Goal: Task Accomplishment & Management: Use online tool/utility

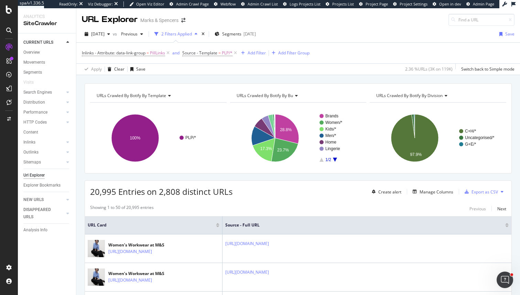
scroll to position [25, 0]
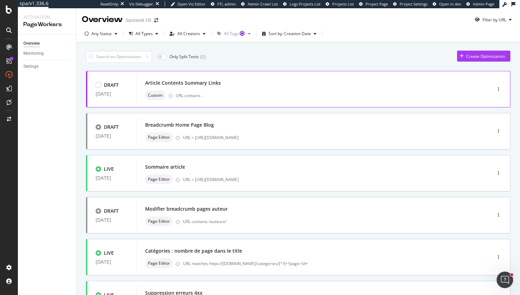
click at [215, 86] on div "Article Contents Summary Links" at bounding box center [303, 83] width 317 height 10
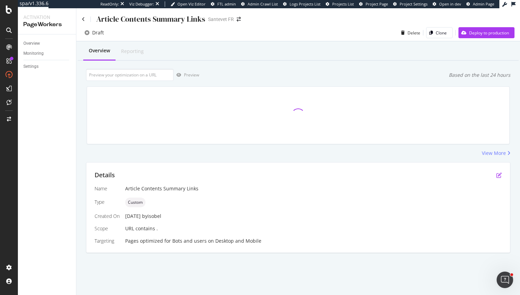
click at [497, 173] on icon "pen-to-square" at bounding box center [500, 175] width 6 height 6
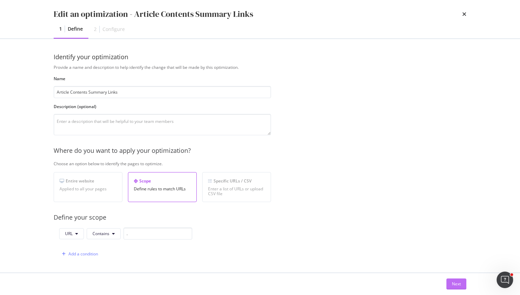
click at [452, 284] on div "Next" at bounding box center [456, 284] width 9 height 6
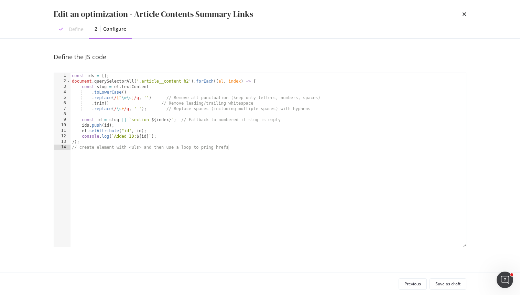
type textarea "// create element with <uls> and then use a loop to pring hrefs"
click at [390, 204] on div "const ids = [ ] ; document . querySelectorAll ( '.article__content h2' ) . forE…" at bounding box center [269, 165] width 396 height 185
click at [385, 197] on div "const ids = [ ] ; document . querySelectorAll ( '.article__content h2' ) . forE…" at bounding box center [269, 165] width 396 height 185
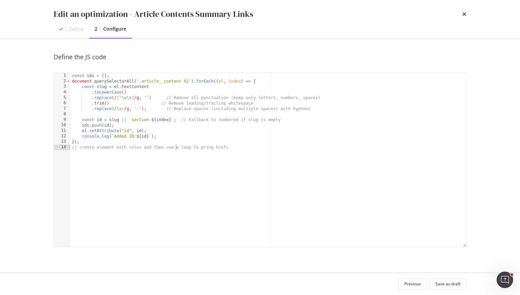
click at [175, 148] on div "const ids = [ ] ; document . querySelectorAll ( '.article__content h2' ) . forE…" at bounding box center [269, 165] width 396 height 185
type textarea "});"
paste textarea "const targetElement = document.querySelector('your-css-selector');"
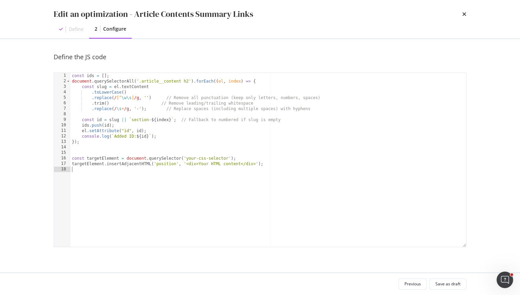
click at [136, 177] on div "const ids = [ ] ; document . querySelectorAll ( '.article__content h2' ) . forE…" at bounding box center [269, 165] width 396 height 185
click at [107, 160] on div "const ids = [ ] ; document . querySelectorAll ( '.article__content h2' ) . forE…" at bounding box center [269, 165] width 396 height 185
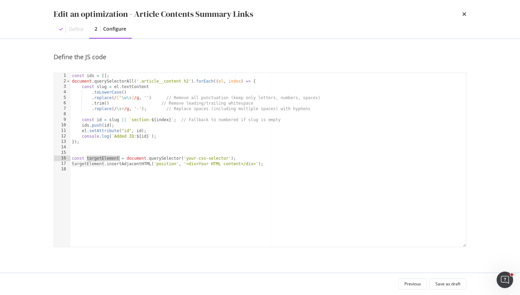
click at [192, 158] on div "const ids = [ ] ; document . querySelectorAll ( '.article__content h2' ) . forE…" at bounding box center [269, 165] width 396 height 185
drag, startPoint x: 192, startPoint y: 158, endPoint x: 214, endPoint y: 158, distance: 22.4
click at [214, 158] on div "const ids = [ ] ; document . querySelectorAll ( '.article__content h2' ) . forE…" at bounding box center [269, 165] width 396 height 185
paste textarea "article__introduction"
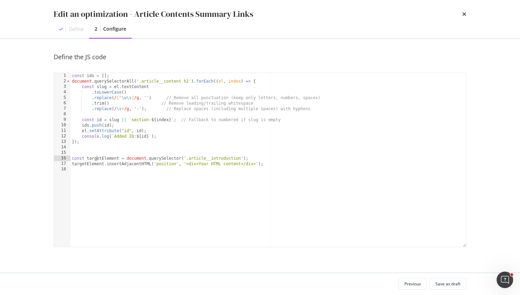
click at [97, 158] on div "const ids = [ ] ; document . querySelectorAll ( '.article__content h2' ) . forE…" at bounding box center [269, 165] width 396 height 185
type textarea "const articleIntro = document.querySelector('.article__introduction');"
click at [137, 175] on div "const ids = [ ] ; document . querySelectorAll ( '.article__content h2' ) . forE…" at bounding box center [269, 165] width 396 height 185
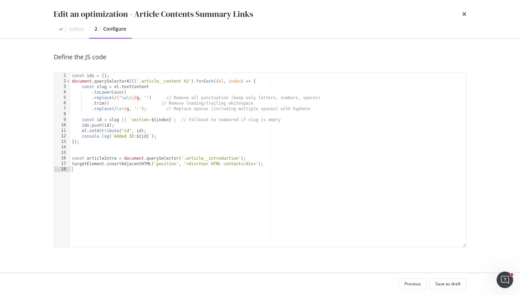
scroll to position [0, 0]
click at [137, 175] on div "const ids = [ ] ; document . querySelectorAll ( '.article__content h2' ) . forE…" at bounding box center [269, 165] width 396 height 185
click at [147, 162] on div "const ids = [ ] ; document . querySelectorAll ( '.article__content h2' ) . forE…" at bounding box center [269, 165] width 396 height 185
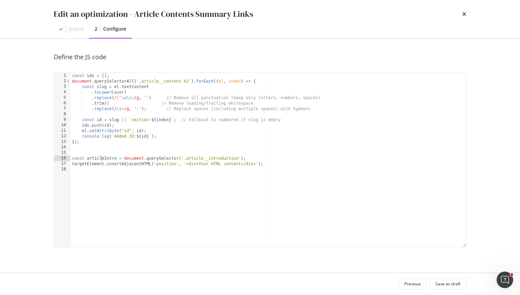
click at [103, 158] on div "const ids = [ ] ; document . querySelectorAll ( '.article__content h2' ) . forE…" at bounding box center [269, 165] width 396 height 185
click at [90, 164] on div "const ids = [ ] ; document . querySelectorAll ( '.article__content h2' ) . forE…" at bounding box center [269, 165] width 396 height 185
paste textarea "articleIntro"
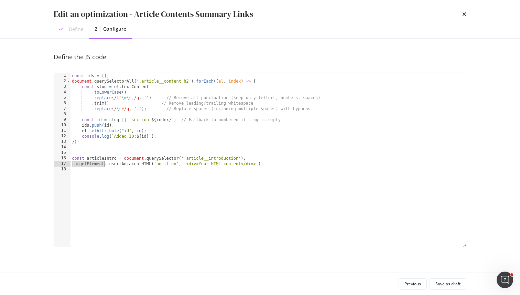
type textarea "articleIntro.insertAdjacentHTML('position', '<div>Your HTML content</div>');"
click at [128, 169] on div "const ids = [ ] ; document . querySelectorAll ( '.article__content h2' ) . forE…" at bounding box center [269, 165] width 396 height 185
click at [160, 166] on div "const ids = [ ] ; document . querySelectorAll ( '.article__content h2' ) . forE…" at bounding box center [269, 165] width 396 height 185
click at [162, 161] on div "const ids = [ ] ; document . querySelectorAll ( '.article__content h2' ) . forE…" at bounding box center [269, 165] width 396 height 185
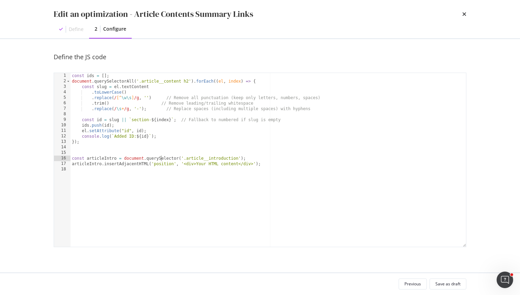
click at [162, 161] on div "const ids = [ ] ; document . querySelectorAll ( '.article__content h2' ) . forE…" at bounding box center [269, 165] width 396 height 185
click at [164, 164] on div "const ids = [ ] ; document . querySelectorAll ( '.article__content h2' ) . forE…" at bounding box center [269, 165] width 396 height 185
paste textarea "beforebegi"
click at [203, 163] on div "const ids = [ ] ; document . querySelectorAll ( '.article__content h2' ) . forE…" at bounding box center [269, 165] width 396 height 185
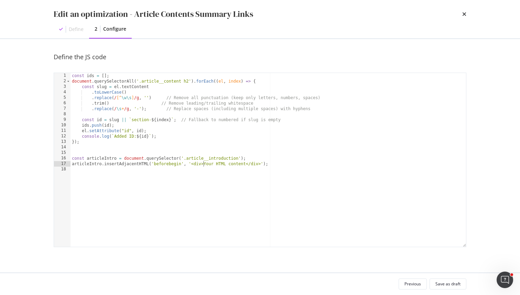
click at [203, 163] on div "const ids = [ ] ; document . querySelectorAll ( '.article__content h2' ) . forE…" at bounding box center [269, 165] width 396 height 185
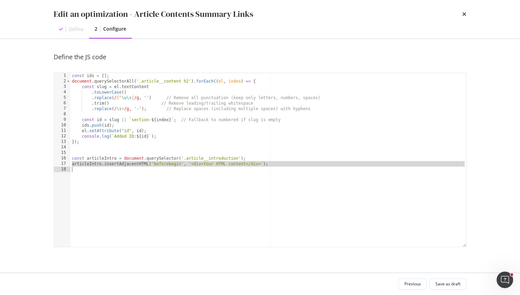
click at [203, 163] on div "const ids = [ ] ; document . querySelectorAll ( '.article__content h2' ) . forE…" at bounding box center [269, 165] width 396 height 185
click at [191, 163] on div "const ids = [ ] ; document . querySelectorAll ( '.article__content h2' ) . forE…" at bounding box center [269, 165] width 396 height 185
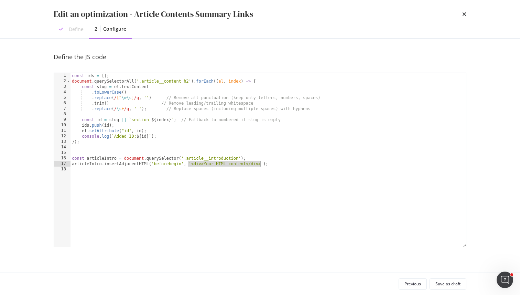
drag, startPoint x: 188, startPoint y: 163, endPoint x: 260, endPoint y: 164, distance: 71.9
click at [260, 164] on div "const ids = [ ] ; document . querySelectorAll ( '.article__content h2' ) . forE…" at bounding box center [269, 165] width 396 height 185
click at [264, 163] on div "const ids = [ ] ; document . querySelectorAll ( '.article__content h2' ) . forE…" at bounding box center [269, 165] width 396 height 185
drag, startPoint x: 264, startPoint y: 163, endPoint x: 189, endPoint y: 164, distance: 75.0
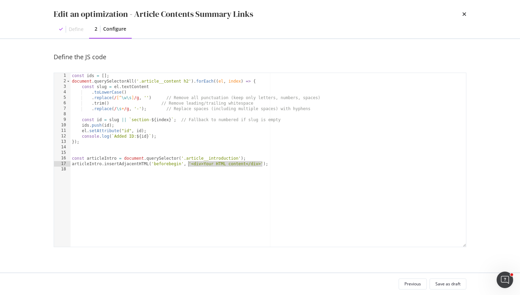
click at [189, 164] on div "const ids = [ ] ; document . querySelectorAll ( '.article__content h2' ) . forE…" at bounding box center [269, 165] width 396 height 185
click at [193, 165] on div "const ids = [ ] ; document . querySelectorAll ( '.article__content h2' ) . forE…" at bounding box center [269, 165] width 396 height 185
drag, startPoint x: 191, startPoint y: 164, endPoint x: 261, endPoint y: 166, distance: 69.5
click at [261, 166] on div "const ids = [ ] ; document . querySelectorAll ( '.article__content h2' ) . forE…" at bounding box center [269, 165] width 396 height 185
type textarea "articleIntro.insertAdjacentHTML('beforebegin', 'htmlContainer');"
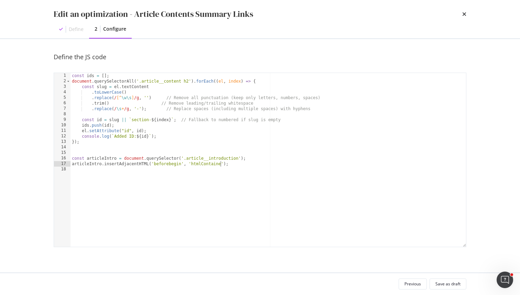
scroll to position [0, 12]
click at [211, 163] on div "const ids = [ ] ; document . querySelectorAll ( '.article__content h2' ) . forE…" at bounding box center [269, 165] width 396 height 185
click at [226, 150] on div "const ids = [ ] ; document . querySelectorAll ( '.article__content h2' ) . forE…" at bounding box center [269, 165] width 396 height 185
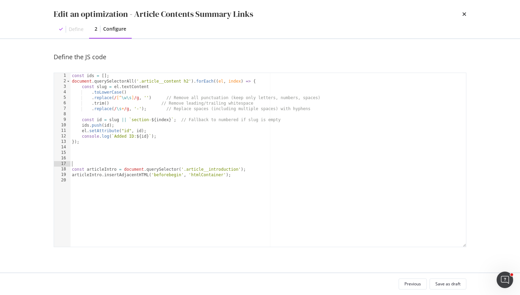
click at [215, 149] on div "const ids = [ ] ; document . querySelectorAll ( '.article__content h2' ) . forE…" at bounding box center [269, 165] width 396 height 185
click at [210, 159] on div "const ids = [ ] ; document . querySelectorAll ( '.article__content h2' ) . forE…" at bounding box center [269, 165] width 396 height 185
paste textarea "htmlContainer"
click at [72, 158] on div "const ids = [ ] ; document . querySelectorAll ( '.article__content h2' ) . forE…" at bounding box center [269, 165] width 396 height 185
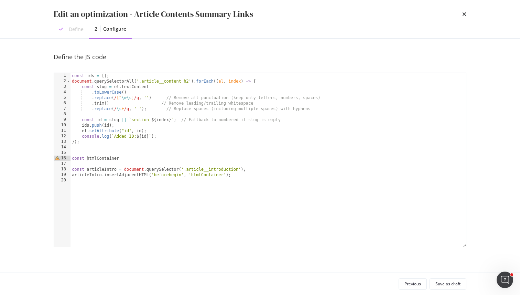
click at [133, 156] on div "const ids = [ ] ; document . querySelectorAll ( '.article__content h2' ) . forE…" at bounding box center [269, 165] width 396 height 185
type textarea "const htmlContainer ="
click at [160, 146] on div "const ids = [ ] ; document . querySelectorAll ( '.article__content h2' ) . forE…" at bounding box center [269, 165] width 396 height 185
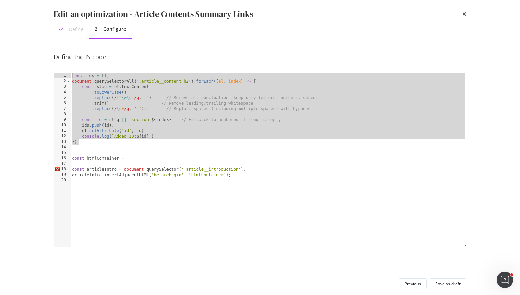
drag, startPoint x: 163, startPoint y: 144, endPoint x: 49, endPoint y: 72, distance: 135.2
click at [49, 71] on div "Define the JS code 1 2 3 4 5 6 7 8 9 10 11 12 13 14 15 16 17 18 19 20 const ids…" at bounding box center [260, 156] width 440 height 234
type textarea "const ids = []; document.querySelectorAll('.article__content h2').forEach((el, …"
click at [201, 164] on div "const ids = [ ] ; document . querySelectorAll ( '.article__content h2' ) . forE…" at bounding box center [269, 165] width 396 height 185
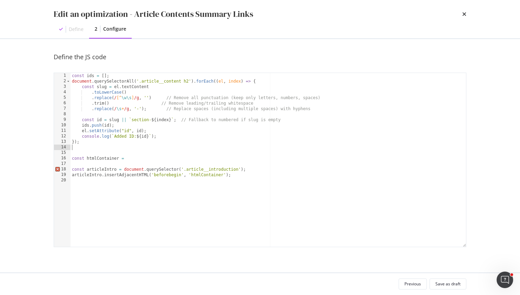
click at [173, 148] on div "const ids = [ ] ; document . querySelectorAll ( '.article__content h2' ) . forE…" at bounding box center [269, 165] width 396 height 185
click at [173, 155] on div "const ids = [ ] ; document . querySelectorAll ( '.article__content h2' ) . forE…" at bounding box center [269, 165] width 396 height 185
click at [172, 164] on div "const ids = [ ] ; document . querySelectorAll ( '.article__content h2' ) . forE…" at bounding box center [269, 165] width 396 height 185
click at [172, 152] on div "const ids = [ ] ; document . querySelectorAll ( '.article__content h2' ) . forE…" at bounding box center [269, 165] width 396 height 185
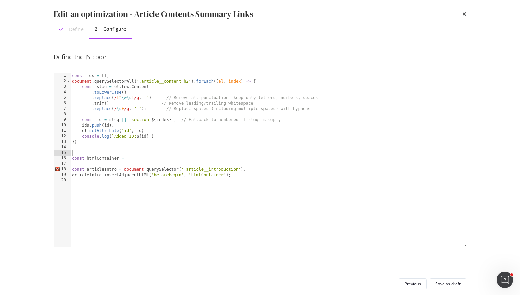
click at [176, 148] on div "const ids = [ ] ; document . querySelectorAll ( '.article__content h2' ) . forE…" at bounding box center [269, 165] width 396 height 185
click at [196, 121] on div "const ids = [ ] ; document . querySelectorAll ( '.article__content h2' ) . forE…" at bounding box center [269, 165] width 396 height 185
type textarea "const id = slug || `section-${index}`; // Fallback to numbered if slug is empty"
click at [327, 120] on div "const ids = [ ] ; document . querySelectorAll ( '.article__content h2' ) . forE…" at bounding box center [269, 165] width 396 height 185
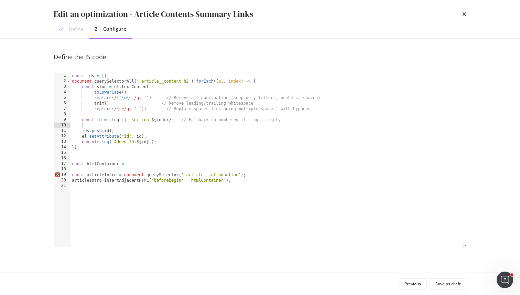
scroll to position [0, 0]
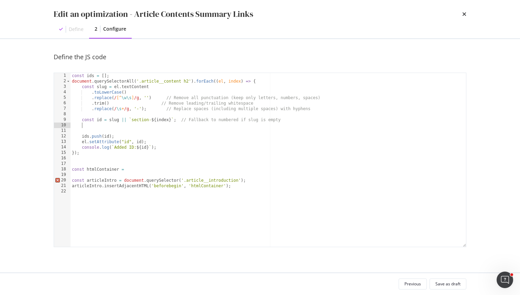
paste textarea "Cursor at row 10"
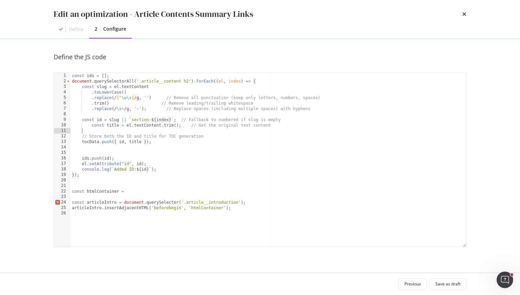
click at [90, 131] on div "const ids = [ ] ; document . querySelectorAll ( '.article__content h2' ) . forE…" at bounding box center [269, 165] width 396 height 185
click at [96, 138] on div "const ids = [ ] ; document . querySelectorAll ( '.article__content h2' ) . forE…" at bounding box center [269, 165] width 396 height 185
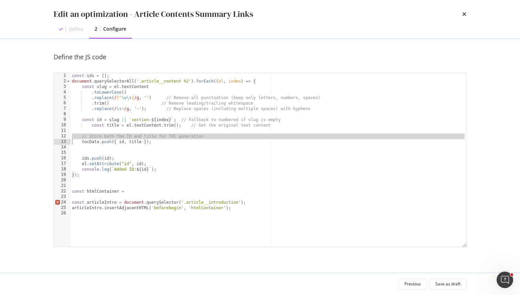
click at [96, 138] on div "const ids = [ ] ; document . querySelectorAll ( '.article__content h2' ) . forE…" at bounding box center [269, 165] width 396 height 185
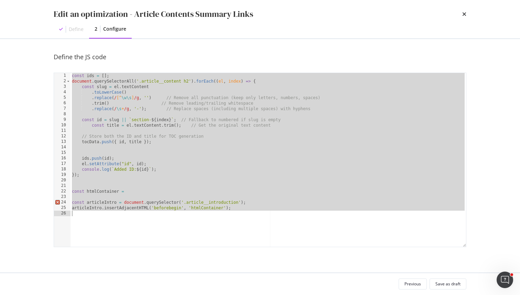
type textarea "articleIntro.insertAdjacentHTML('beforebegin', 'htmlContainer');"
click at [124, 149] on div "const ids = [ ] ; document . querySelectorAll ( '.article__content h2' ) . forE…" at bounding box center [269, 165] width 396 height 185
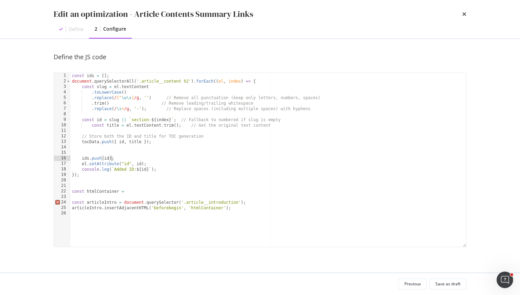
click at [110, 157] on div "const ids = [ ] ; document . querySelectorAll ( '.article__content h2' ) . forE…" at bounding box center [269, 165] width 396 height 185
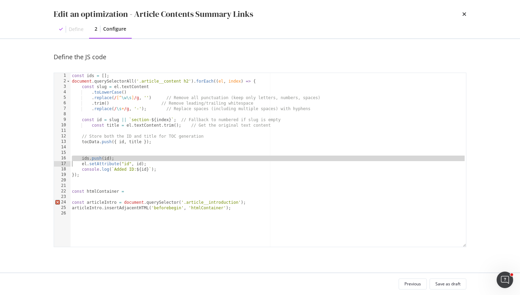
click at [110, 126] on div "const ids = [ ] ; document . querySelectorAll ( '.article__content h2' ) . forE…" at bounding box center [269, 165] width 396 height 185
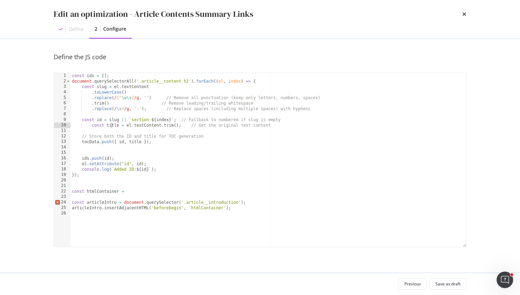
click at [88, 126] on div "const ids = [ ] ; document . querySelectorAll ( '.article__content h2' ) . forE…" at bounding box center [269, 165] width 396 height 185
click at [91, 126] on div "const ids = [ ] ; document . querySelectorAll ( '.article__content h2' ) . forE…" at bounding box center [269, 165] width 396 height 185
click at [116, 160] on div "const ids = [ ] ; document . querySelectorAll ( '.article__content h2' ) . forE…" at bounding box center [269, 165] width 396 height 185
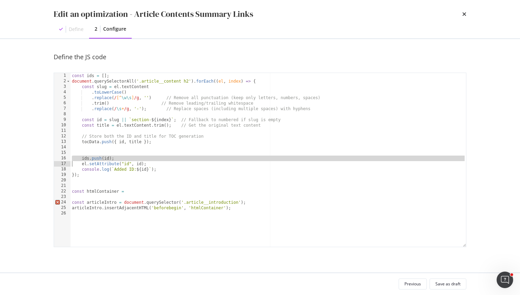
click at [116, 160] on div "const ids = [ ] ; document . querySelectorAll ( '.article__content h2' ) . forE…" at bounding box center [269, 165] width 396 height 185
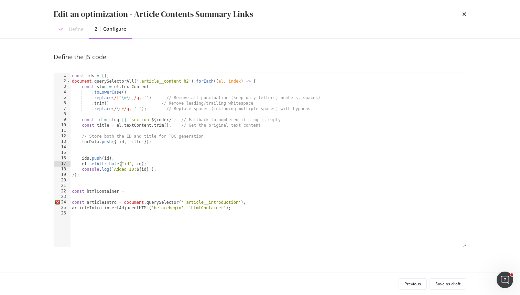
click at [120, 164] on div "const ids = [ ] ; document . querySelectorAll ( '.article__content h2' ) . forE…" at bounding box center [269, 165] width 396 height 185
type textarea "el.setAttribute("id", id); console.log(`Added ID: ${id}`);"
click at [123, 147] on div "const ids = [ ] ; document . querySelectorAll ( '.article__content h2' ) . forE…" at bounding box center [269, 165] width 396 height 185
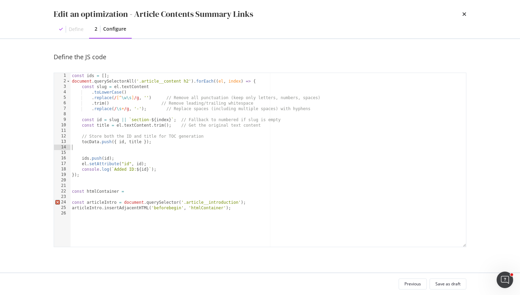
click at [121, 154] on div "const ids = [ ] ; document . querySelectorAll ( '.article__content h2' ) . forE…" at bounding box center [269, 165] width 396 height 185
click at [125, 143] on div "const ids = [ ] ; document . querySelectorAll ( '.article__content h2' ) . forE…" at bounding box center [269, 165] width 396 height 185
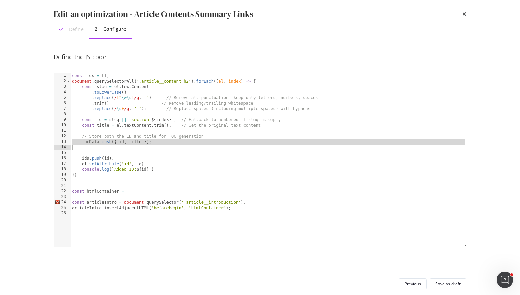
click at [125, 143] on div "const ids = [ ] ; document . querySelectorAll ( '.article__content h2' ) . forE…" at bounding box center [269, 165] width 396 height 185
type textarea "tocData.push({ id, title });"
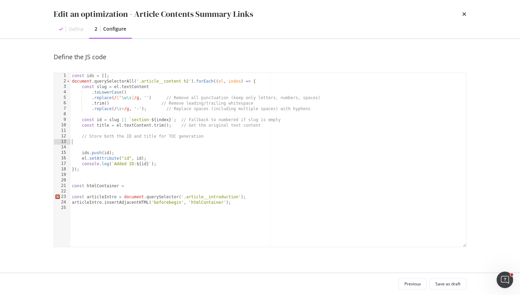
click at [130, 151] on div "const ids = [ ] ; document . querySelectorAll ( '.article__content h2' ) . forE…" at bounding box center [269, 165] width 396 height 185
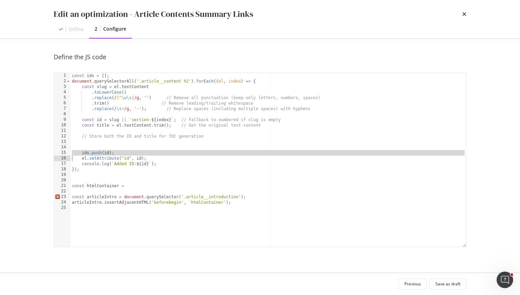
click at [130, 151] on div "const ids = [ ] ; document . querySelectorAll ( '.article__content h2' ) . forE…" at bounding box center [269, 165] width 396 height 185
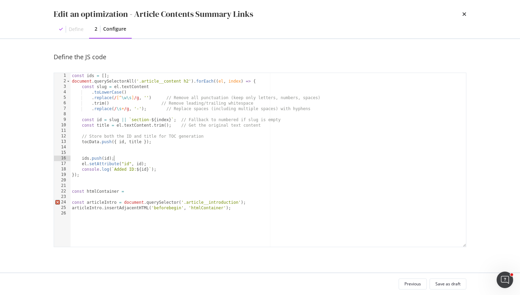
click at [124, 156] on div "const ids = [ ] ; document . querySelectorAll ( '.article__content h2' ) . forE…" at bounding box center [269, 165] width 396 height 185
type textarea "ids.push(id); el.setAttribute("id", id);"
click at [125, 149] on div "const ids = [ ] ; document . querySelectorAll ( '.article__content h2' ) . forE…" at bounding box center [269, 165] width 396 height 185
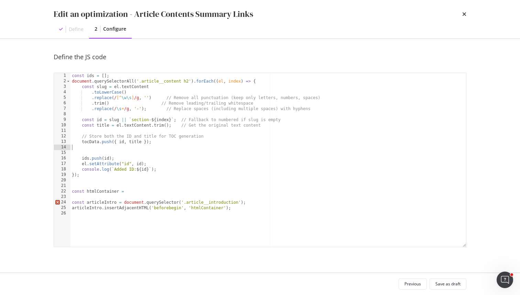
click at [125, 149] on div "const ids = [ ] ; document . querySelectorAll ( '.article__content h2' ) . forE…" at bounding box center [269, 165] width 396 height 185
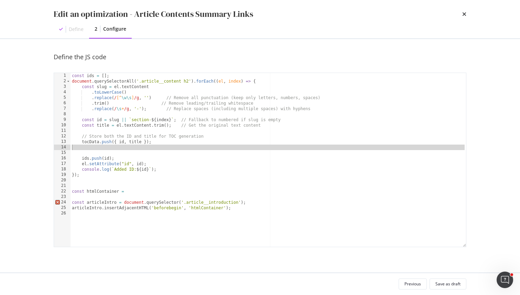
click at [125, 149] on div "const ids = [ ] ; document . querySelectorAll ( '.article__content h2' ) . forE…" at bounding box center [269, 165] width 396 height 185
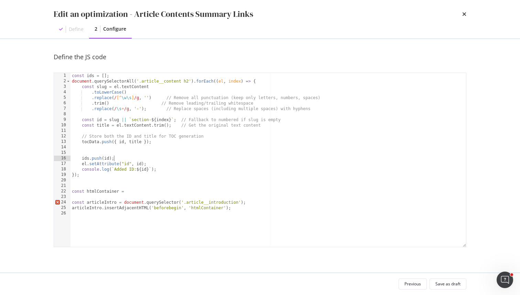
click at [124, 157] on div "const ids = [ ] ; document . querySelectorAll ( '.article__content h2' ) . forE…" at bounding box center [269, 165] width 396 height 185
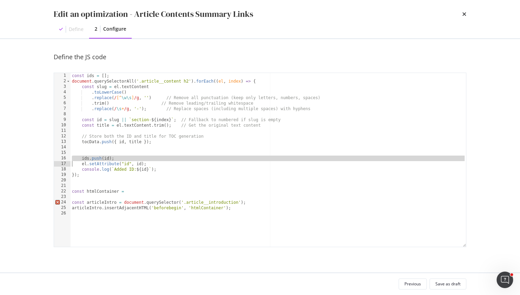
type textarea "el.setAttribute("id", id);"
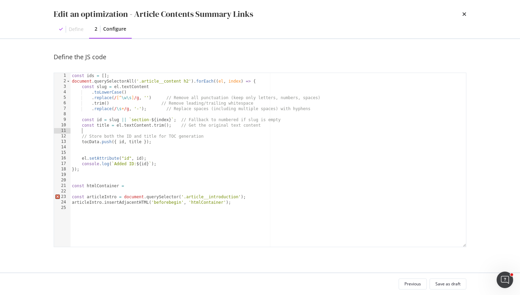
click at [214, 133] on div "const ids = [ ] ; document . querySelectorAll ( '.article__content h2' ) . forE…" at bounding box center [269, 165] width 396 height 185
click at [214, 139] on div "const ids = [ ] ; document . querySelectorAll ( '.article__content h2' ) . forE…" at bounding box center [269, 165] width 396 height 185
type textarea "// Store both the ID and title for TOC generation"
click at [212, 131] on div "const ids = [ ] ; document . querySelectorAll ( '.article__content h2' ) . forE…" at bounding box center [269, 165] width 396 height 185
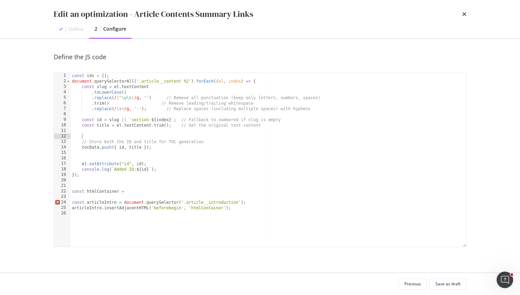
scroll to position [0, 0]
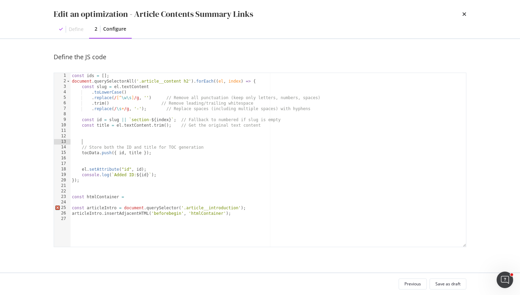
paste textarea "Cursor at row 13"
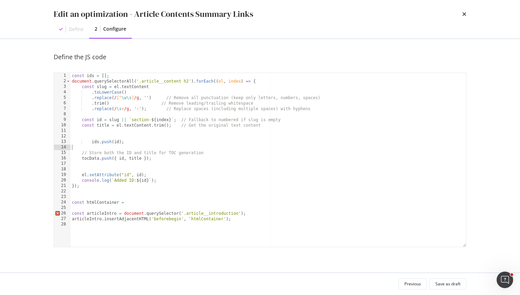
click at [100, 141] on div "const ids = [ ] ; document . querySelectorAll ( '.article__content h2' ) . forE…" at bounding box center [269, 165] width 396 height 185
click at [91, 143] on div "const ids = [ ] ; document . querySelectorAll ( '.article__content h2' ) . forE…" at bounding box center [269, 165] width 396 height 185
click at [99, 159] on div "const ids = [ ] ; document . querySelectorAll ( '.article__content h2' ) . forE…" at bounding box center [269, 165] width 396 height 185
type textarea "tocData.push({ id, title });"
click at [102, 170] on div "const ids = [ ] ; document . querySelectorAll ( '.article__content h2' ) . forE…" at bounding box center [269, 165] width 396 height 185
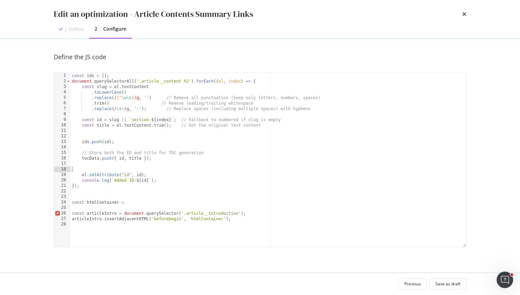
click at [102, 169] on div "const ids = [ ] ; document . querySelectorAll ( '.article__content h2' ) . forE…" at bounding box center [269, 165] width 396 height 185
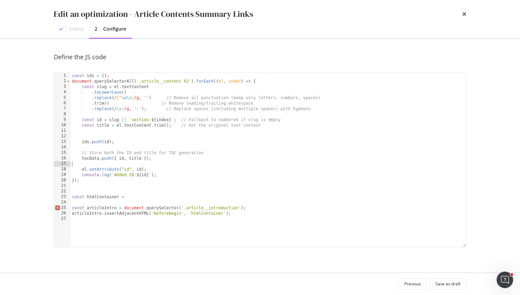
click at [79, 136] on div "const ids = [ ] ; document . querySelectorAll ( '.article__content h2' ) . forE…" at bounding box center [269, 165] width 396 height 185
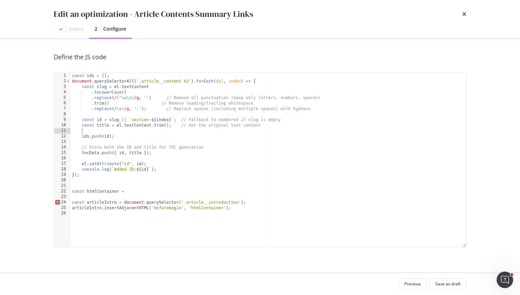
click at [123, 150] on div "const ids = [ ] ; document . querySelectorAll ( '.article__content h2' ) . forE…" at bounding box center [269, 165] width 396 height 185
type textarea "// Store both the ID and title for TOC generation"
click at [123, 150] on div "const ids = [ ] ; document . querySelectorAll ( '.article__content h2' ) . forE…" at bounding box center [269, 165] width 396 height 185
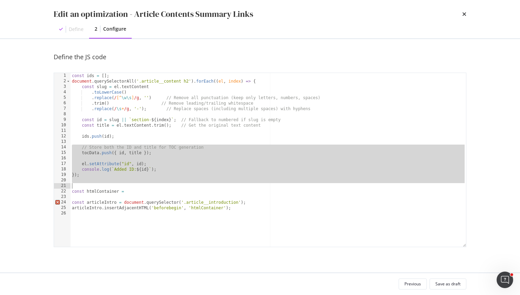
drag, startPoint x: 123, startPoint y: 150, endPoint x: 123, endPoint y: 184, distance: 34.8
click at [123, 184] on div "const ids = [ ] ; document . querySelectorAll ( '.article__content h2' ) . forE…" at bounding box center [269, 165] width 396 height 185
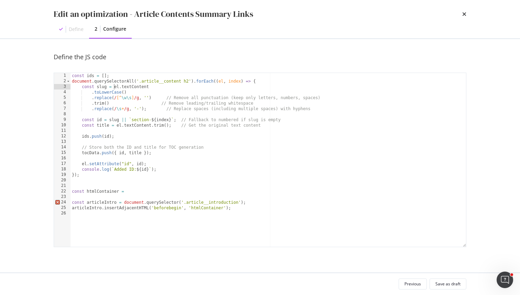
click at [115, 85] on div "const ids = [ ] ; document . querySelectorAll ( '.article__content h2' ) . forE…" at bounding box center [269, 165] width 396 height 185
click at [110, 165] on div "const ids = [ ] ; document . querySelectorAll ( '.article__content h2' ) . forE…" at bounding box center [269, 165] width 396 height 185
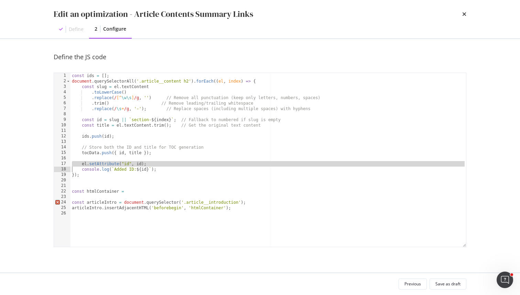
click at [110, 165] on div "const ids = [ ] ; document . querySelectorAll ( '.article__content h2' ) . forE…" at bounding box center [269, 165] width 396 height 185
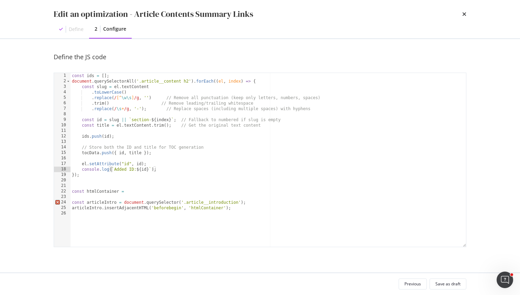
click at [111, 167] on div "const ids = [ ] ; document . querySelectorAll ( '.article__content h2' ) . forE…" at bounding box center [269, 165] width 396 height 185
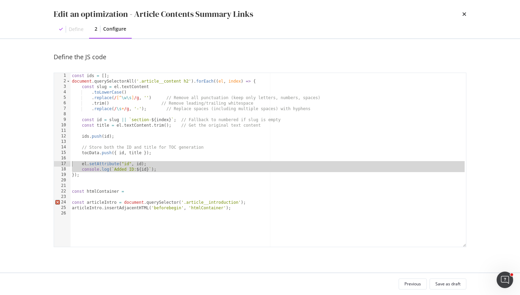
drag, startPoint x: 111, startPoint y: 167, endPoint x: 112, endPoint y: 163, distance: 3.8
click at [112, 163] on div "const ids = [ ] ; document . querySelectorAll ( '.article__content h2' ) . forE…" at bounding box center [269, 165] width 396 height 185
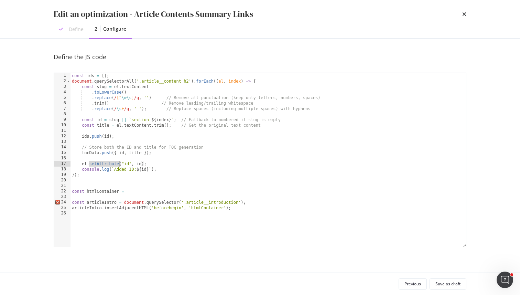
click at [112, 163] on div "const ids = [ ] ; document . querySelectorAll ( '.article__content h2' ) . forE…" at bounding box center [269, 165] width 396 height 185
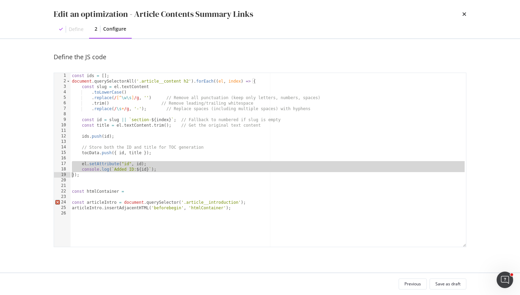
drag, startPoint x: 112, startPoint y: 163, endPoint x: 112, endPoint y: 170, distance: 6.9
click at [112, 170] on div "const ids = [ ] ; document . querySelectorAll ( '.article__content h2' ) . forE…" at bounding box center [269, 165] width 396 height 185
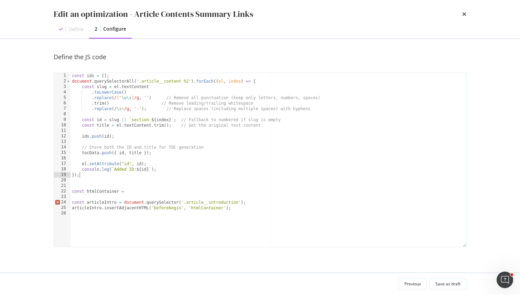
click at [113, 173] on div "const ids = [ ] ; document . querySelectorAll ( '.article__content h2' ) . forE…" at bounding box center [269, 165] width 396 height 185
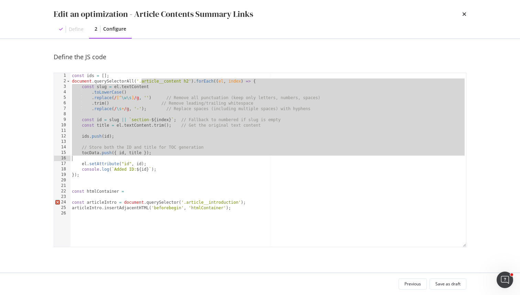
drag, startPoint x: 142, startPoint y: 83, endPoint x: 238, endPoint y: 159, distance: 121.8
click at [238, 159] on div "const ids = [ ] ; document . querySelectorAll ( '.article__content h2' ) . forE…" at bounding box center [269, 165] width 396 height 185
type textarea "tocData.push({ id, title });"
click at [238, 159] on div "const ids = [ ] ; document . querySelectorAll ( '.article__content h2' ) . forE…" at bounding box center [269, 165] width 396 height 185
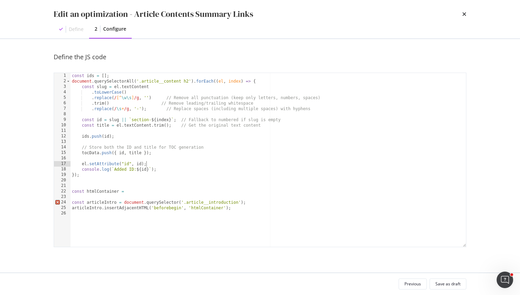
click at [229, 166] on div "const ids = [ ] ; document . querySelectorAll ( '.article__content h2' ) . forE…" at bounding box center [269, 165] width 396 height 185
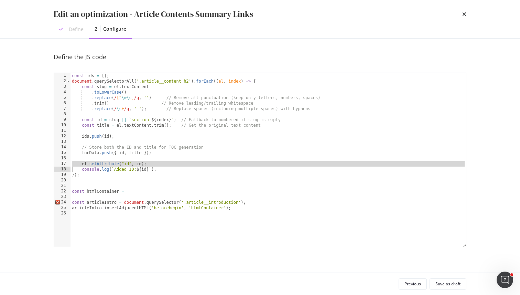
drag, startPoint x: 229, startPoint y: 166, endPoint x: 229, endPoint y: 175, distance: 9.3
click at [229, 167] on div "const ids = [ ] ; document . querySelectorAll ( '.article__content h2' ) . forE…" at bounding box center [269, 165] width 396 height 185
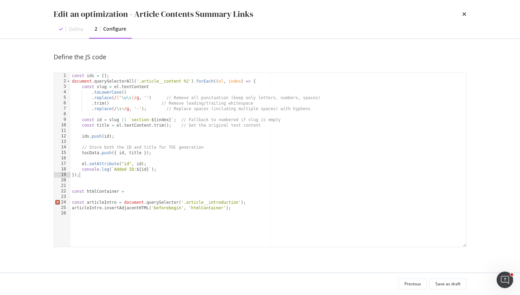
click at [229, 175] on div "const ids = [ ] ; document . querySelectorAll ( '.article__content h2' ) . forE…" at bounding box center [269, 165] width 396 height 185
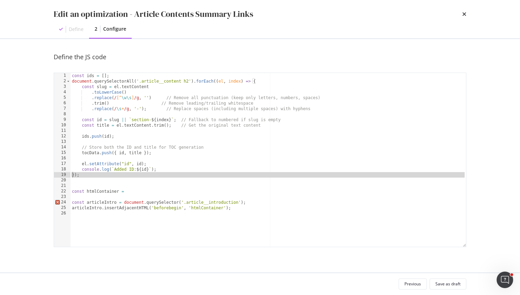
click at [229, 168] on div "const ids = [ ] ; document . querySelectorAll ( '.article__content h2' ) . forE…" at bounding box center [269, 165] width 396 height 185
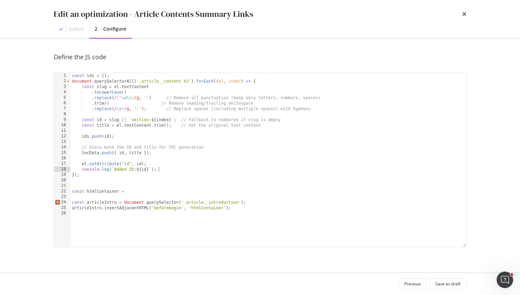
click at [229, 168] on div "const ids = [ ] ; document . querySelectorAll ( '.article__content h2' ) . forE…" at bounding box center [269, 165] width 396 height 185
type textarea "console.log(`Added ID: ${id}`); });"
click at [246, 187] on div "const ids = [ ] ; document . querySelectorAll ( '.article__content h2' ) . forE…" at bounding box center [269, 165] width 396 height 185
click at [226, 164] on div "const ids = [ ] ; document . querySelectorAll ( '.article__content h2' ) . forE…" at bounding box center [269, 165] width 396 height 185
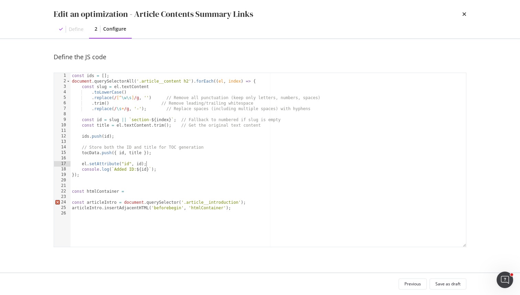
click at [226, 164] on div "const ids = [ ] ; document . querySelectorAll ( '.article__content h2' ) . forE…" at bounding box center [269, 165] width 396 height 185
click at [225, 167] on div "const ids = [ ] ; document . querySelectorAll ( '.article__content h2' ) . forE…" at bounding box center [269, 165] width 396 height 185
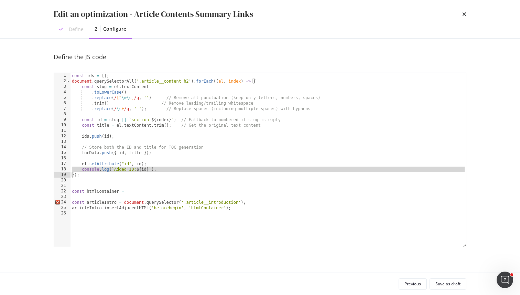
click at [225, 167] on div "const ids = [ ] ; document . querySelectorAll ( '.article__content h2' ) . forE…" at bounding box center [269, 165] width 396 height 185
type textarea "});"
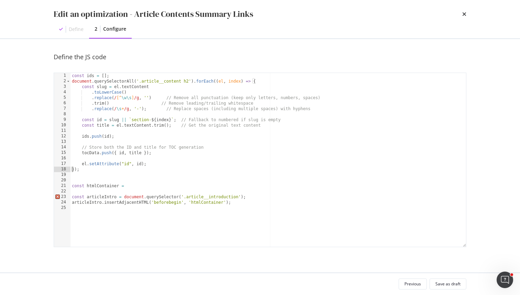
click at [161, 190] on div "const ids = [ ] ; document . querySelectorAll ( '.article__content h2' ) . forE…" at bounding box center [269, 165] width 396 height 185
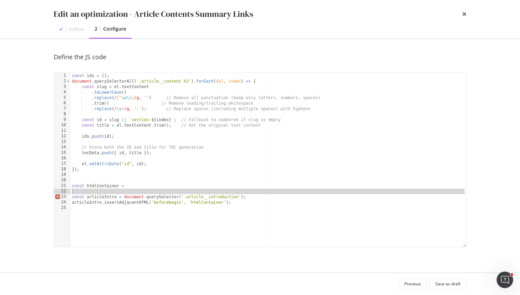
click at [161, 190] on div "const ids = [ ] ; document . querySelectorAll ( '.article__content h2' ) . forE…" at bounding box center [269, 165] width 396 height 185
type textarea "const articleIntro = document.querySelector('.article__introduction');"
click at [163, 190] on div "const ids = [ ] ; document . querySelectorAll ( '.article__content h2' ) . forE…" at bounding box center [269, 165] width 396 height 185
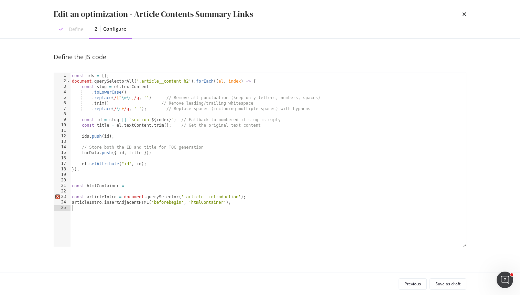
click at [192, 216] on div "const ids = [ ] ; document . querySelectorAll ( '.article__content h2' ) . forE…" at bounding box center [269, 165] width 396 height 185
click at [113, 169] on div "const ids = [ ] ; document . querySelectorAll ( '.article__content h2' ) . forE…" at bounding box center [269, 165] width 396 height 185
type textarea "});"
click at [236, 231] on div "const ids = [ ] ; document . querySelectorAll ( '.article__content h2' ) . forE…" at bounding box center [269, 165] width 396 height 185
paste textarea "console.log(tocHtml);"
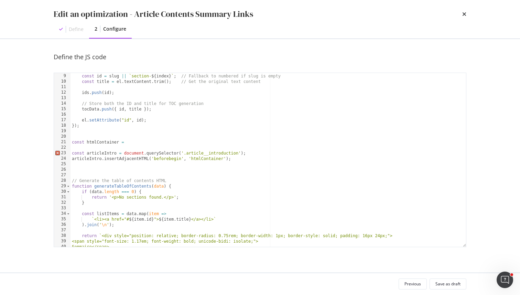
scroll to position [43, 0]
click at [127, 189] on div "const id = slug || ` section- ${ index } ` ; // Fallback to numbered if slug is…" at bounding box center [269, 160] width 396 height 185
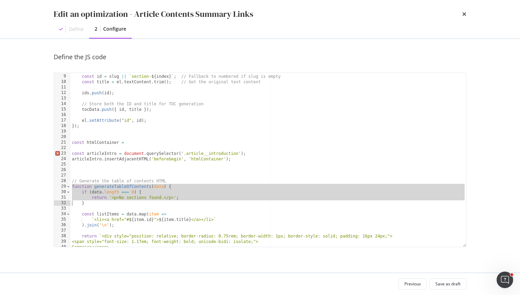
drag, startPoint x: 127, startPoint y: 189, endPoint x: 128, endPoint y: 198, distance: 9.1
click at [128, 198] on div "const id = slug || ` section- ${ index } ` ; // Fallback to numbered if slug is…" at bounding box center [269, 160] width 396 height 185
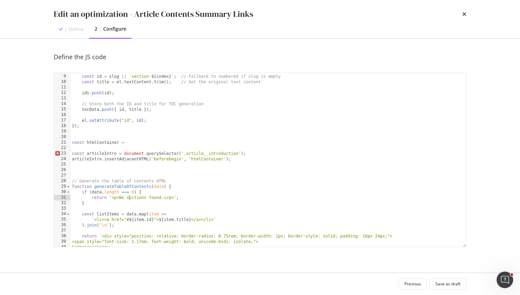
click at [139, 183] on div "const id = slug || ` section- ${ index } ` ; // Fallback to numbered if slug is…" at bounding box center [269, 160] width 396 height 185
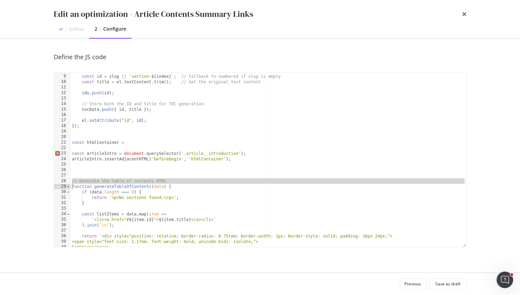
click at [139, 190] on div "const id = slug || ` section- ${ index } ` ; // Fallback to numbered if slug is…" at bounding box center [269, 160] width 396 height 185
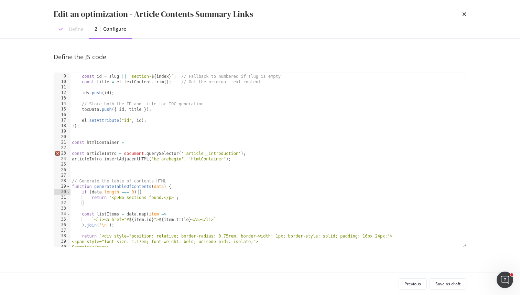
click at [139, 190] on div "const id = slug || ` section- ${ index } ` ; // Fallback to numbered if slug is…" at bounding box center [269, 160] width 396 height 185
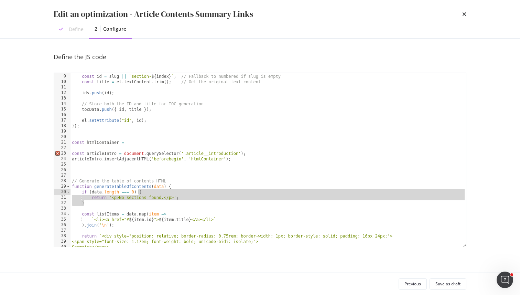
click at [139, 190] on div "const id = slug || ` section- ${ index } ` ; // Fallback to numbered if slug is…" at bounding box center [269, 160] width 396 height 185
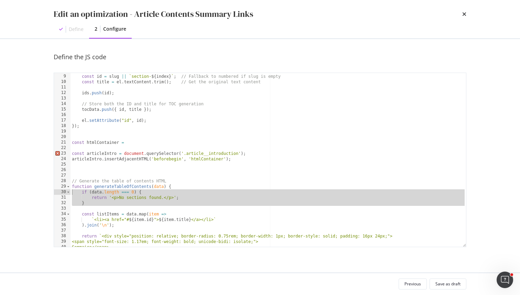
click at [149, 203] on div "const id = slug || ` section- ${ index } ` ; // Fallback to numbered if slug is…" at bounding box center [269, 160] width 396 height 185
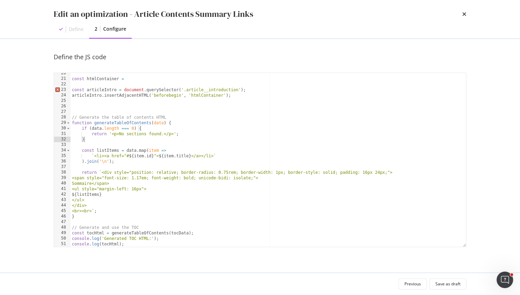
scroll to position [107, 0]
drag, startPoint x: 110, startPoint y: 133, endPoint x: 177, endPoint y: 134, distance: 67.1
click at [177, 134] on div "const htmlContainer = const articleIntro = document . querySelector ( '.article…" at bounding box center [269, 163] width 396 height 185
click at [216, 228] on div "const htmlContainer = const articleIntro = document . querySelector ( '.article…" at bounding box center [269, 163] width 396 height 185
click at [227, 209] on div "const htmlContainer = const articleIntro = document . querySelector ( '.article…" at bounding box center [269, 163] width 396 height 185
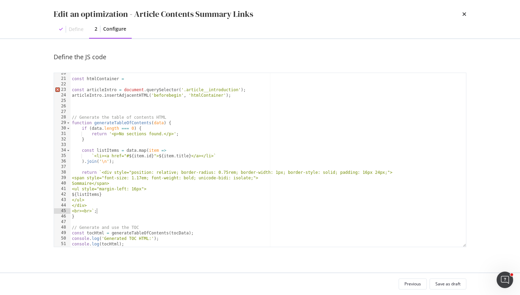
type textarea "<br><br>`;"
click at [205, 222] on div "const htmlContainer = const articleIntro = document . querySelector ( '.article…" at bounding box center [269, 163] width 396 height 185
click at [129, 123] on div "const htmlContainer = const articleIntro = document . querySelector ( '.article…" at bounding box center [269, 163] width 396 height 185
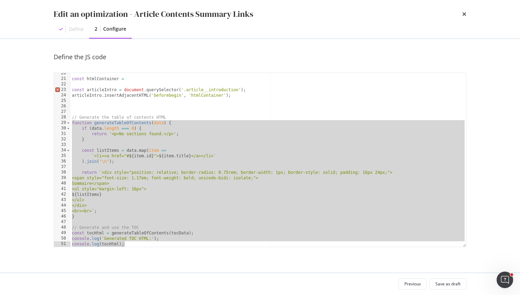
drag, startPoint x: 129, startPoint y: 123, endPoint x: 126, endPoint y: 268, distance: 145.6
click at [126, 268] on div "Define the JS code function generateTableOfContents(data) { 20 21 22 23 24 25 2…" at bounding box center [260, 156] width 440 height 234
type textarea "console.log('Generated TOC HTML:'); console.log(tocHtml);"
paste textarea "Cursor at row 51"
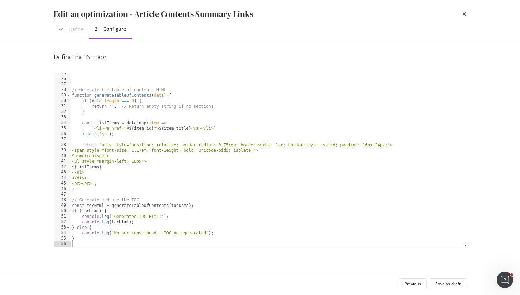
scroll to position [135, 0]
click at [139, 116] on div "// Generate the table of contents HTML function generateTableOfContents ( data …" at bounding box center [269, 163] width 396 height 185
click at [132, 123] on div "// Generate the table of contents HTML function generateTableOfContents ( data …" at bounding box center [269, 163] width 396 height 185
drag, startPoint x: 132, startPoint y: 123, endPoint x: 159, endPoint y: 123, distance: 26.8
click at [159, 123] on div "// Generate the table of contents HTML function generateTableOfContents ( data …" at bounding box center [269, 163] width 396 height 185
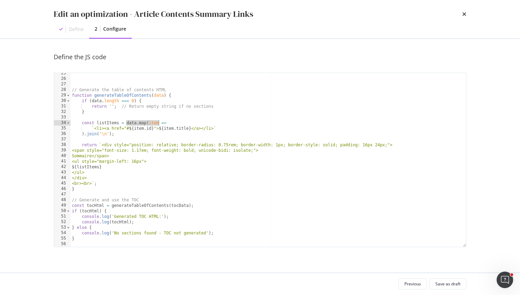
click at [159, 123] on div "// Generate the table of contents HTML function generateTableOfContents ( data …" at bounding box center [269, 163] width 396 height 185
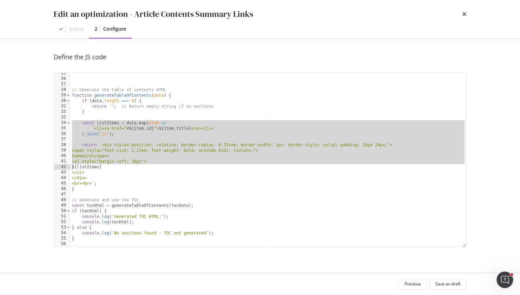
drag, startPoint x: 159, startPoint y: 123, endPoint x: 168, endPoint y: 160, distance: 37.5
click at [168, 160] on div "// Generate the table of contents HTML function generateTableOfContents ( data …" at bounding box center [269, 163] width 396 height 185
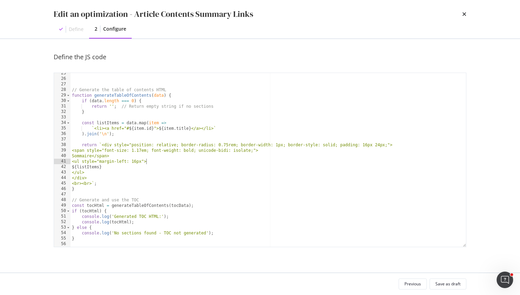
click at [101, 129] on div "// Generate the table of contents HTML function generateTableOfContents ( data …" at bounding box center [269, 163] width 396 height 185
click at [149, 134] on div "// Generate the table of contents HTML function generateTableOfContents ( data …" at bounding box center [269, 163] width 396 height 185
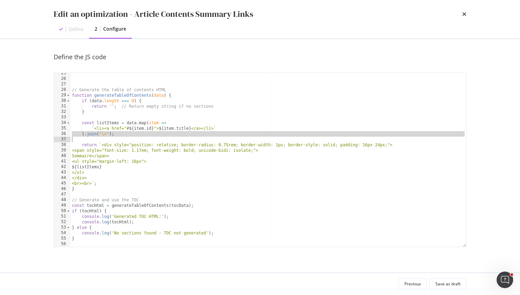
drag, startPoint x: 149, startPoint y: 134, endPoint x: 153, endPoint y: 162, distance: 28.5
click at [153, 162] on div "// Generate the table of contents HTML function generateTableOfContents ( data …" at bounding box center [269, 163] width 396 height 185
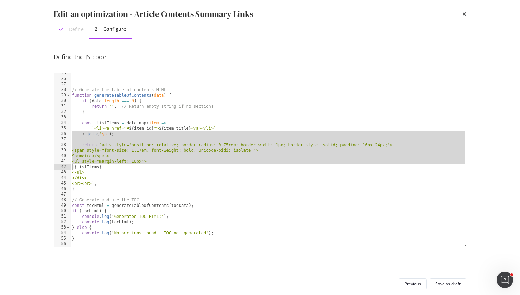
click at [153, 162] on div "// Generate the table of contents HTML function generateTableOfContents ( data …" at bounding box center [269, 163] width 396 height 185
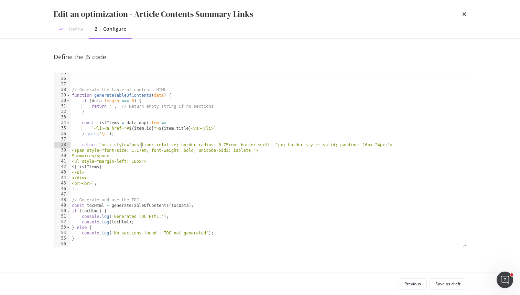
click at [142, 142] on div "// Generate the table of contents HTML function generateTableOfContents ( data …" at bounding box center [269, 163] width 396 height 185
type textarea "return `<div style="position: relative; border-radius: 0.75rem; border-width: 1…"
click at [123, 138] on div "// Generate the table of contents HTML function generateTableOfContents ( data …" at bounding box center [269, 163] width 396 height 185
click at [104, 132] on div "// Generate the table of contents HTML function generateTableOfContents ( data …" at bounding box center [269, 163] width 396 height 185
click at [110, 133] on div "// Generate the table of contents HTML function generateTableOfContents ( data …" at bounding box center [269, 163] width 396 height 185
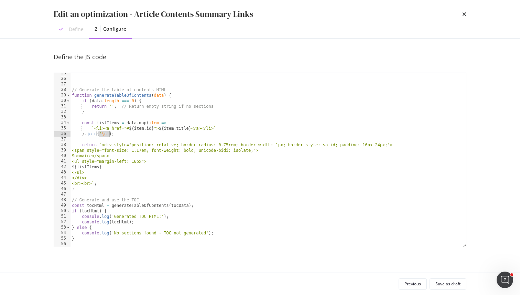
click at [110, 133] on div "// Generate the table of contents HTML function generateTableOfContents ( data …" at bounding box center [269, 163] width 396 height 185
click at [132, 142] on div "// Generate the table of contents HTML function generateTableOfContents ( data …" at bounding box center [269, 163] width 396 height 185
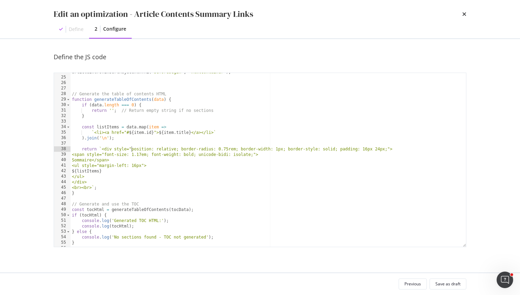
scroll to position [130, 0]
click at [126, 99] on div "articleIntro . insertAdjacentHTML ( 'beforebegin' , 'htmlContainer' ) ; // Gene…" at bounding box center [269, 161] width 396 height 185
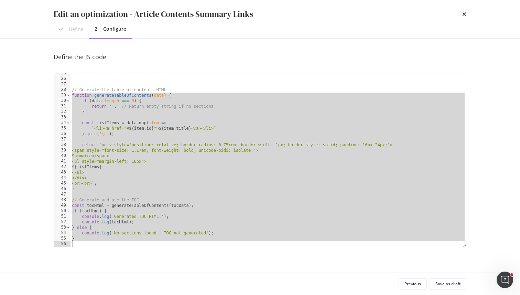
drag, startPoint x: 126, startPoint y: 99, endPoint x: 143, endPoint y: 260, distance: 162.6
click at [143, 261] on div "Define the JS code function generateTableOfContents(data) { 25 26 27 28 29 30 3…" at bounding box center [260, 156] width 440 height 234
paste textarea "Cursor at row 56"
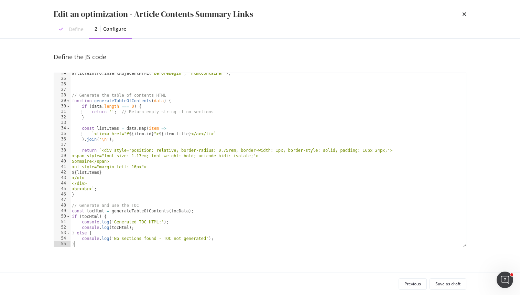
scroll to position [129, 0]
click at [147, 193] on div "articleIntro . insertAdjacentHTML ( 'beforebegin' , 'htmlContainer' ) ; // Gene…" at bounding box center [269, 163] width 396 height 185
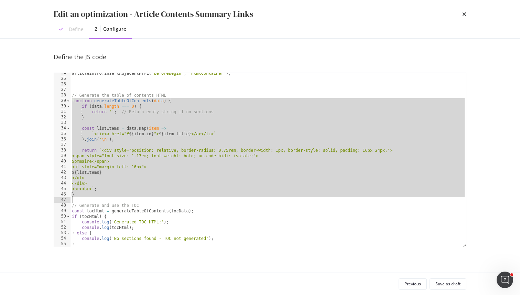
click at [147, 193] on div "articleIntro . insertAdjacentHTML ( 'beforebegin' , 'htmlContainer' ) ; // Gene…" at bounding box center [269, 163] width 396 height 185
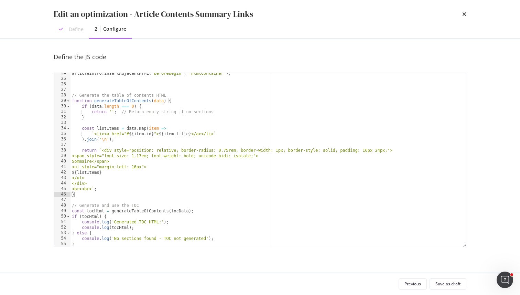
click at [163, 193] on div "articleIntro . insertAdjacentHTML ( 'beforebegin' , 'htmlContainer' ) ; // Gene…" at bounding box center [269, 163] width 396 height 185
click at [120, 222] on div "articleIntro . insertAdjacentHTML ( 'beforebegin' , 'htmlContainer' ) ; // Gene…" at bounding box center [269, 163] width 396 height 185
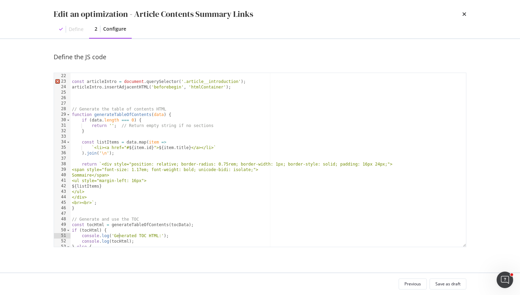
scroll to position [87, 0]
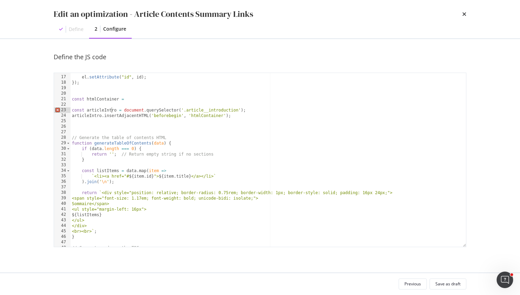
click at [111, 112] on div "el . setAttribute ( "id" , id ) ; }) ; const htmlContainer = const articleIntro…" at bounding box center [269, 161] width 396 height 185
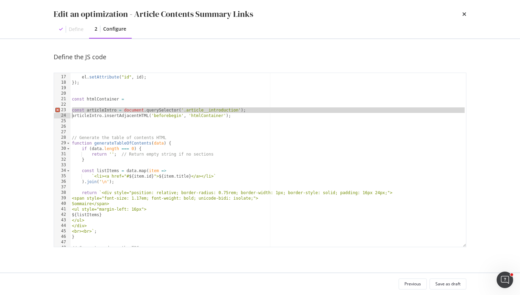
click at [111, 112] on div "el . setAttribute ( "id" , id ) ; }) ; const htmlContainer = const articleIntro…" at bounding box center [269, 161] width 396 height 185
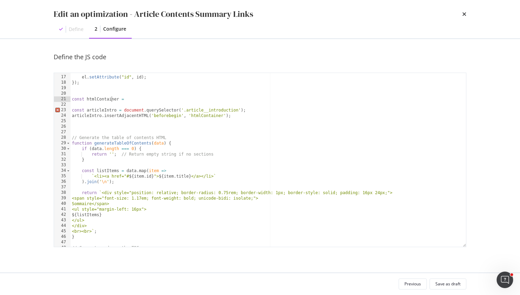
click at [110, 96] on div "el . setAttribute ( "id" , id ) ; }) ; const htmlContainer = const articleIntro…" at bounding box center [269, 161] width 396 height 185
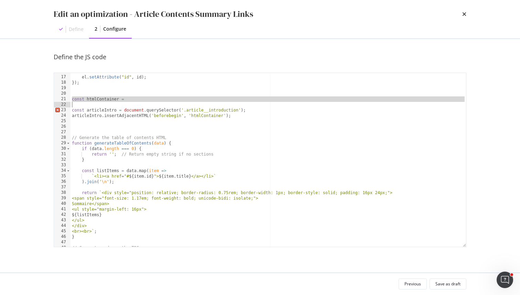
click at [110, 96] on div "el . setAttribute ( "id" , id ) ; }) ; const htmlContainer = const articleIntro…" at bounding box center [269, 161] width 396 height 185
type textarea "const htmlContainer ="
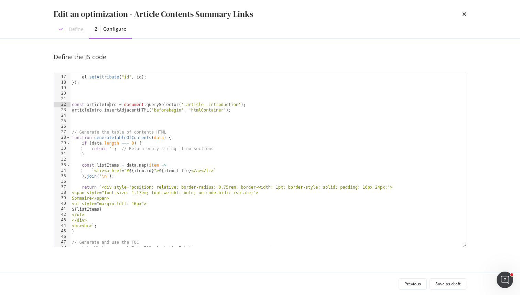
click at [109, 103] on div "el . setAttribute ( "id" , id ) ; }) ; const articleIntro = document . querySel…" at bounding box center [269, 161] width 396 height 185
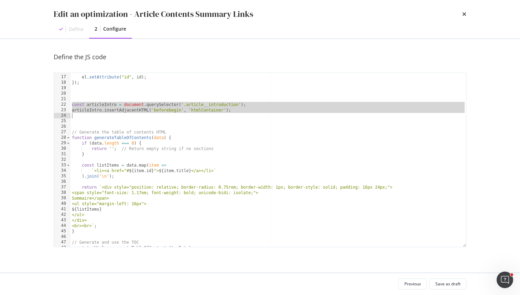
drag, startPoint x: 109, startPoint y: 103, endPoint x: 109, endPoint y: 108, distance: 5.8
click at [109, 109] on div "el . setAttribute ( "id" , id ) ; }) ; const articleIntro = document . querySel…" at bounding box center [269, 161] width 396 height 185
type textarea "articleIntro.insertAdjacentHTML('beforebegin', 'htmlContainer');"
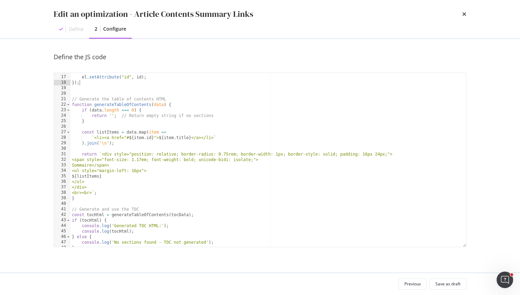
scroll to position [90, 0]
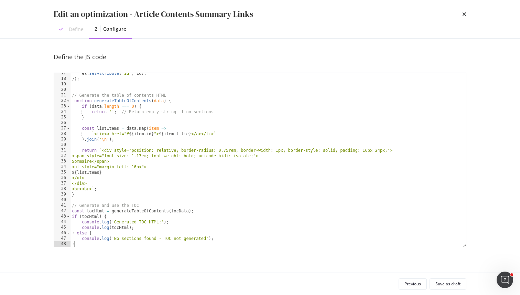
click at [230, 243] on div "el . setAttribute ( "id" , id ) ; }) ; // Generate the table of contents HTML f…" at bounding box center [269, 163] width 396 height 185
type textarea "}"
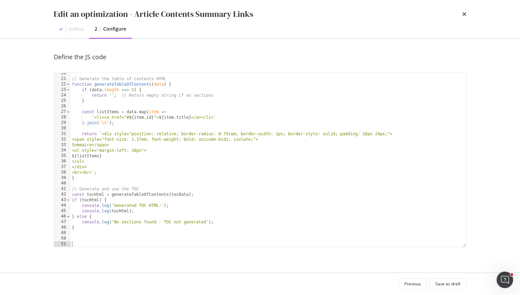
paste textarea "articleIntro.insertAdjacentHTML('beforebegin', 'htmlContainer');"
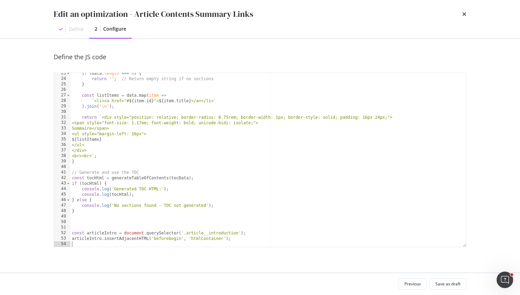
scroll to position [124, 0]
click at [104, 242] on div "if ( data . length === 0 ) { return '' ; // Return empty string if no sections …" at bounding box center [269, 163] width 396 height 185
click at [117, 241] on div "if ( data . length === 0 ) { return '' ; // Return empty string if no sections …" at bounding box center [269, 163] width 396 height 185
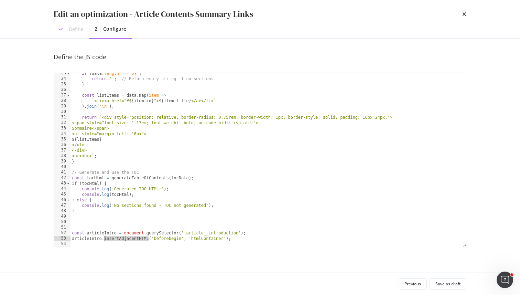
click at [117, 241] on div "if ( data . length === 0 ) { return '' ; // Return empty string if no sections …" at bounding box center [269, 163] width 396 height 185
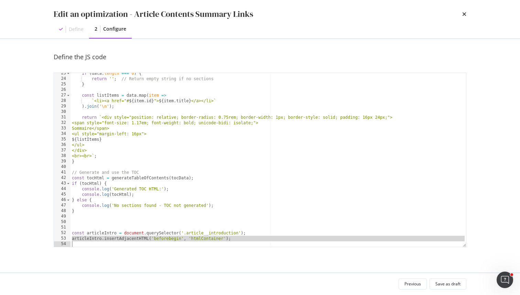
click at [117, 241] on div "if ( data . length === 0 ) { return '' ; // Return empty string if no sections …" at bounding box center [269, 163] width 396 height 185
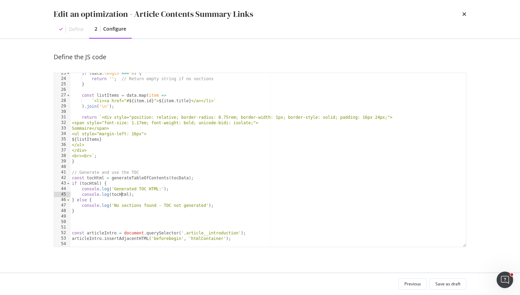
click at [121, 192] on div "if ( data . length === 0 ) { return '' ; // Return empty string if no sections …" at bounding box center [269, 163] width 396 height 185
click at [212, 239] on div "if ( data . length === 0 ) { return '' ; // Return empty string if no sections …" at bounding box center [269, 163] width 396 height 185
paste textarea "tocHtml"
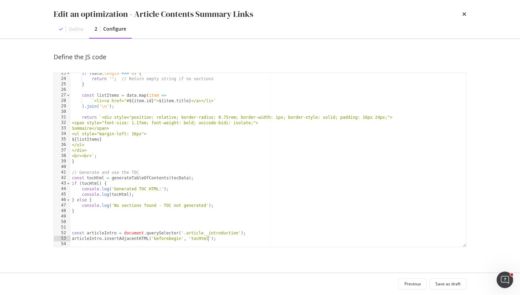
click at [261, 241] on div "if ( data . length === 0 ) { return '' ; // Return empty string if no sections …" at bounding box center [269, 163] width 396 height 185
type textarea "articleIntro.insertAdjacentHTML('beforebegin', 'tocHtml');"
click at [247, 247] on div "Define the JS code articleIntro.insertAdjacentHTML('beforebegin', 'tocHtml'); 2…" at bounding box center [260, 157] width 413 height 208
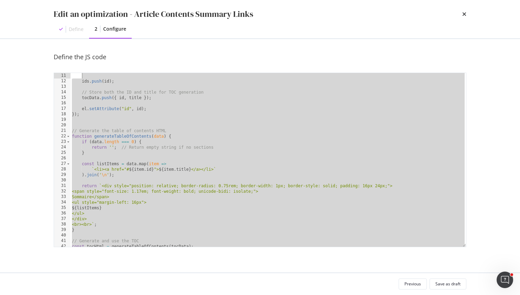
scroll to position [0, 0]
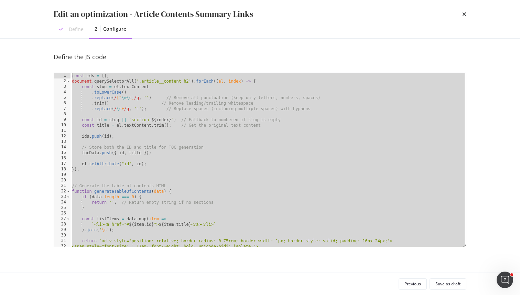
drag, startPoint x: 246, startPoint y: 245, endPoint x: 117, endPoint y: 44, distance: 238.8
click at [117, 44] on div "Define the JS code 1 2 3 4 5 6 7 8 9 10 11 12 13 14 15 16 17 18 19 20 21 22 23 …" at bounding box center [260, 156] width 440 height 234
click at [175, 155] on div "const ids = [ ] ; document . querySelectorAll ( '.article__content h2' ) . forE…" at bounding box center [269, 165] width 396 height 185
type textarea "tocData.push({ id, title });"
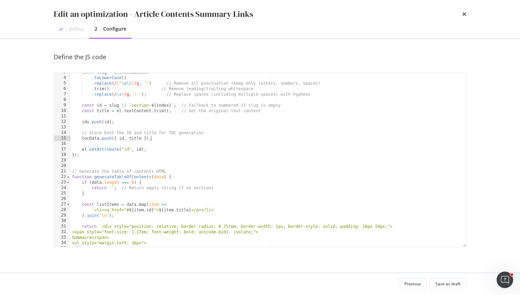
scroll to position [3, 0]
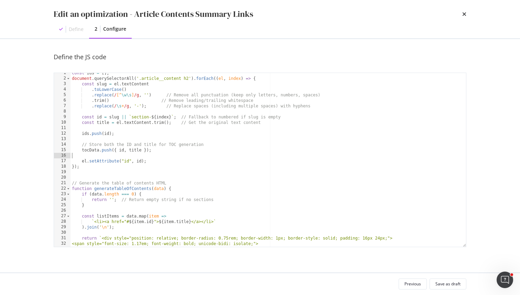
click at [94, 153] on div "const ids = [ ] ; document . querySelectorAll ( '.article__content h2' ) . forE…" at bounding box center [269, 162] width 396 height 185
click at [94, 150] on div "const ids = [ ] ; document . querySelectorAll ( '.article__content h2' ) . forE…" at bounding box center [269, 162] width 396 height 185
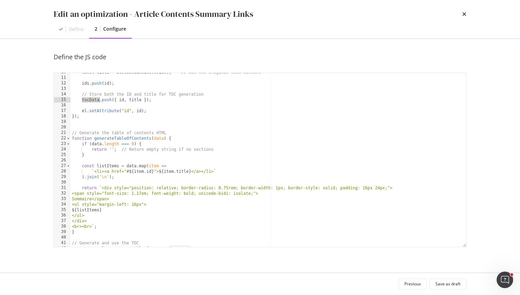
scroll to position [0, 0]
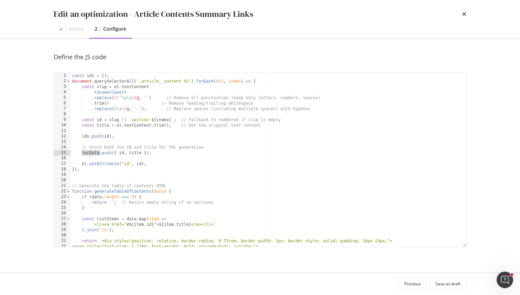
click at [90, 75] on div "const ids = [ ] ; document . querySelectorAll ( '.article__content h2' ) . forE…" at bounding box center [269, 165] width 396 height 185
paste textarea "tocData"
type textarea "const tocData = [];"
click at [178, 133] on div "const tocData = [ ] ; document . querySelectorAll ( '.article__content h2' ) . …" at bounding box center [269, 165] width 396 height 185
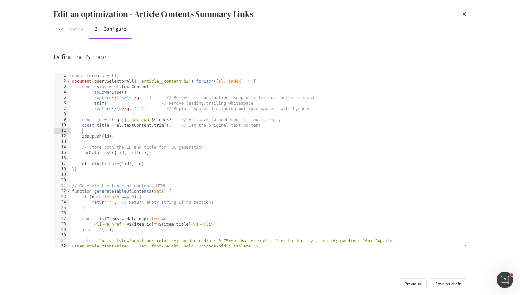
click at [111, 136] on div "const tocData = [ ] ; document . querySelectorAll ( '.article__content h2' ) . …" at bounding box center [269, 165] width 396 height 185
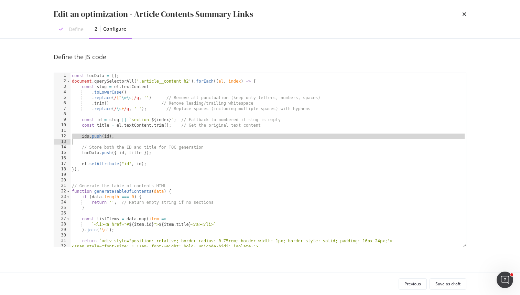
drag, startPoint x: 111, startPoint y: 136, endPoint x: 106, endPoint y: 144, distance: 9.2
click at [106, 144] on div "const tocData = [ ] ; document . querySelectorAll ( '.article__content h2' ) . …" at bounding box center [269, 165] width 396 height 185
type textarea "ids.push(id);"
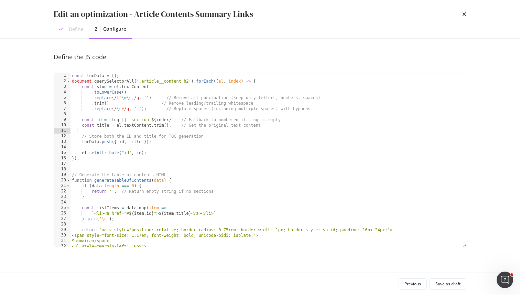
click at [76, 132] on div "const tocData = [ ] ; document . querySelectorAll ( '.article__content h2' ) . …" at bounding box center [269, 165] width 396 height 185
click at [135, 138] on div "const tocData = [ ] ; document . querySelectorAll ( '.article__content h2' ) . …" at bounding box center [269, 165] width 396 height 185
click at [203, 153] on div "const tocData = [ ] ; document . querySelectorAll ( '.article__content h2' ) . …" at bounding box center [269, 165] width 396 height 185
type textarea "articleIntro.insertAdjacentHTML('beforebegin', 'tocHtml');"
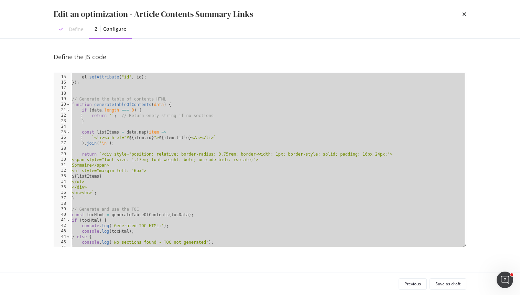
scroll to position [113, 0]
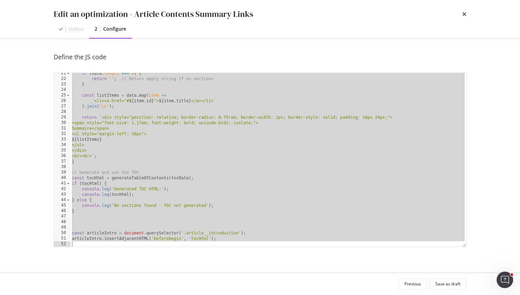
click at [189, 242] on div "if ( data . length === 0 ) { return '' ; // Return empty string if no sections …" at bounding box center [269, 163] width 396 height 185
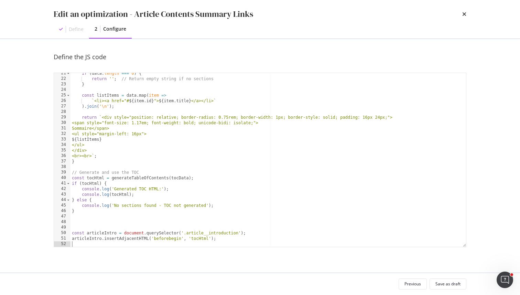
click at [189, 235] on div "if ( data . length === 0 ) { return '' ; // Return empty string if no sections …" at bounding box center [269, 163] width 396 height 185
click at [190, 237] on div "if ( data . length === 0 ) { return '' ; // Return empty string if no sections …" at bounding box center [269, 163] width 396 height 185
click at [207, 239] on div "if ( data . length === 0 ) { return '' ; // Return empty string if no sections …" at bounding box center [269, 163] width 396 height 185
click at [205, 237] on div "if ( data . length === 0 ) { return '' ; // Return empty string if no sections …" at bounding box center [269, 163] width 396 height 185
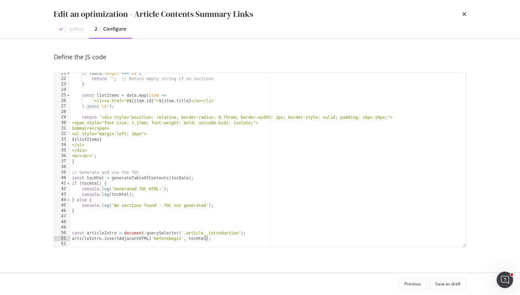
click at [257, 239] on div "if ( data . length === 0 ) { return '' ; // Return empty string if no sections …" at bounding box center [269, 163] width 396 height 185
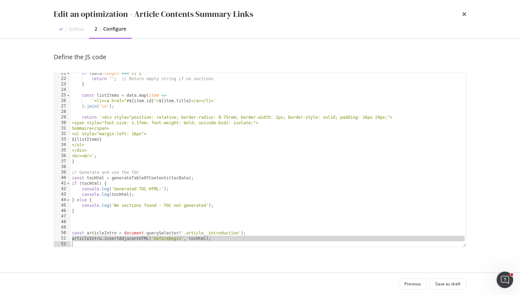
click at [257, 239] on div "if ( data . length === 0 ) { return '' ; // Return empty string if no sections …" at bounding box center [269, 163] width 396 height 185
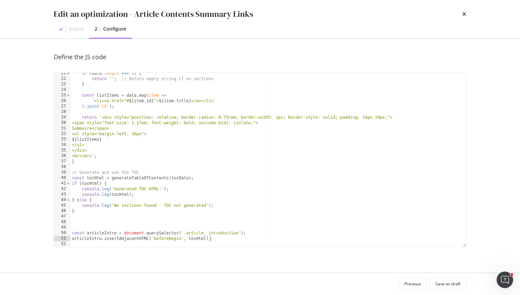
click at [257, 239] on div "if ( data . length === 0 ) { return '' ; // Return empty string if no sections …" at bounding box center [269, 163] width 396 height 185
click at [262, 230] on div "if ( data . length === 0 ) { return '' ; // Return empty string if no sections …" at bounding box center [269, 163] width 396 height 185
click at [247, 107] on div "if ( data . length === 0 ) { return '' ; // Return empty string if no sections …" at bounding box center [269, 163] width 396 height 185
type textarea "articleIntro.insertAdjacentHTML('beforebegin', tocHtml);"
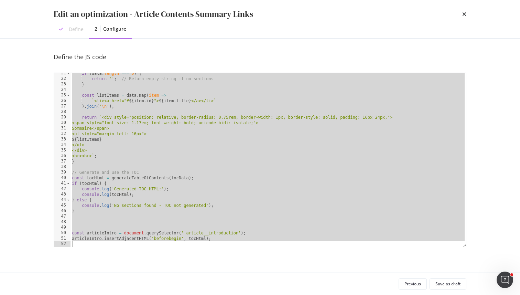
click at [206, 109] on div "if ( data . length === 0 ) { return '' ; // Return empty string if no sections …" at bounding box center [269, 163] width 396 height 185
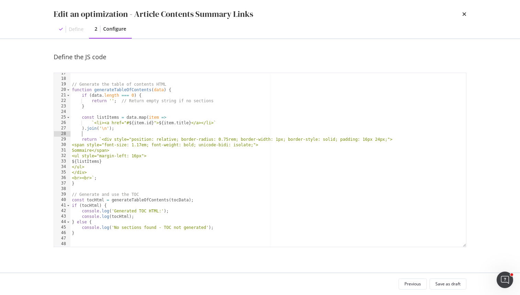
scroll to position [113, 0]
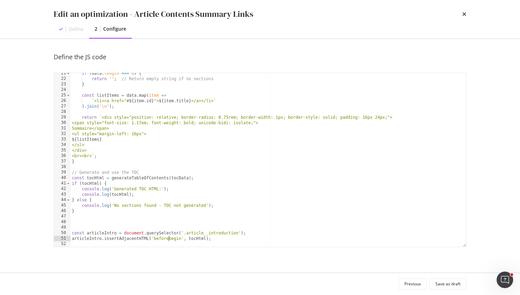
click at [168, 237] on div "if ( data . length === 0 ) { return '' ; // Return empty string if no sections …" at bounding box center [269, 163] width 396 height 185
paste textarea "after"
type textarea "articleIntro.insertAdjacentHTML('afterbegin', tocHtml);"
click at [204, 242] on div "if ( data . length === 0 ) { return '' ; // Return empty string if no sections …" at bounding box center [269, 163] width 396 height 185
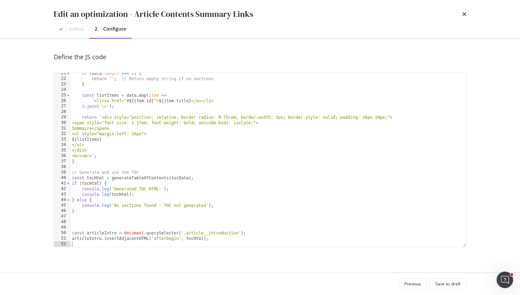
scroll to position [0, 0]
click at [204, 242] on div "if ( data . length === 0 ) { return '' ; // Return empty string if no sections …" at bounding box center [269, 163] width 396 height 185
click at [223, 242] on div "if ( data . length === 0 ) { return '' ; // Return empty string if no sections …" at bounding box center [269, 163] width 396 height 185
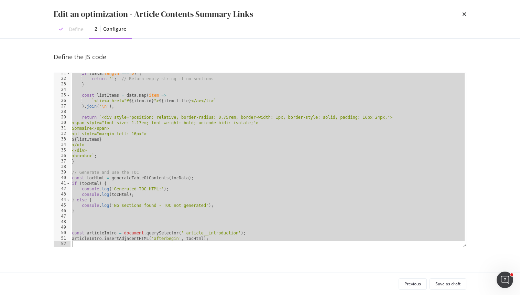
click at [173, 212] on div "if ( data . length === 0 ) { return '' ; // Return empty string if no sections …" at bounding box center [269, 163] width 396 height 185
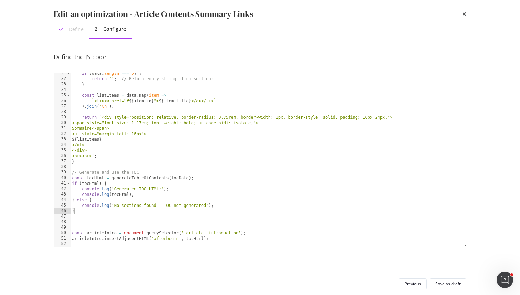
click at [167, 171] on div "if ( data . length === 0 ) { return '' ; // Return empty string if no sections …" at bounding box center [269, 163] width 396 height 185
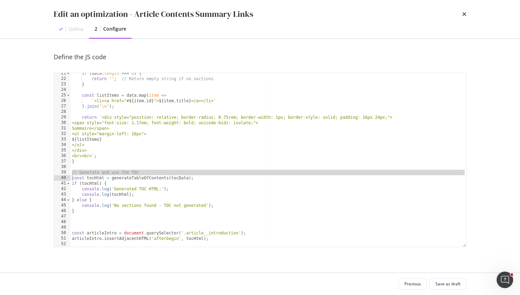
click at [167, 171] on div "if ( data . length === 0 ) { return '' ; // Return empty string if no sections …" at bounding box center [269, 163] width 396 height 185
type textarea "const tocHtml = generateTableOfContents(tocData);"
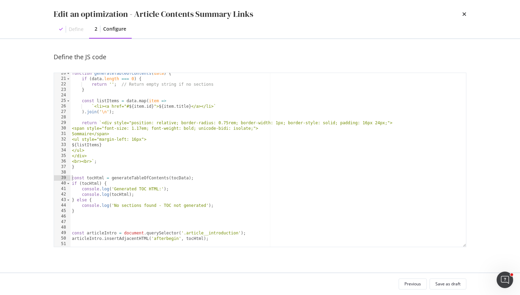
scroll to position [107, 0]
click at [167, 171] on div "function generateTableOfContents ( data ) { if ( data . length === 0 ) { return…" at bounding box center [269, 163] width 396 height 185
click at [151, 225] on div "function generateTableOfContents ( data ) { if ( data . length === 0 ) { return…" at bounding box center [269, 163] width 396 height 185
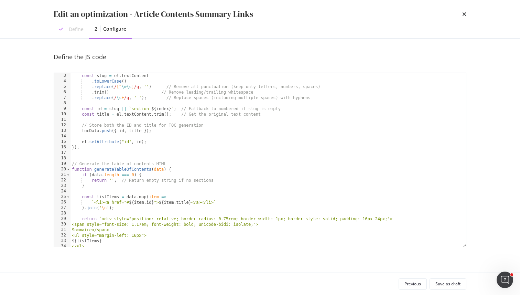
scroll to position [0, 0]
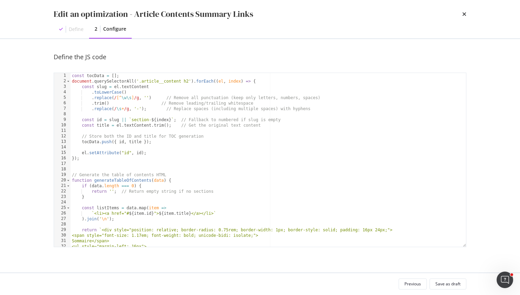
click at [143, 135] on div "const tocData = [ ] ; document . querySelectorAll ( '.article__content h2' ) . …" at bounding box center [269, 165] width 396 height 185
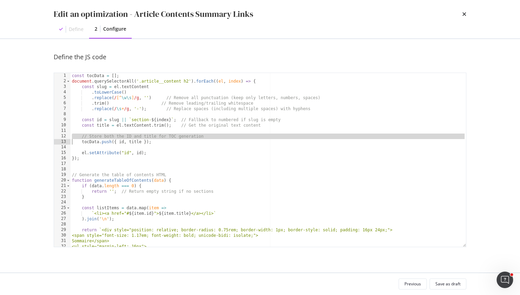
type textarea "tocData.push({ id, title });"
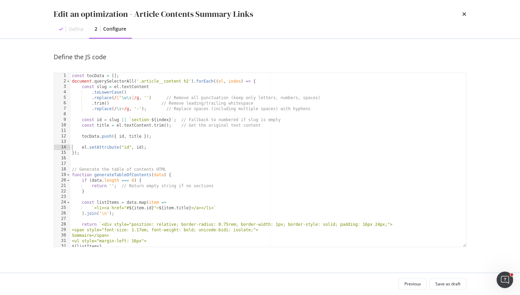
click at [86, 170] on div "const tocData = [ ] ; document . querySelectorAll ( '.article__content h2' ) . …" at bounding box center [269, 165] width 396 height 185
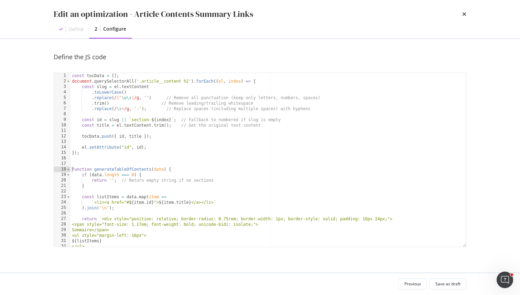
click at [166, 150] on div "const tocData = [ ] ; document . querySelectorAll ( '.article__content h2' ) . …" at bounding box center [269, 165] width 396 height 185
type textarea "});"
click at [162, 162] on div "const tocData = [ ] ; document . querySelectorAll ( '.article__content h2' ) . …" at bounding box center [269, 165] width 396 height 185
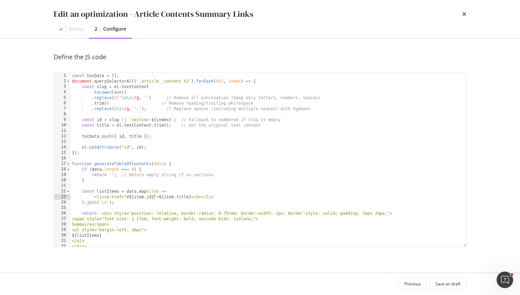
click at [153, 195] on div "const tocData = [ ] ; document . querySelectorAll ( '.article__content h2' ) . …" at bounding box center [269, 165] width 396 height 185
click at [151, 97] on div "const tocData = [ ] ; document . querySelectorAll ( '.article__content h2' ) . …" at bounding box center [269, 165] width 396 height 185
drag, startPoint x: 151, startPoint y: 97, endPoint x: 213, endPoint y: 97, distance: 61.9
click at [214, 97] on div "const tocData = [ ] ; document . querySelectorAll ( '.article__content h2' ) . …" at bounding box center [269, 165] width 396 height 185
click at [213, 97] on div "const tocData = [ ] ; document . querySelectorAll ( '.article__content h2' ) . …" at bounding box center [269, 165] width 396 height 185
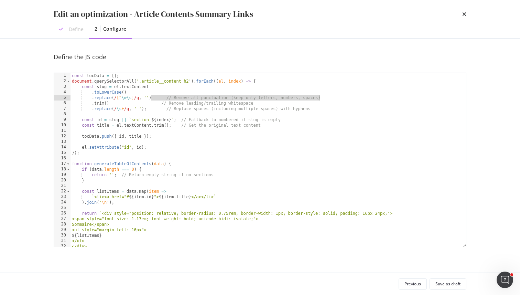
drag, startPoint x: 152, startPoint y: 97, endPoint x: 328, endPoint y: 100, distance: 175.9
click at [328, 100] on div "const tocData = [ ] ; document . querySelectorAll ( '.article__content h2' ) . …" at bounding box center [269, 165] width 396 height 185
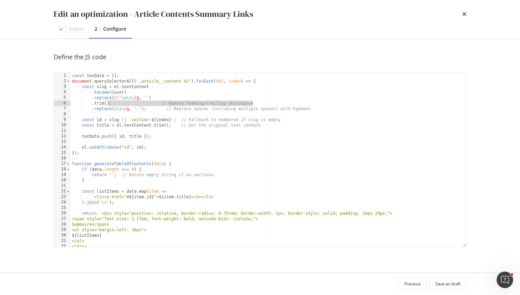
drag, startPoint x: 253, startPoint y: 103, endPoint x: 110, endPoint y: 104, distance: 143.5
click at [110, 104] on div "const tocData = [ ] ; document . querySelectorAll ( '.article__content h2' ) . …" at bounding box center [269, 165] width 396 height 185
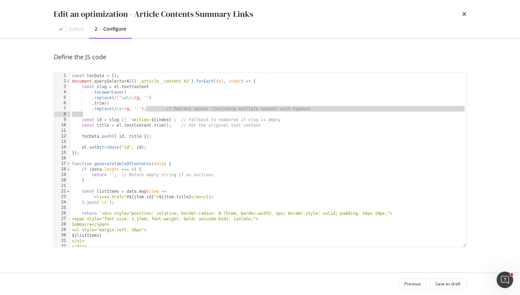
drag, startPoint x: 146, startPoint y: 107, endPoint x: 286, endPoint y: 111, distance: 140.5
click at [286, 111] on div "const tocData = [ ] ; document . querySelectorAll ( '.article__content h2' ) . …" at bounding box center [269, 165] width 396 height 185
click at [306, 108] on div "const tocData = [ ] ; document . querySelectorAll ( '.article__content h2' ) . …" at bounding box center [269, 160] width 396 height 174
drag, startPoint x: 313, startPoint y: 108, endPoint x: 146, endPoint y: 109, distance: 166.9
click at [146, 109] on div "const tocData = [ ] ; document . querySelectorAll ( '.article__content h2' ) . …" at bounding box center [269, 165] width 396 height 185
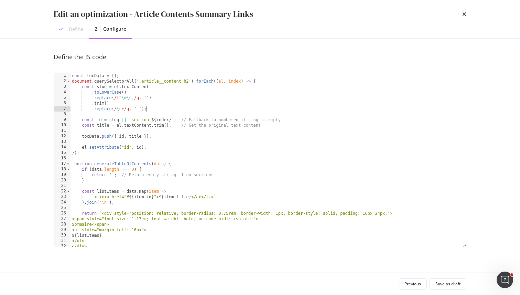
click at [102, 105] on div "const tocData = [ ] ; document . querySelectorAll ( '.article__content h2' ) . …" at bounding box center [269, 165] width 396 height 185
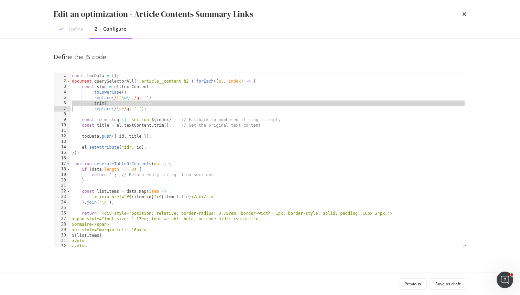
click at [102, 105] on div "const tocData = [ ] ; document . querySelectorAll ( '.article__content h2' ) . …" at bounding box center [269, 165] width 396 height 185
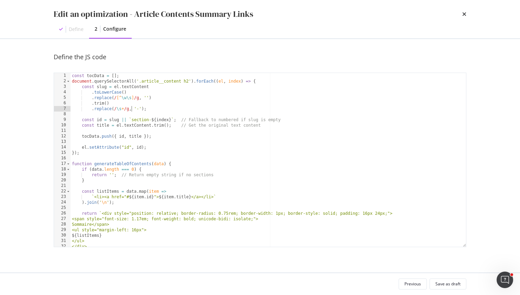
click at [132, 108] on div "const tocData = [ ] ; document . querySelectorAll ( '.article__content h2' ) . …" at bounding box center [269, 165] width 396 height 185
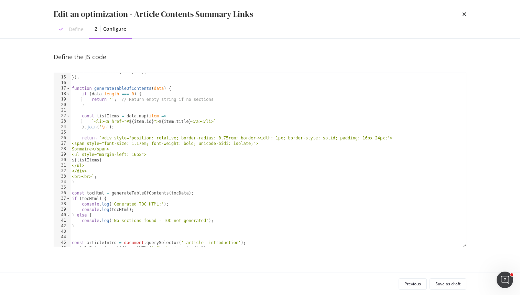
scroll to position [85, 0]
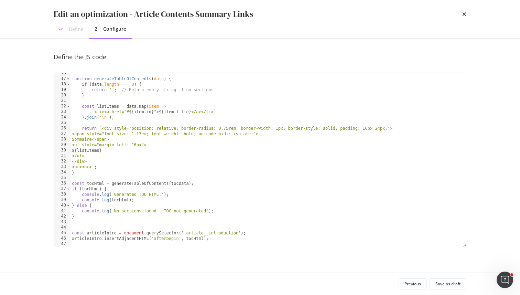
click at [167, 238] on div "function generateTableOfContents ( data ) { if ( data . length === 0 ) { return…" at bounding box center [269, 163] width 396 height 185
click at [163, 238] on div "function generateTableOfContents ( data ) { if ( data . length === 0 ) { return…" at bounding box center [269, 163] width 396 height 185
type textarea "articleIntro.insertAdjacentHTML('beforeend', tocHtml);"
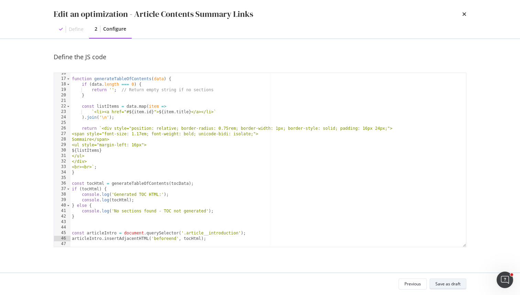
click at [456, 285] on div "Save as draft" at bounding box center [448, 284] width 25 height 6
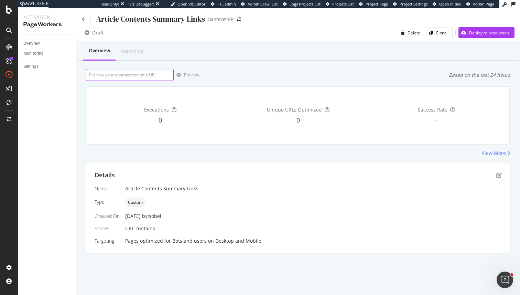
click at [123, 77] on input "url" at bounding box center [130, 75] width 88 height 12
paste input "https://www.santevet.com/articles/Comment-voit-le-chien#ladaptation-de-la-visio…"
click at [159, 74] on input "https://www.santevet.com/articles/Comment-voit-le-chien#ladaptation-de-la-visio…" at bounding box center [130, 75] width 88 height 12
drag, startPoint x: 159, startPoint y: 74, endPoint x: 112, endPoint y: 74, distance: 46.8
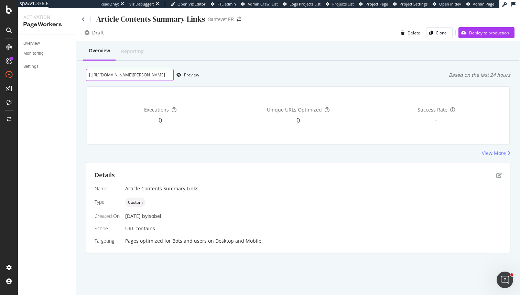
click at [112, 74] on input "https://www.santevet.com/articles/Comment-voit-le-chien#ladaptation-de-la-visio…" at bounding box center [130, 75] width 88 height 12
type input "https://www.santevet.com/articles/Comment-voit-le-chien"
click at [189, 76] on div "Preview" at bounding box center [191, 75] width 15 height 6
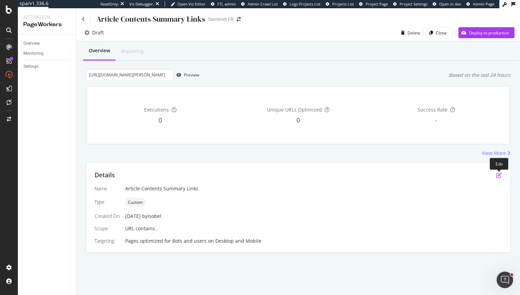
click at [498, 174] on icon "pen-to-square" at bounding box center [500, 175] width 6 height 6
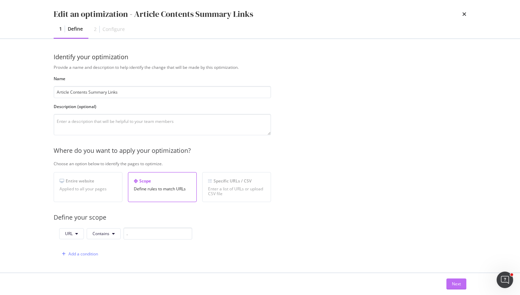
click at [462, 284] on button "Next" at bounding box center [457, 283] width 20 height 11
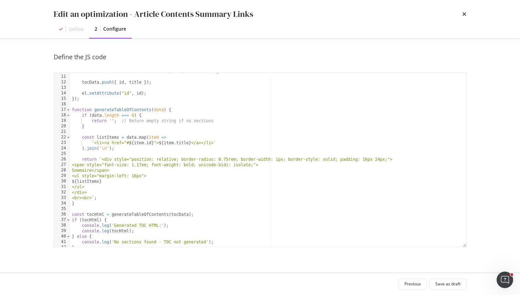
scroll to position [85, 0]
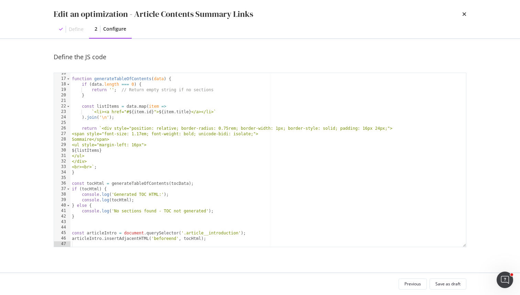
click at [159, 238] on div "function generateTableOfContents ( data ) { if ( data . length === 0 ) { return…" at bounding box center [269, 163] width 396 height 185
type textarea "articleIntro.insertAdjacentHTML('afterend', tocHtml);"
click at [446, 286] on div "Save as draft" at bounding box center [448, 284] width 25 height 6
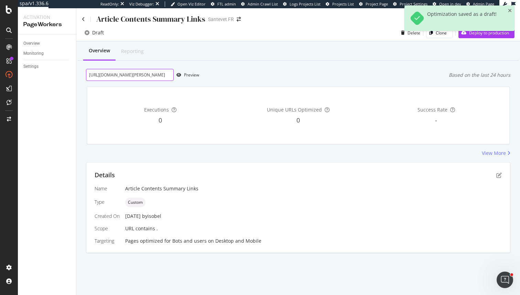
click at [161, 77] on input "https://www.santevet.com/articles/Comment-voit-le-chien" at bounding box center [130, 75] width 88 height 12
click at [186, 73] on div "Preview" at bounding box center [191, 75] width 15 height 6
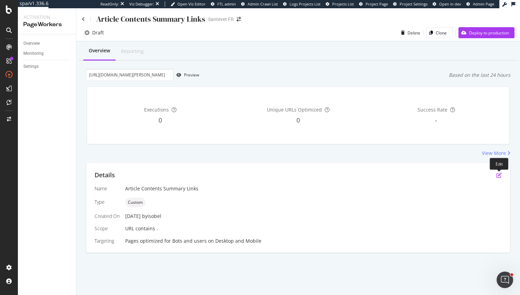
click at [497, 177] on icon "pen-to-square" at bounding box center [500, 175] width 6 height 6
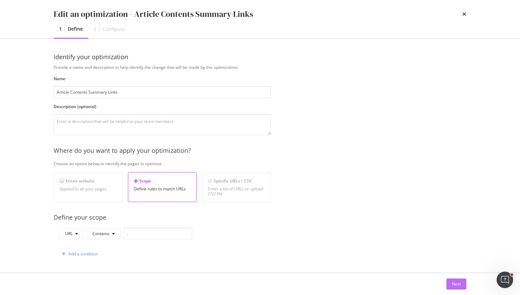
click at [454, 280] on div "Next" at bounding box center [456, 284] width 9 height 10
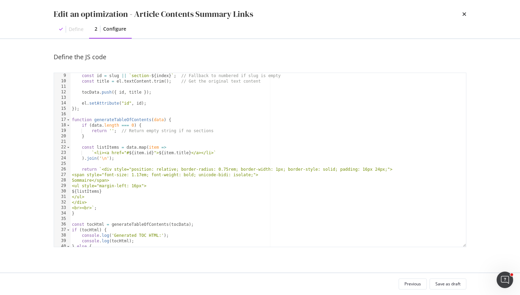
scroll to position [85, 0]
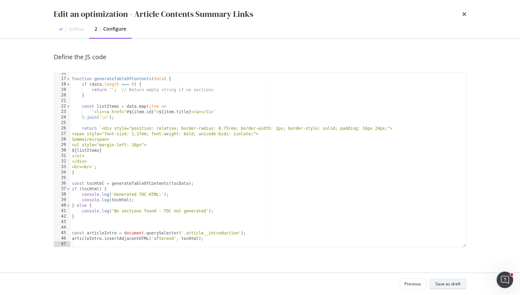
click at [450, 287] on div "Save as draft" at bounding box center [448, 284] width 25 height 10
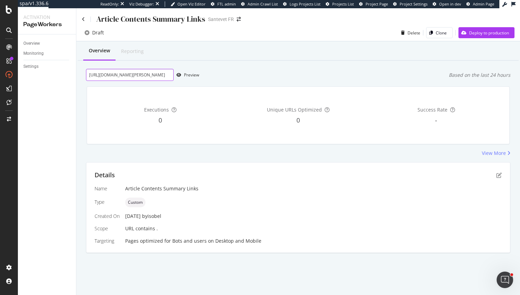
click at [140, 78] on input "https://www.santevet.com/articles/Comment-voit-le-chien" at bounding box center [130, 75] width 88 height 12
click at [153, 77] on input "https://www.santevet.com/articles/Comment-voit-le-chien" at bounding box center [130, 75] width 88 height 12
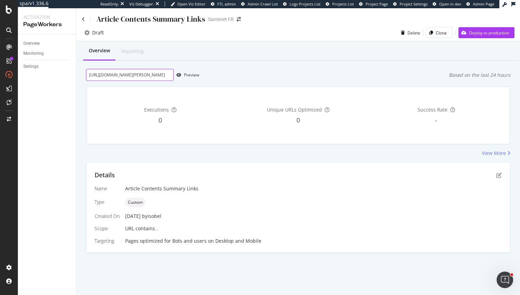
click at [140, 73] on input "https://www.santevet.com/articles/Comment-voit-le-chien" at bounding box center [130, 75] width 88 height 12
click at [189, 74] on div "Preview" at bounding box center [191, 75] width 15 height 6
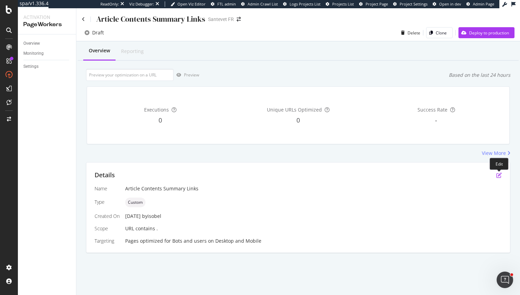
click at [498, 175] on icon "pen-to-square" at bounding box center [500, 175] width 6 height 6
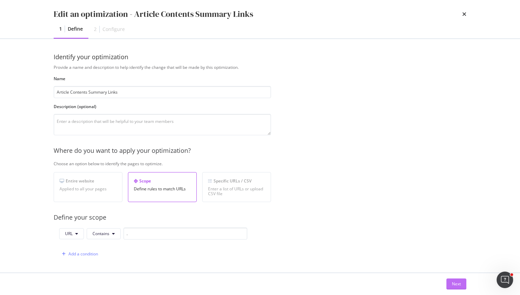
click at [456, 286] on div "Next" at bounding box center [456, 284] width 9 height 6
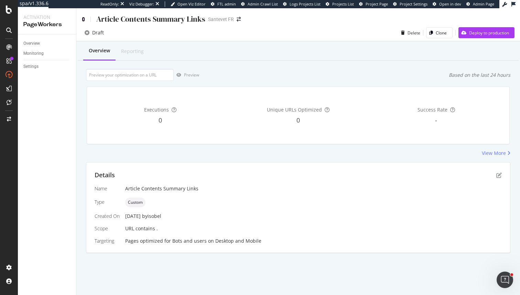
click at [83, 18] on icon at bounding box center [83, 19] width 3 height 5
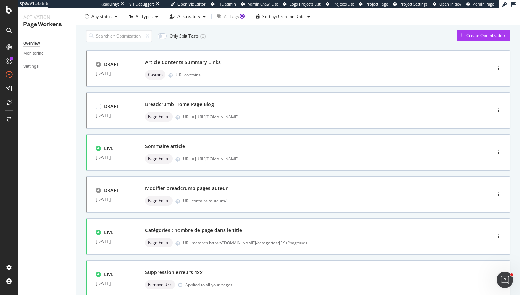
scroll to position [44, 0]
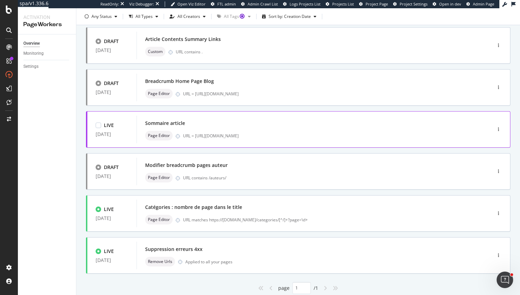
click at [175, 119] on div "Sommaire article" at bounding box center [303, 123] width 317 height 10
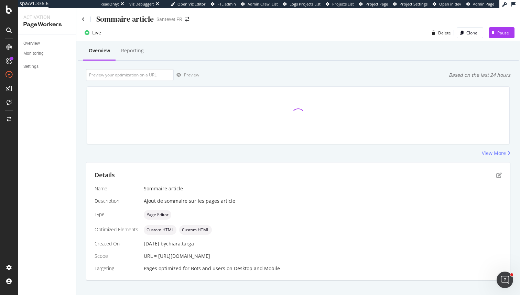
scroll to position [10, 0]
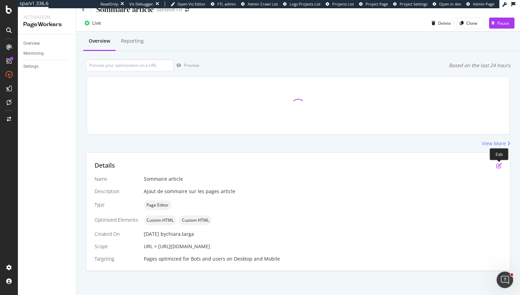
click at [499, 166] on icon "pen-to-square" at bounding box center [500, 166] width 6 height 6
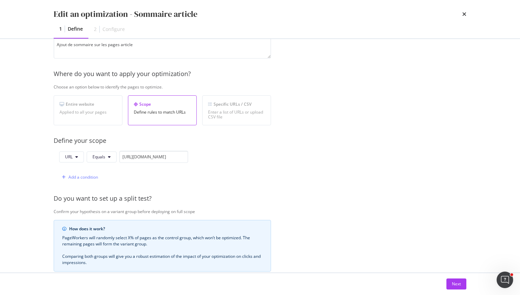
scroll to position [147, 0]
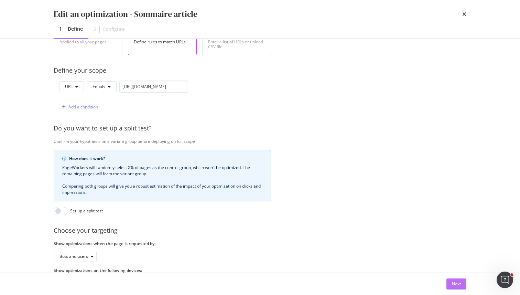
click at [459, 280] on div "Next" at bounding box center [456, 284] width 9 height 10
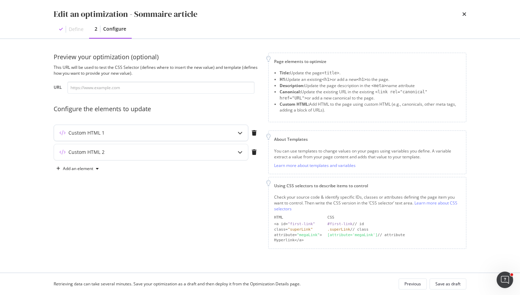
click at [221, 139] on div "Custom HTML 1" at bounding box center [151, 133] width 194 height 16
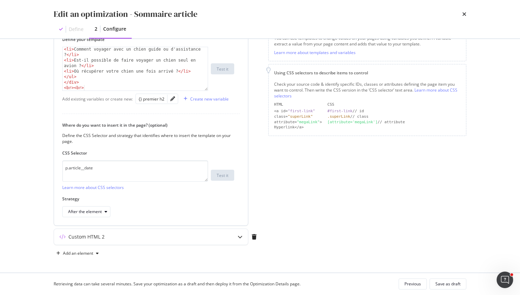
scroll to position [98, 0]
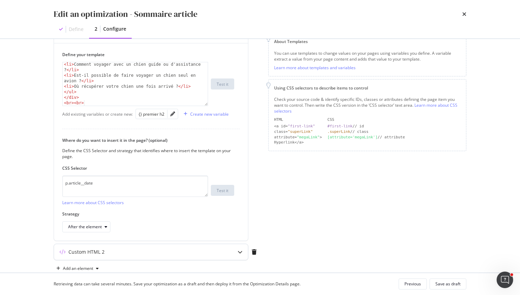
click at [185, 254] on div "Custom HTML 2" at bounding box center [137, 251] width 167 height 7
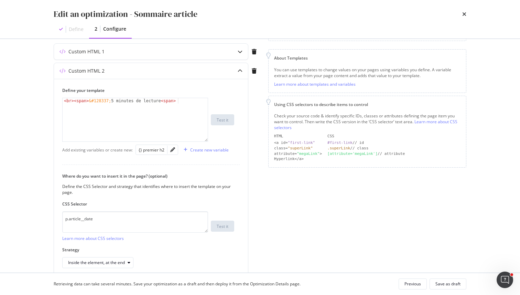
scroll to position [113, 0]
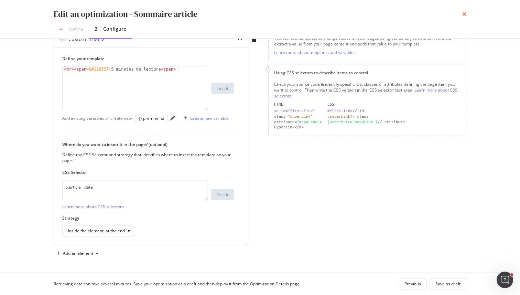
click at [463, 14] on icon "times" at bounding box center [464, 14] width 4 height 6
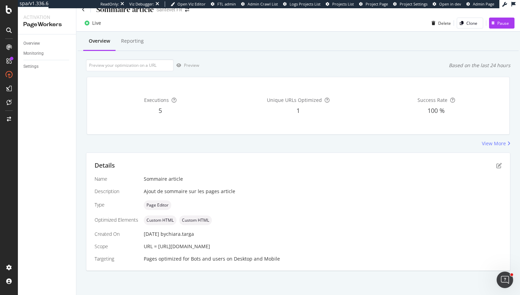
click at [210, 246] on span "URL = https://www.santevet.com/articles/comment-bien-voyager-en-avion-avec-son-…" at bounding box center [177, 246] width 66 height 7
copy span "URL = https://www.santevet.com/articles/comment-bien-voyager-en-avion-avec-son-…"
click at [165, 247] on span "URL = https://www.santevet.com/articles/comment-bien-voyager-en-avion-avec-son-…" at bounding box center [177, 246] width 66 height 7
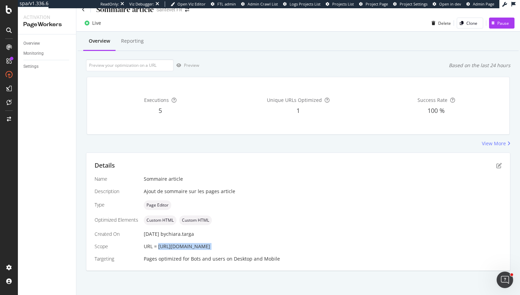
drag, startPoint x: 165, startPoint y: 247, endPoint x: 348, endPoint y: 247, distance: 182.7
click at [348, 247] on div "URL = https://www.santevet.com/articles/comment-bien-voyager-en-avion-avec-son-…" at bounding box center [323, 246] width 358 height 7
click at [152, 62] on input "url" at bounding box center [130, 65] width 88 height 12
paste input "https://www.santevet.com/articles/comment-bien-voyager-en-avion-avec-son-chien"
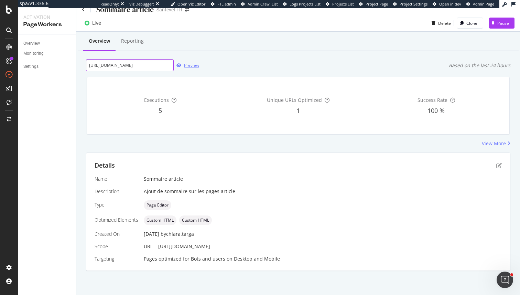
type input "https://www.santevet.com/articles/comment-bien-voyager-en-avion-avec-son-chien"
click at [180, 63] on icon "button" at bounding box center [179, 65] width 5 height 4
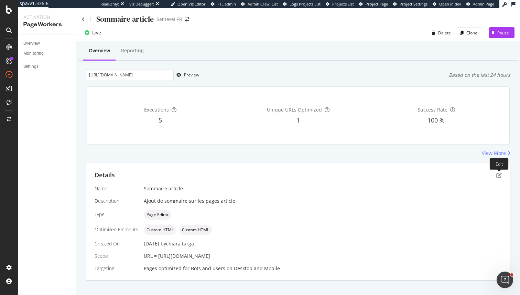
click at [493, 175] on div "Details" at bounding box center [298, 175] width 407 height 9
click at [498, 175] on icon "pen-to-square" at bounding box center [500, 175] width 6 height 6
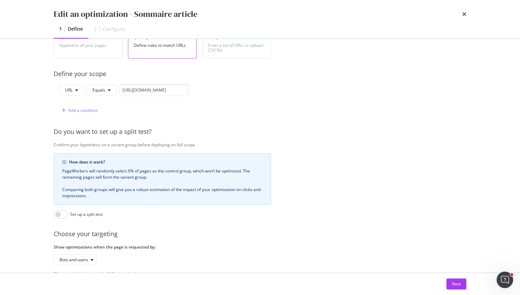
scroll to position [177, 0]
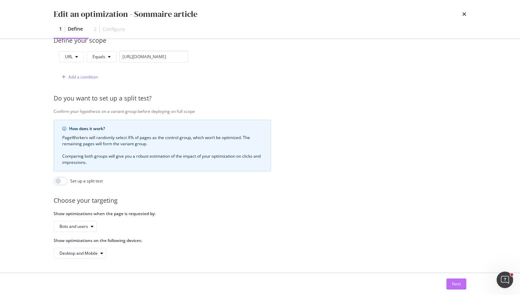
click at [461, 281] on button "Next" at bounding box center [457, 283] width 20 height 11
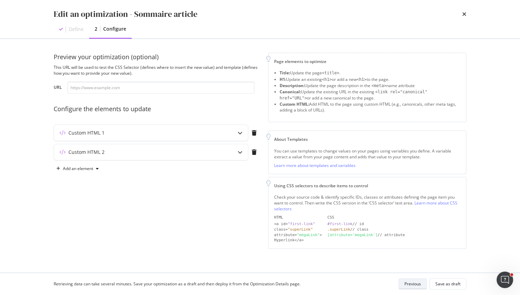
scroll to position [0, 0]
click at [221, 139] on div "Custom HTML 1" at bounding box center [151, 133] width 194 height 16
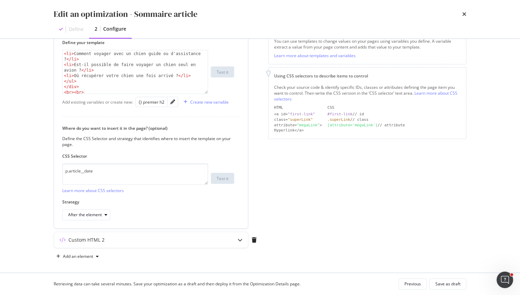
scroll to position [113, 0]
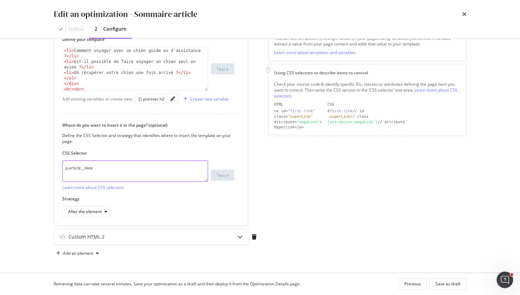
click at [125, 177] on textarea "p.article__date" at bounding box center [135, 170] width 146 height 21
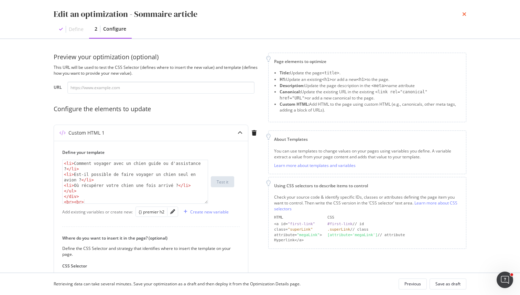
click at [464, 13] on icon "times" at bounding box center [464, 14] width 4 height 6
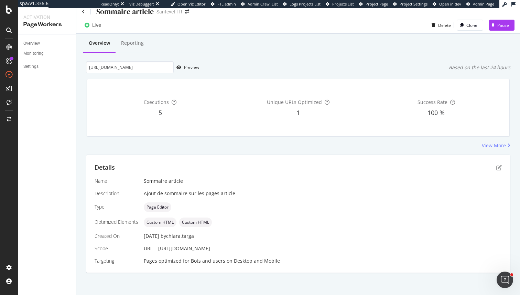
scroll to position [10, 0]
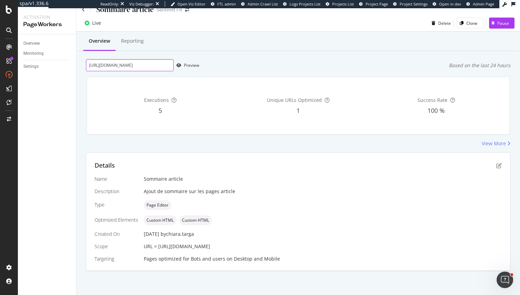
click at [156, 62] on input "https://www.santevet.com/articles/comment-bien-voyager-en-avion-avec-son-chien" at bounding box center [130, 65] width 88 height 12
click at [210, 118] on div "Executions 5" at bounding box center [160, 106] width 135 height 46
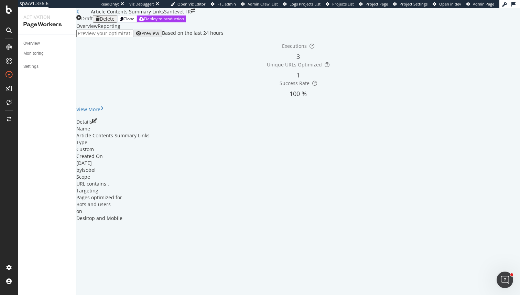
click at [133, 37] on input "url" at bounding box center [104, 34] width 57 height 8
paste input "https://www.santevet.com/articles/Comment-voit-le-chien"
type input "https://www.santevet.com/articles/Comment-voit-le-chien"
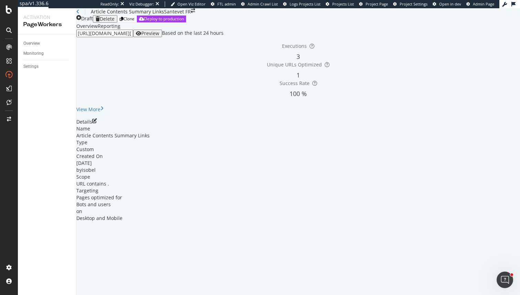
click at [159, 36] on div "Preview" at bounding box center [150, 34] width 18 height 6
click at [499, 125] on div "Details" at bounding box center [298, 121] width 444 height 7
click at [97, 123] on icon "pen-to-square" at bounding box center [94, 120] width 5 height 5
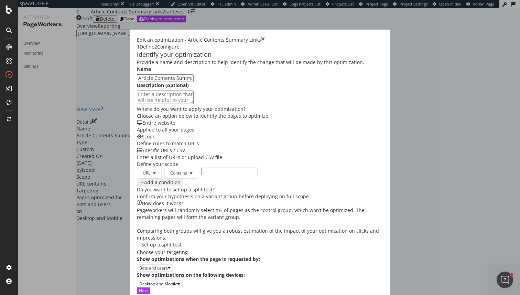
click at [383, 290] on div "Next" at bounding box center [260, 290] width 246 height 7
click at [148, 288] on div "Next" at bounding box center [143, 291] width 9 height 6
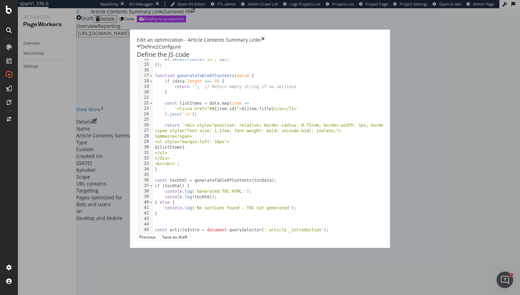
scroll to position [85, 0]
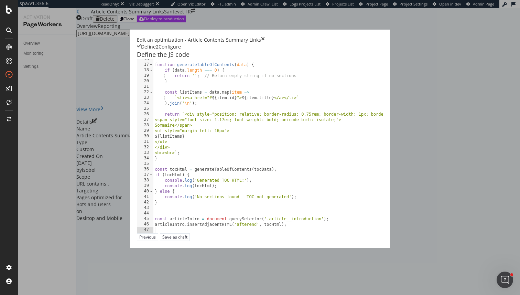
click at [153, 231] on div "function generateTableOfContents ( data ) { if ( data . length === 0 ) { return…" at bounding box center [351, 148] width 396 height 185
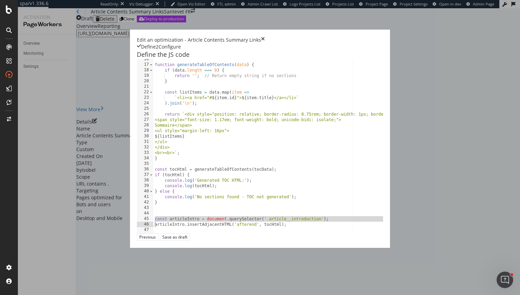
click at [153, 231] on div "function generateTableOfContents ( data ) { if ( data . length === 0 ) { return…" at bounding box center [351, 148] width 396 height 185
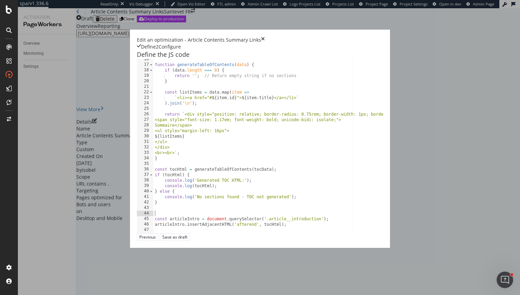
click at [174, 226] on div "function generateTableOfContents ( data ) { if ( data . length === 0 ) { return…" at bounding box center [351, 148] width 396 height 185
click at [164, 234] on div "function generateTableOfContents ( data ) { if ( data . length === 0 ) { return…" at bounding box center [351, 148] width 396 height 185
click at [153, 233] on div "function generateTableOfContents ( data ) { if ( data . length === 0 ) { return…" at bounding box center [351, 148] width 396 height 185
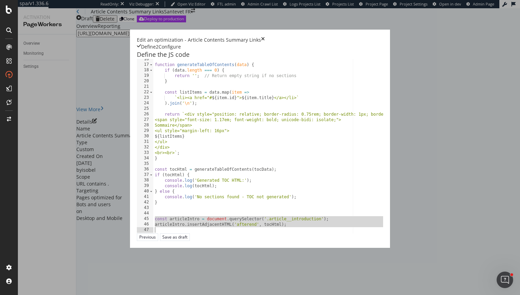
drag, startPoint x: 138, startPoint y: 233, endPoint x: 188, endPoint y: 240, distance: 50.5
click at [188, 240] on div "function generateTableOfContents ( data ) { if ( data . length === 0 ) { return…" at bounding box center [351, 148] width 396 height 185
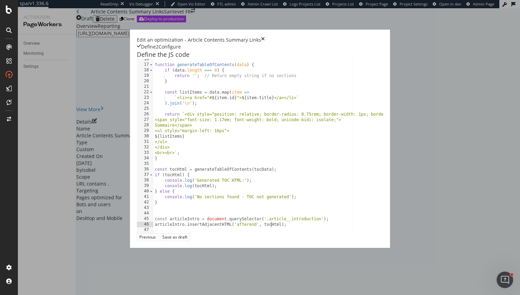
click at [169, 240] on div "function generateTableOfContents ( data ) { if ( data . length === 0 ) { return…" at bounding box center [351, 148] width 396 height 185
type textarea "articleIntro.insertAdjacentHTML('beforebegin', tocHtml);"
click at [188, 240] on div "Save as draft" at bounding box center [174, 237] width 25 height 6
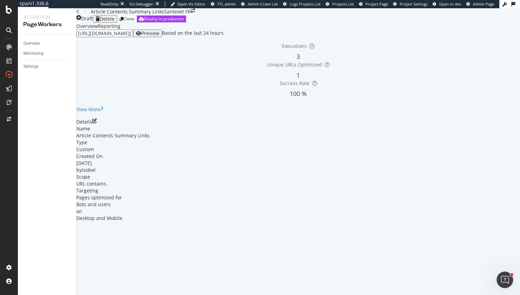
click at [159, 36] on div "Preview" at bounding box center [147, 34] width 23 height 6
click at [100, 113] on div "View More" at bounding box center [88, 109] width 24 height 7
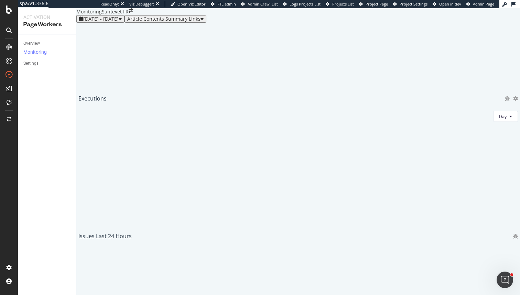
scroll to position [61, 0]
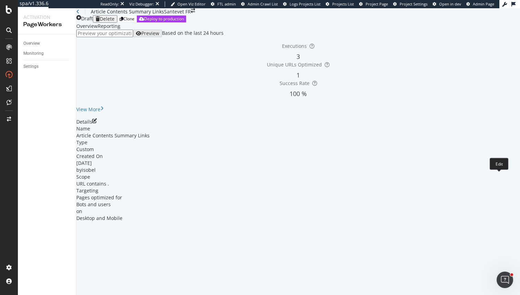
click at [97, 123] on icon "pen-to-square" at bounding box center [94, 120] width 5 height 5
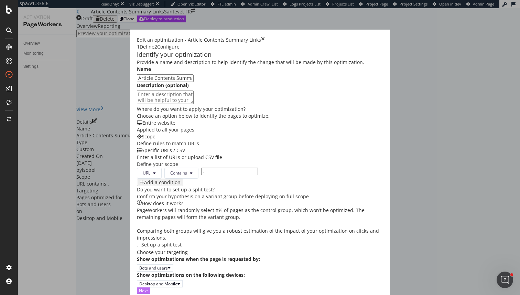
click at [148, 288] on div "Next" at bounding box center [143, 291] width 9 height 6
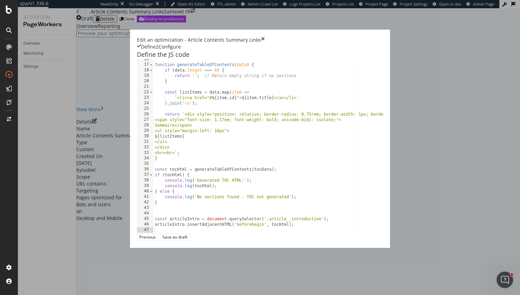
scroll to position [85, 0]
click at [174, 237] on div "function generateTableOfContents ( data ) { if ( data . length === 0 ) { return…" at bounding box center [351, 148] width 396 height 185
type textarea "articleIntro.insertAdjacentHTML('afterend', tocHtml);"
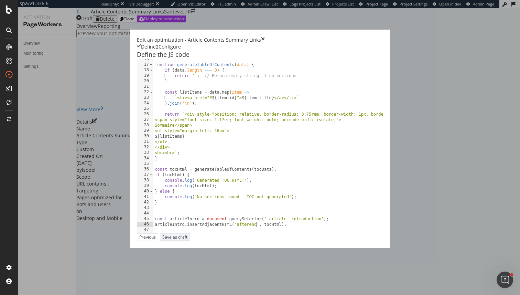
click at [190, 241] on button "Save as draft" at bounding box center [175, 236] width 30 height 7
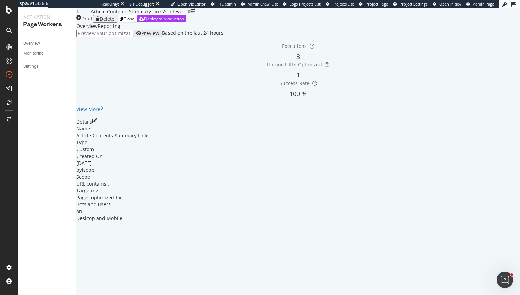
click at [133, 37] on input "url" at bounding box center [104, 34] width 57 height 8
paste input "https://www.santevet.com/articles/Comment-voit-le-chien"
type input "https://www.santevet.com/articles/Comment-voit-le-chien"
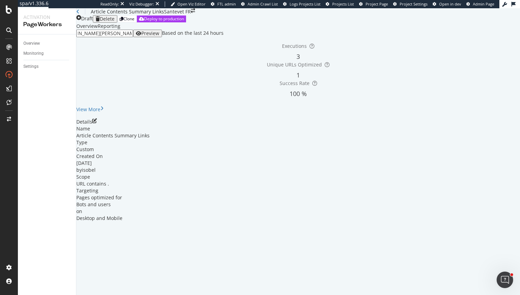
scroll to position [0, 0]
click at [159, 36] on div "Preview" at bounding box center [147, 34] width 23 height 6
click at [84, 15] on div "Article Contents Summary Links" at bounding box center [120, 11] width 88 height 7
click at [97, 123] on icon "pen-to-square" at bounding box center [94, 120] width 5 height 5
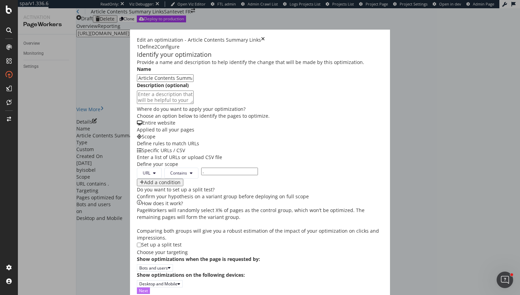
click at [148, 288] on div "Next" at bounding box center [143, 291] width 9 height 6
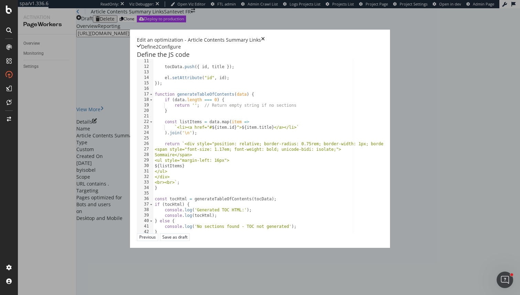
scroll to position [85, 0]
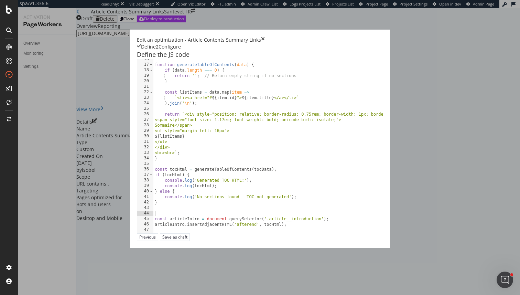
click at [153, 227] on div "function generateTableOfContents ( data ) { if ( data . length === 0 ) { return…" at bounding box center [351, 148] width 396 height 185
paste textarea "const articleIntro = document.querySelector('.article__introduction'); articleI…"
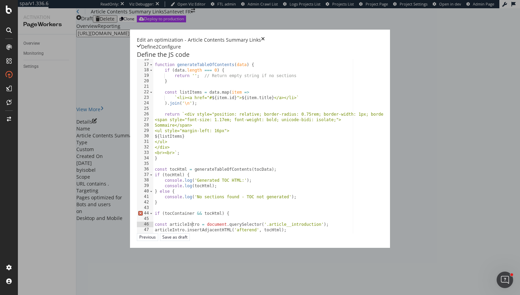
click at [153, 237] on div "function generateTableOfContents ( data ) { if ( data . length === 0 ) { return…" at bounding box center [351, 148] width 396 height 185
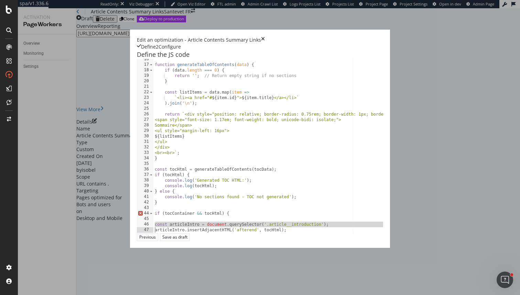
click at [153, 237] on div "function generateTableOfContents ( data ) { if ( data . length === 0 ) { return…" at bounding box center [351, 148] width 396 height 185
type textarea "articleIntro.insertAdjacentHTML('afterend', tocHtml);"
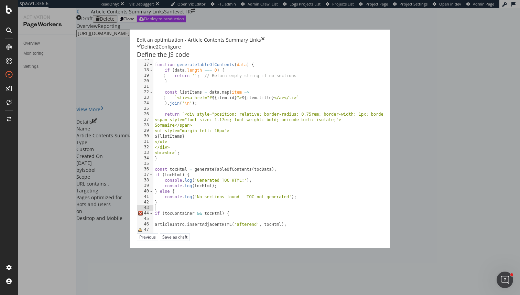
click at [153, 224] on div "function generateTableOfContents ( data ) { if ( data . length === 0 ) { return…" at bounding box center [351, 148] width 396 height 185
paste textarea "const articleIntro = document.querySelector('.article__introduction');"
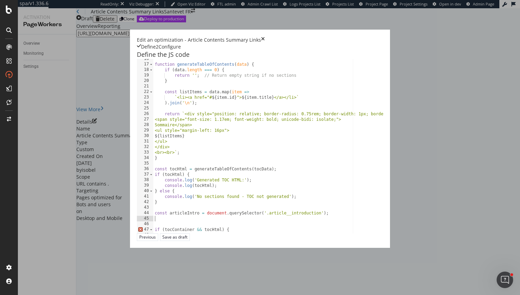
scroll to position [102, 0]
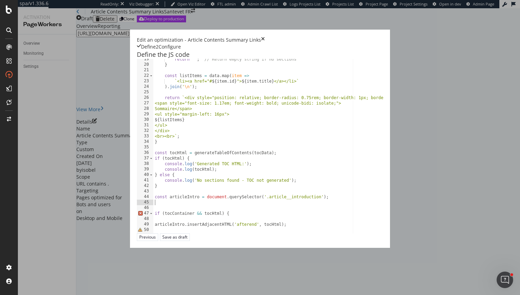
click at [153, 213] on div "return '' ; // Return empty string if no sections } const listItems = data . ma…" at bounding box center [351, 148] width 396 height 185
click at [153, 211] on div "return '' ; // Return empty string if no sections } const listItems = data . ma…" at bounding box center [351, 148] width 396 height 185
click at [153, 230] on div "return '' ; // Return empty string if no sections } const listItems = data . ma…" at bounding box center [351, 148] width 396 height 185
click at [153, 228] on div "return '' ; // Return empty string if no sections } const listItems = data . ma…" at bounding box center [351, 148] width 396 height 185
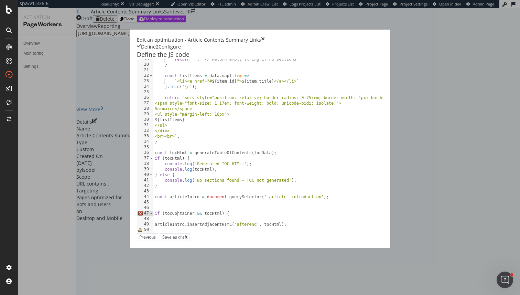
click at [153, 228] on div "return '' ; // Return empty string if no sections } const listItems = data . ma…" at bounding box center [351, 148] width 396 height 185
paste textarea "articleIntro"
click at [153, 211] on div "return '' ; // Return empty string if no sections } const listItems = data . ma…" at bounding box center [351, 148] width 396 height 185
click at [153, 178] on div "return '' ; // Return empty string if no sections } const listItems = data . ma…" at bounding box center [351, 148] width 396 height 185
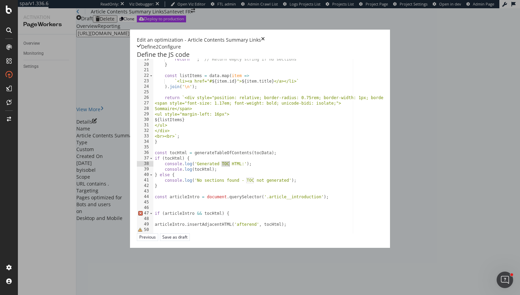
click at [153, 178] on div "return '' ; // Return empty string if no sections } const listItems = data . ma…" at bounding box center [351, 148] width 396 height 185
click at [153, 171] on div "return '' ; // Return empty string if no sections } const listItems = data . ma…" at bounding box center [351, 148] width 396 height 185
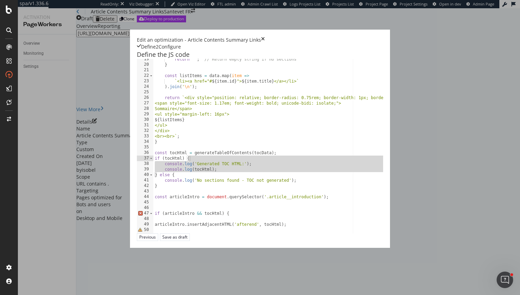
click at [153, 171] on div "return '' ; // Return empty string if no sections } const listItems = data . ma…" at bounding box center [351, 148] width 396 height 185
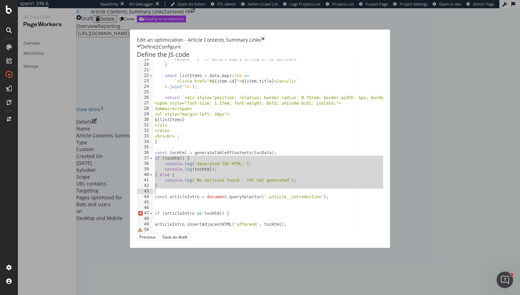
drag, startPoint x: 144, startPoint y: 171, endPoint x: 143, endPoint y: 200, distance: 28.9
click at [153, 200] on div "return '' ; // Return empty string if no sections } const listItems = data . ma…" at bounding box center [351, 148] width 396 height 185
type textarea "}"
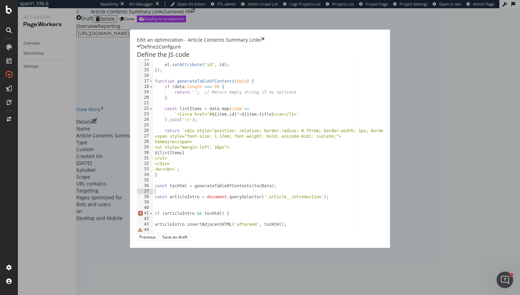
scroll to position [68, 0]
type textarea "const tocHtml = generateTableOfContents(tocData);"
type textarea "const articleIntro = document.querySelector('.article__introduction');"
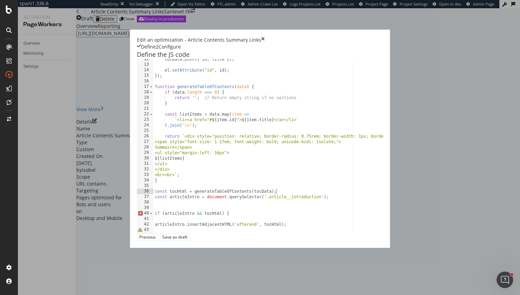
scroll to position [63, 0]
type textarea "const tocHtml = generateTableOfContents(tocData);"
click at [153, 234] on div "tocData . push ({ id , title }) ; el . setAttribute ( "id" , id ) ; }) ; functi…" at bounding box center [351, 148] width 396 height 185
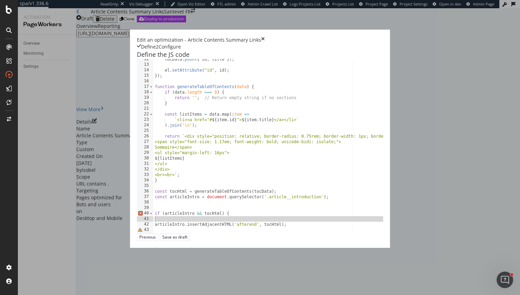
click at [153, 234] on div "tocData . push ({ id , title }) ; el . setAttribute ( "id" , id ) ; }) ; functi…" at bounding box center [351, 148] width 396 height 185
click at [153, 241] on div "tocData . push ({ id , title }) ; el . setAttribute ( "id" , id ) ; }) ; functi…" at bounding box center [351, 148] width 396 height 185
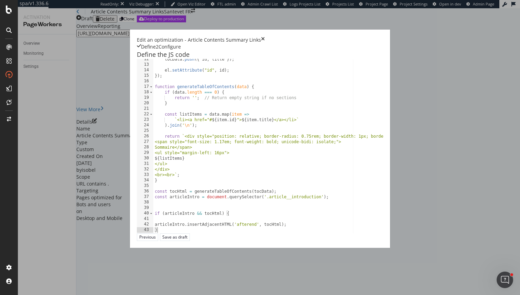
click at [153, 239] on div "tocData . push ({ id , title }) ; el . setAttribute ( "id" , id ) ; }) ; functi…" at bounding box center [351, 148] width 396 height 185
click at [153, 227] on div "tocData . push ({ id , title }) ; el . setAttribute ( "id" , id ) ; }) ; functi…" at bounding box center [351, 148] width 396 height 185
click at [153, 239] on div "tocData . push ({ id , title }) ; el . setAttribute ( "id" , id ) ; }) ; functi…" at bounding box center [351, 148] width 396 height 185
type textarea "articleIntro.insertAdjacentHTML('afterend', tocHtml);"
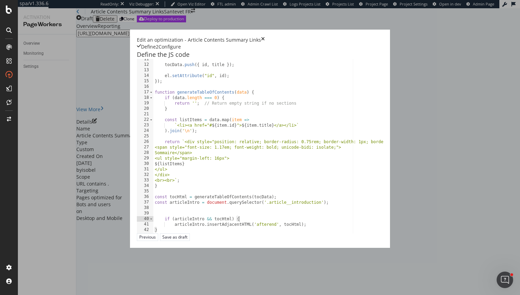
click at [153, 241] on div "tocData . push ({ id , title }) ; el . setAttribute ( "id" , id ) ; }) ; functi…" at bounding box center [351, 148] width 396 height 185
click at [153, 231] on div "tocData . push ({ id , title }) ; el . setAttribute ( "id" , id ) ; }) ; functi…" at bounding box center [351, 148] width 396 height 185
click at [153, 236] on div "tocData . push ({ id , title }) ; el . setAttribute ( "id" , id ) ; }) ; functi…" at bounding box center [351, 148] width 396 height 185
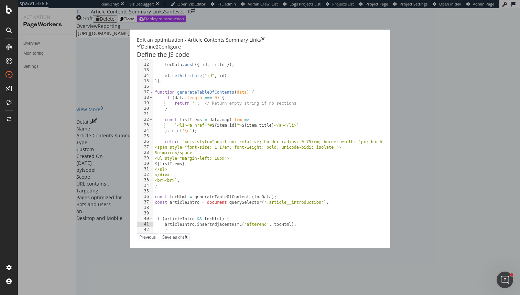
click at [153, 241] on div "tocData . push ({ id , title }) ; el . setAttribute ( "id" , id ) ; }) ; functi…" at bounding box center [351, 148] width 396 height 185
type textarea "}"
click at [153, 223] on div "tocData . push ({ id , title }) ; el . setAttribute ( "id" , id ) ; }) ; functi…" at bounding box center [351, 148] width 396 height 185
click at [188, 240] on div "Save as draft" at bounding box center [174, 237] width 25 height 6
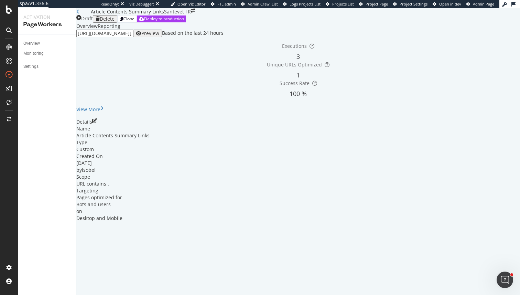
click at [141, 36] on div "button" at bounding box center [139, 33] width 6 height 5
click at [97, 123] on icon "pen-to-square" at bounding box center [94, 120] width 5 height 5
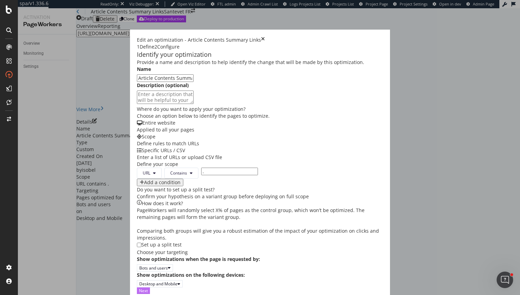
click at [148, 288] on div "Next" at bounding box center [143, 291] width 9 height 6
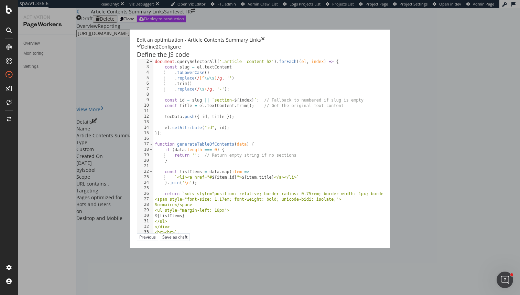
scroll to position [0, 0]
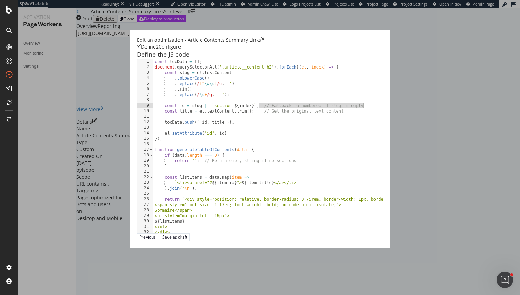
drag, startPoint x: 177, startPoint y: 119, endPoint x: 289, endPoint y: 120, distance: 112.5
click at [290, 120] on div "const tocData = [ ] ; document . querySelectorAll ( '.article__content h2' ) . …" at bounding box center [351, 151] width 396 height 185
drag, startPoint x: 171, startPoint y: 125, endPoint x: 258, endPoint y: 125, distance: 87.7
click at [258, 125] on div "const tocData = [ ] ; document . querySelectorAll ( '.article__content h2' ) . …" at bounding box center [351, 151] width 396 height 185
click at [262, 125] on div "const tocData = [ ] ; document . querySelectorAll ( '.article__content h2' ) . …" at bounding box center [351, 151] width 396 height 185
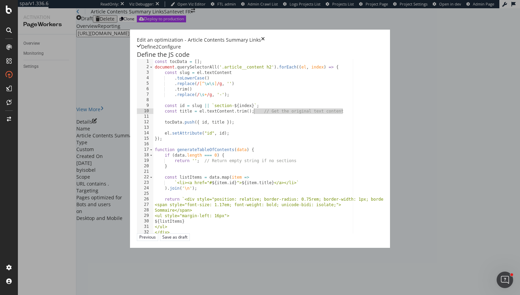
drag, startPoint x: 262, startPoint y: 125, endPoint x: 172, endPoint y: 126, distance: 89.8
click at [172, 126] on div "const tocData = [ ] ; document . querySelectorAll ( '.article__content h2' ) . …" at bounding box center [351, 151] width 396 height 185
click at [188, 148] on div "const tocData = [ ] ; document . querySelectorAll ( '.article__content h2' ) . …" at bounding box center [351, 151] width 396 height 185
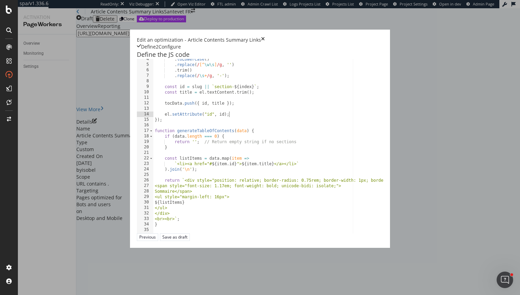
scroll to position [26, 0]
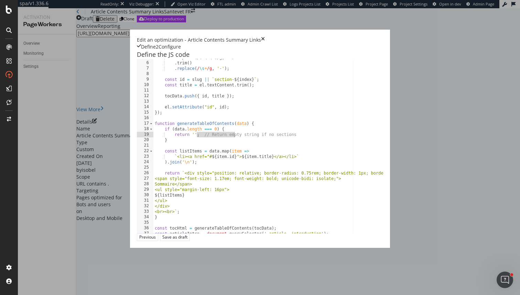
drag, startPoint x: 115, startPoint y: 149, endPoint x: 149, endPoint y: 149, distance: 34.1
click at [153, 149] on div ". replace ( / [^ \w\s ] /g , '' ) . trim ( ) . replace ( / \s + /g , '-' ) ; co…" at bounding box center [351, 147] width 396 height 185
drag, startPoint x: 119, startPoint y: 149, endPoint x: 209, endPoint y: 149, distance: 90.2
click at [209, 149] on div ". replace ( / [^ \w\s ] /g , '' ) . trim ( ) . replace ( / \s + /g , '-' ) ; co…" at bounding box center [351, 147] width 396 height 185
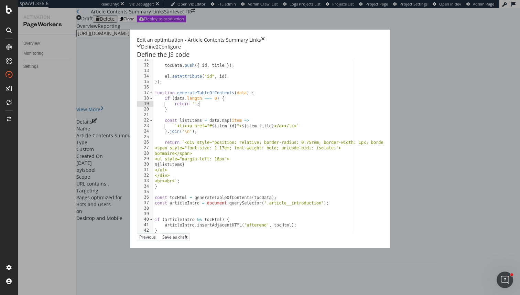
scroll to position [57, 0]
drag, startPoint x: 183, startPoint y: 217, endPoint x: 238, endPoint y: 216, distance: 54.7
click at [238, 216] on div "tocData . push ({ id , title }) ; el . setAttribute ( "id" , id ) ; }) ; functi…" at bounding box center [351, 148] width 396 height 185
paste textarea "p.article__date"
click at [214, 218] on div "tocData . push ({ id , title }) ; el . setAttribute ( "id" , id ) ; }) ; functi…" at bounding box center [351, 148] width 396 height 185
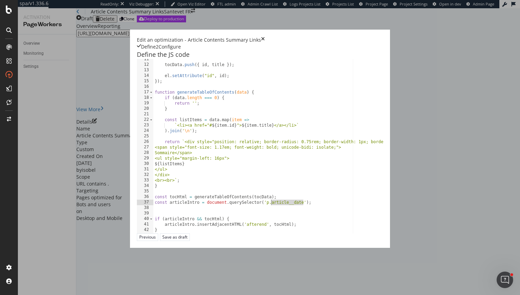
drag, startPoint x: 214, startPoint y: 218, endPoint x: 193, endPoint y: 218, distance: 20.6
click at [193, 218] on div "tocData . push ({ id , title }) ; el . setAttribute ( "id" , id ) ; }) ; functi…" at bounding box center [351, 148] width 396 height 185
click at [153, 220] on div "tocData . push ({ id , title }) ; el . setAttribute ( "id" , id ) ; }) ; functi…" at bounding box center [351, 148] width 396 height 185
click at [153, 225] on div "tocData . push ({ id , title }) ; el . setAttribute ( "id" , id ) ; }) ; functi…" at bounding box center [351, 148] width 396 height 185
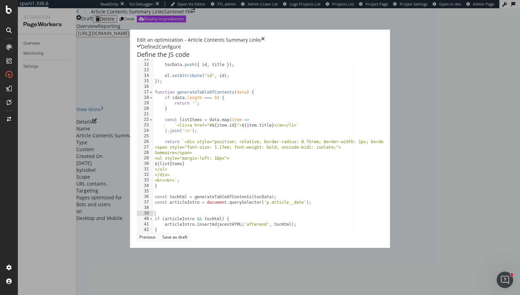
click at [153, 215] on div "tocData . push ({ id , title }) ; el . setAttribute ( "id" , id ) ; }) ; functi…" at bounding box center [351, 148] width 396 height 185
click at [153, 216] on div "tocData . push ({ id , title }) ; el . setAttribute ( "id" , id ) ; }) ; functi…" at bounding box center [351, 148] width 396 height 185
click at [153, 217] on div "tocData . push ({ id , title }) ; el . setAttribute ( "id" , id ) ; }) ; functi…" at bounding box center [351, 148] width 396 height 185
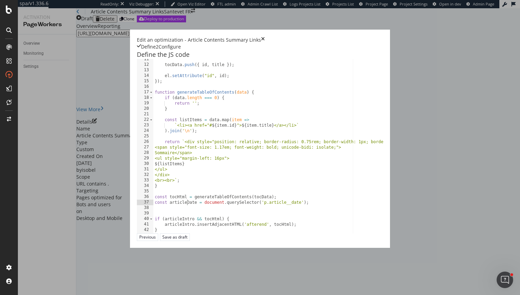
click at [153, 217] on div "tocData . push ({ id , title }) ; el . setAttribute ( "id" , id ) ; }) ; functi…" at bounding box center [351, 148] width 396 height 185
click at [153, 232] on div "tocData . push ({ id , title }) ; el . setAttribute ( "id" , id ) ; }) ; functi…" at bounding box center [351, 148] width 396 height 185
paste textarea "Date"
click at [216, 240] on div "tocData . push ({ id , title }) ; el . setAttribute ( "id" , id ) ; }) ; functi…" at bounding box center [351, 148] width 396 height 185
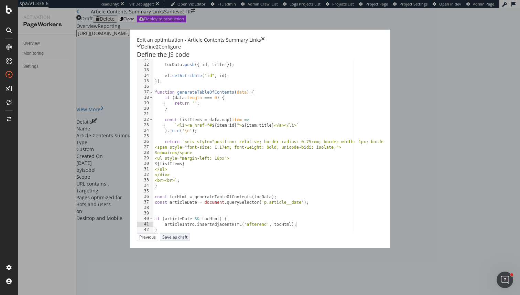
type textarea "articleIntro.insertAdjacentHTML('afterend', tocHtml);"
click at [188, 240] on div "Save as draft" at bounding box center [174, 237] width 25 height 6
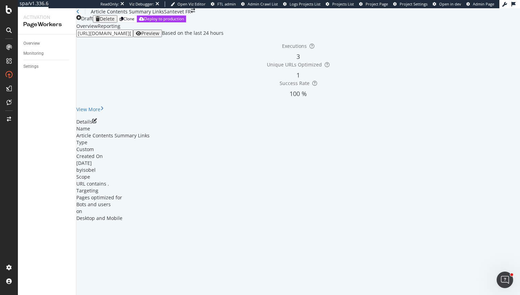
click at [4, 295] on icon "close toast" at bounding box center [2, 298] width 4 height 7
click at [159, 36] on div "Preview" at bounding box center [150, 34] width 18 height 6
click at [487, 106] on div "Executions 3 Unique URLs Optimized 1 Success Rate 100 %" at bounding box center [298, 71] width 451 height 69
click at [100, 113] on div "View More" at bounding box center [88, 109] width 24 height 7
click at [501, 125] on div "Details" at bounding box center [298, 121] width 444 height 7
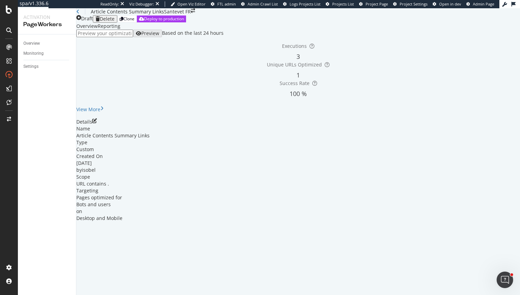
click at [494, 125] on div "Details" at bounding box center [298, 121] width 444 height 7
click at [501, 181] on div "Details Name Article Contents Summary Links Type Custom Created On 19 Aug. 2025…" at bounding box center [298, 169] width 444 height 103
click at [97, 123] on icon "pen-to-square" at bounding box center [94, 120] width 5 height 5
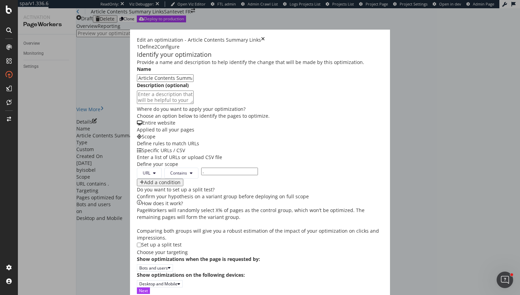
scroll to position [177, 0]
click at [150, 289] on button "Next" at bounding box center [143, 290] width 13 height 7
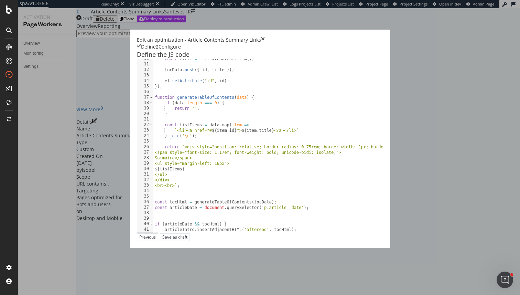
scroll to position [57, 0]
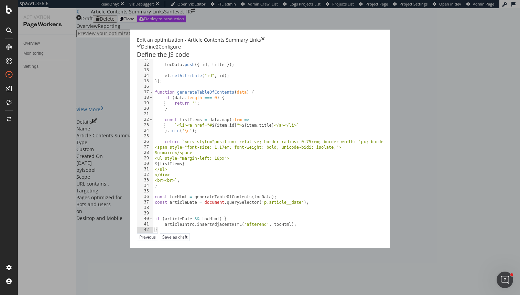
click at [178, 143] on div "tocData . push ({ id , title }) ; el . setAttribute ( "id" , id ) ; }) ; functi…" at bounding box center [351, 148] width 396 height 185
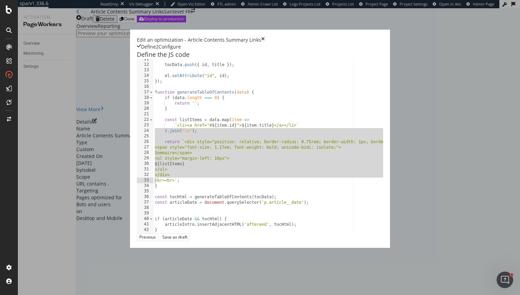
drag, startPoint x: 178, startPoint y: 143, endPoint x: 187, endPoint y: 191, distance: 48.2
click at [187, 191] on div "tocData . push ({ id , title }) ; el . setAttribute ( "id" , id ) ; }) ; functi…" at bounding box center [351, 148] width 396 height 185
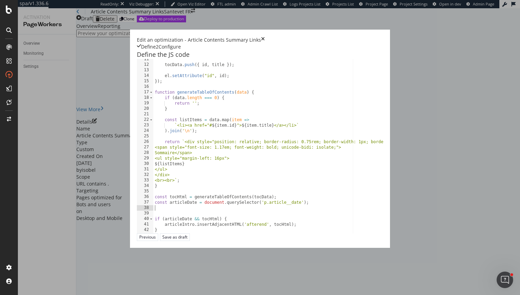
click at [190, 221] on div "tocData . push ({ id , title }) ; el . setAttribute ( "id" , id ) ; }) ; functi…" at bounding box center [351, 148] width 396 height 185
click at [202, 213] on div "tocData . push ({ id , title }) ; el . setAttribute ( "id" , id ) ; }) ; functi…" at bounding box center [351, 148] width 396 height 185
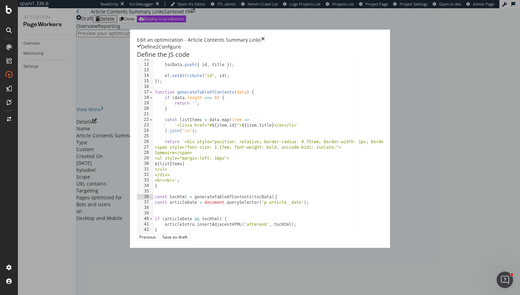
click at [177, 212] on div "tocData . push ({ id , title }) ; el . setAttribute ( "id" , id ) ; }) ; functi…" at bounding box center [351, 148] width 396 height 185
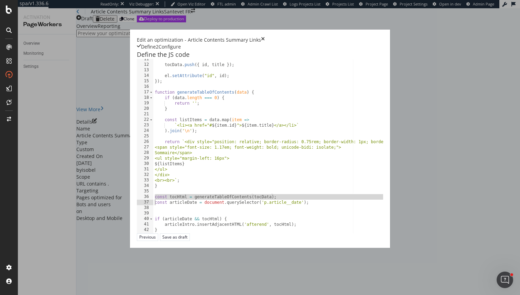
click at [177, 212] on div "tocData . push ({ id , title }) ; el . setAttribute ( "id" , id ) ; }) ; functi…" at bounding box center [351, 148] width 396 height 185
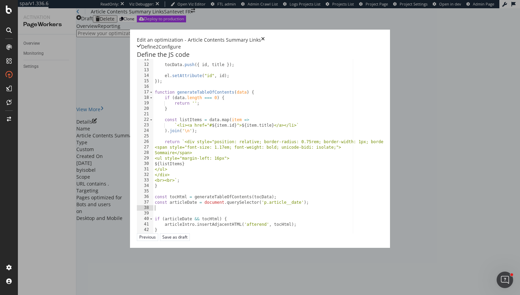
click at [175, 221] on div "tocData . push ({ id , title }) ; el . setAttribute ( "id" , id ) ; }) ; functi…" at bounding box center [351, 148] width 396 height 185
click at [177, 216] on div "tocData . push ({ id , title }) ; el . setAttribute ( "id" , id ) ; }) ; functi…" at bounding box center [351, 148] width 396 height 185
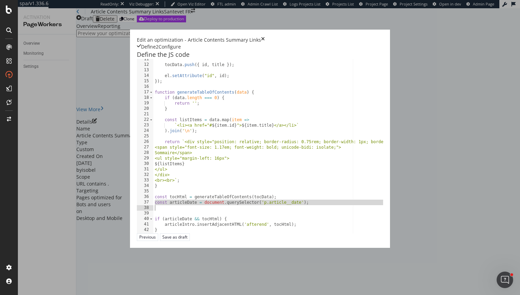
click at [177, 216] on div "tocData . push ({ id , title }) ; el . setAttribute ( "id" , id ) ; }) ; functi…" at bounding box center [351, 148] width 396 height 185
click at [212, 222] on div "tocData . push ({ id , title }) ; el . setAttribute ( "id" , id ) ; }) ; functi…" at bounding box center [351, 148] width 396 height 185
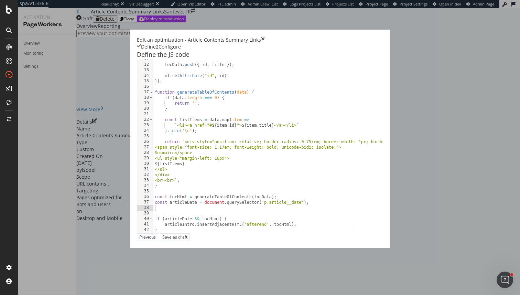
click at [235, 220] on div "tocData . push ({ id , title }) ; el . setAttribute ( "id" , id ) ; }) ; functi…" at bounding box center [351, 148] width 396 height 185
click at [235, 217] on div "tocData . push ({ id , title }) ; el . setAttribute ( "id" , id ) ; }) ; functi…" at bounding box center [351, 148] width 396 height 185
type textarea "const articleDate = document.querySelector('p.article__date');"
paste textarea "const articleDate = document.querySelector('p.article__date');"
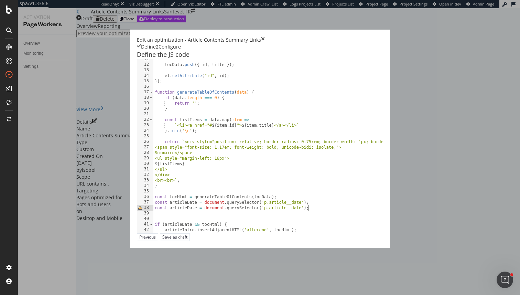
click at [153, 222] on div "tocData . push ({ id , title }) ; el . setAttribute ( "id" , id ) ; }) ; functi…" at bounding box center [351, 148] width 396 height 185
click at [158, 223] on div "tocData . push ({ id , title }) ; el . setAttribute ( "id" , id ) ; }) ; functi…" at bounding box center [351, 148] width 396 height 185
drag, startPoint x: 158, startPoint y: 223, endPoint x: 193, endPoint y: 224, distance: 34.8
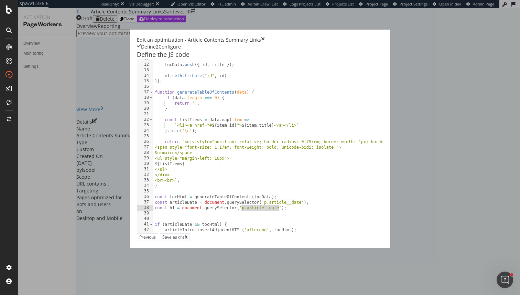
click at [193, 224] on div "tocData . push ({ id , title }) ; el . setAttribute ( "id" , id ) ; }) ; functi…" at bounding box center [351, 148] width 396 height 185
click at [202, 228] on div "tocData . push ({ id , title }) ; el . setAttribute ( "id" , id ) ; }) ; functi…" at bounding box center [351, 148] width 396 height 185
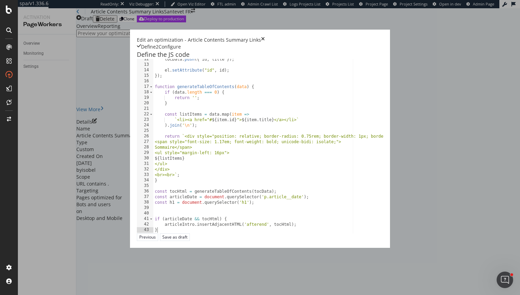
click at [219, 241] on div "tocData . push ({ id , title }) ; el . setAttribute ( "id" , id ) ; }) ; functi…" at bounding box center [351, 148] width 396 height 185
click at [220, 240] on div "tocData . push ({ id , title }) ; el . setAttribute ( "id" , id ) ; }) ; functi…" at bounding box center [351, 148] width 396 height 185
click at [222, 241] on div "tocData . push ({ id , title }) ; el . setAttribute ( "id" , id ) ; }) ; functi…" at bounding box center [351, 148] width 396 height 185
type textarea "}"
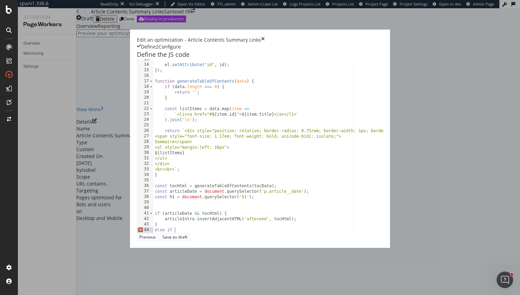
scroll to position [0, 1]
type textarea "else if {}"
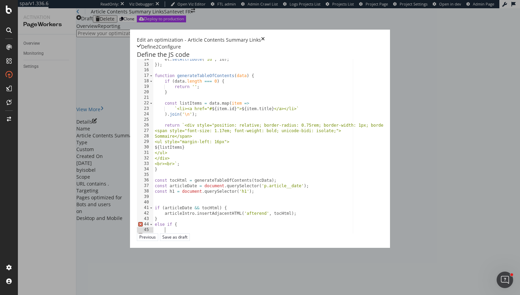
scroll to position [79, 0]
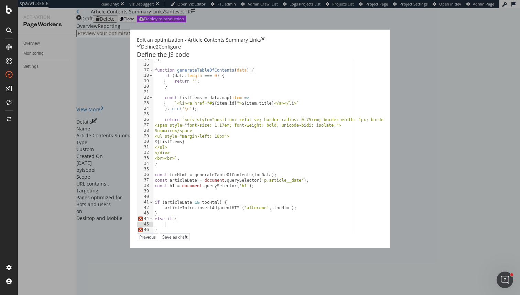
click at [153, 225] on div "}) ; function generateTableOfContents ( data ) { if ( data . length === 0 ) { r…" at bounding box center [351, 148] width 396 height 185
drag, startPoint x: 80, startPoint y: 217, endPoint x: 141, endPoint y: 215, distance: 61.3
click at [153, 215] on div "}) ; function generateTableOfContents ( data ) { if ( data . length === 0 ) { r…" at bounding box center [351, 148] width 396 height 185
click at [153, 233] on div "}) ; function generateTableOfContents ( data ) { if ( data . length === 0 ) { r…" at bounding box center [351, 148] width 396 height 185
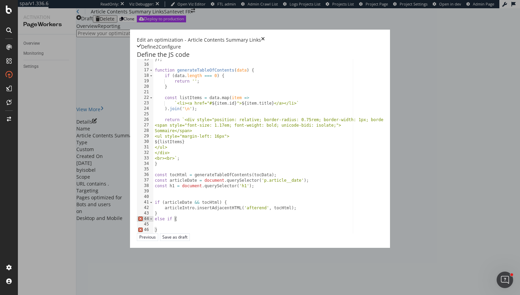
paste textarea "(articleDate && tocHtml)"
click at [153, 200] on div "}) ; function generateTableOfContents ( data ) { if ( data . length === 0 ) { r…" at bounding box center [351, 148] width 396 height 185
click at [153, 233] on div "}) ; function generateTableOfContents ( data ) { if ( data . length === 0 ) { r…" at bounding box center [351, 148] width 396 height 185
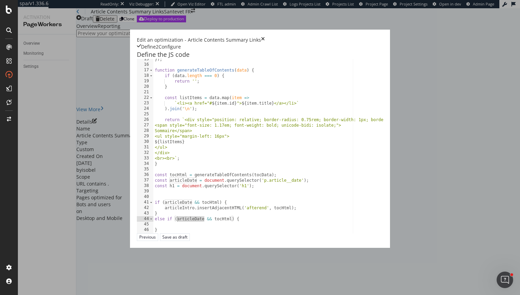
paste textarea "h1"
click at [153, 220] on div "}) ; function generateTableOfContents ( data ) { if ( data . length === 0 ) { r…" at bounding box center [351, 148] width 396 height 185
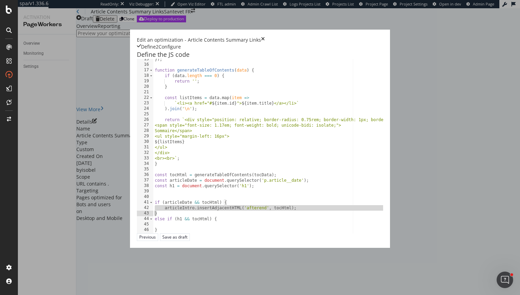
click at [153, 238] on div "}) ; function generateTableOfContents ( data ) { if ( data . length === 0 ) { r…" at bounding box center [351, 148] width 396 height 185
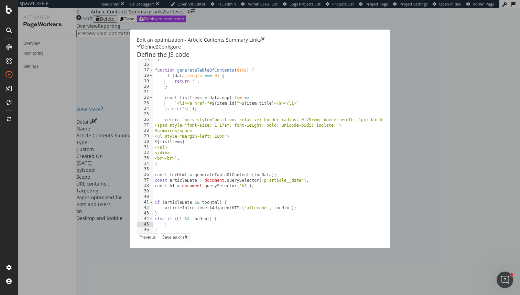
click at [153, 238] on div "}) ; function generateTableOfContents ( data ) { if ( data . length === 0 ) { r…" at bounding box center [351, 148] width 396 height 185
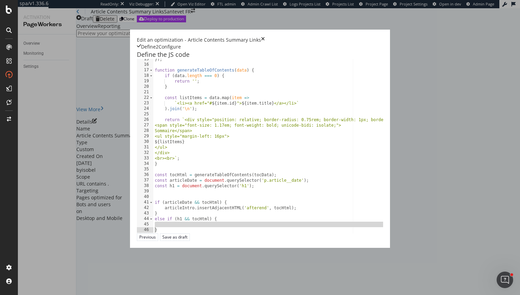
scroll to position [79, 0]
click at [153, 238] on div "}) ; function generateTableOfContents ( data ) { if ( data . length === 0 ) { r…" at bounding box center [351, 148] width 396 height 185
paste textarea "Cursor at row 46"
click at [153, 231] on div "}) ; function generateTableOfContents ( data ) { if ( data . length === 0 ) { r…" at bounding box center [351, 148] width 396 height 185
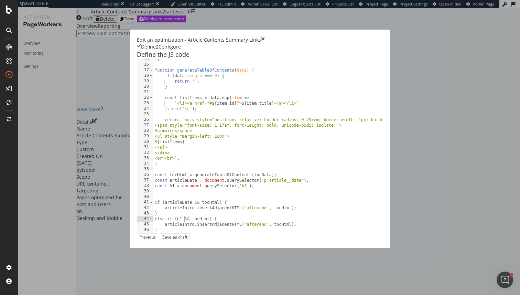
click at [153, 235] on div "}) ; function generateTableOfContents ( data ) { if ( data . length === 0 ) { r…" at bounding box center [351, 148] width 396 height 185
click at [153, 236] on div "}) ; function generateTableOfContents ( data ) { if ( data . length === 0 ) { r…" at bounding box center [351, 148] width 396 height 185
click at [153, 239] on div "}) ; function generateTableOfContents ( data ) { if ( data . length === 0 ) { r…" at bounding box center [351, 148] width 396 height 185
paste textarea "h1"
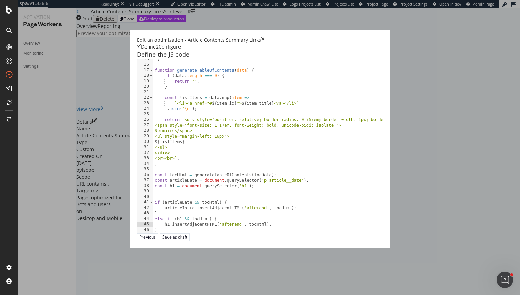
click at [153, 196] on div "}) ; function generateTableOfContents ( data ) { if ( data . length === 0 ) { r…" at bounding box center [351, 148] width 396 height 185
click at [153, 222] on div "}) ; function generateTableOfContents ( data ) { if ( data . length === 0 ) { r…" at bounding box center [351, 148] width 396 height 185
paste textarea "Date"
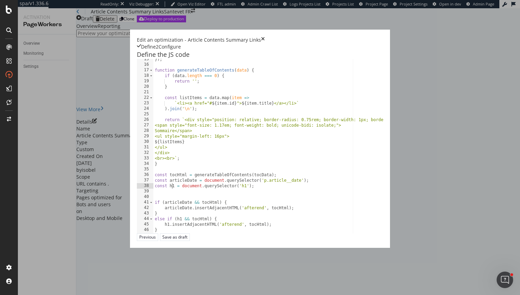
click at [153, 198] on div "}) ; function generateTableOfContents ( data ) { if ( data . length === 0 ) { r…" at bounding box center [351, 148] width 396 height 185
click at [160, 220] on div "}) ; function generateTableOfContents ( data ) { if ( data . length === 0 ) { r…" at bounding box center [351, 148] width 396 height 185
click at [155, 236] on div "}) ; function generateTableOfContents ( data ) { if ( data . length === 0 ) { r…" at bounding box center [351, 148] width 396 height 185
click at [215, 240] on div "}) ; function generateTableOfContents ( data ) { if ( data . length === 0 ) { r…" at bounding box center [351, 148] width 396 height 185
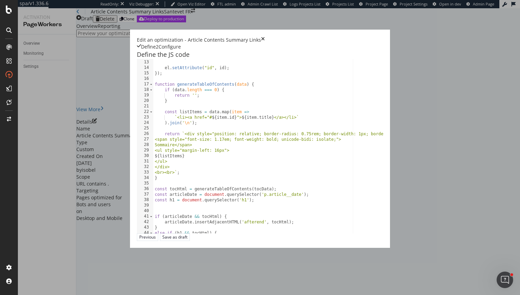
scroll to position [64, 0]
type textarea "h1.insertAdjacentHTML('afterend', tocHtml);"
click at [188, 240] on div "Save as draft" at bounding box center [174, 237] width 25 height 6
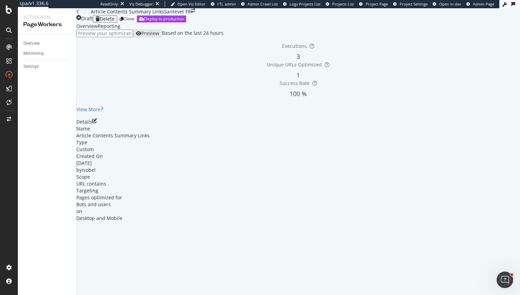
click at [133, 37] on input "url" at bounding box center [104, 34] width 57 height 8
click at [130, 37] on input "url" at bounding box center [104, 34] width 57 height 8
paste input "https://www.santevet.com/articles/Comment-voit-le-chien"
click at [159, 36] on div "Preview" at bounding box center [150, 34] width 18 height 6
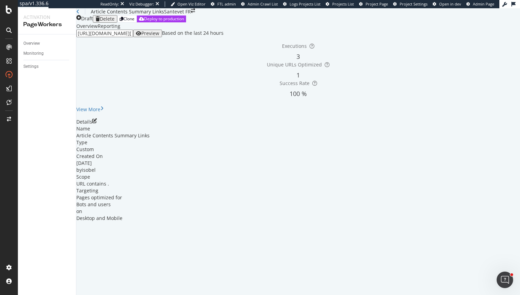
click at [133, 37] on input "https://www.santevet.com/articles/Comment-voit-le-chien" at bounding box center [104, 34] width 57 height 8
paste input "faut-il-promener-son-chien-quand-on-a-un-jardi"
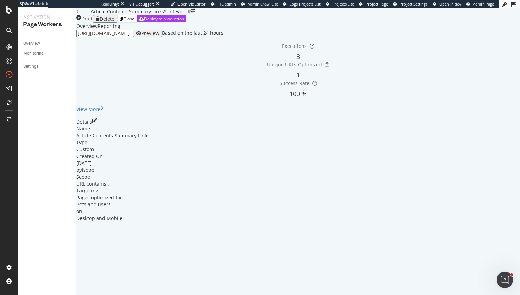
click at [159, 36] on div "Preview" at bounding box center [147, 34] width 23 height 6
click at [133, 37] on input "https://www.santevet.com/articles/faut-il-promener-son-chien-quand-on-a-un-jard…" at bounding box center [104, 34] width 57 height 8
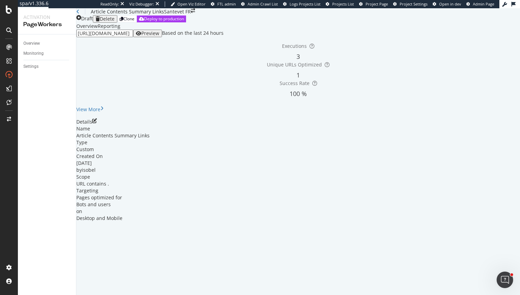
paste input "comment-bien-voyager-en-avion-avec-son-chie"
type input "https://www.santevet.com/articles/comment-bien-voyager-en-avion-avec-son-chien"
click at [159, 36] on div "Preview" at bounding box center [150, 34] width 18 height 6
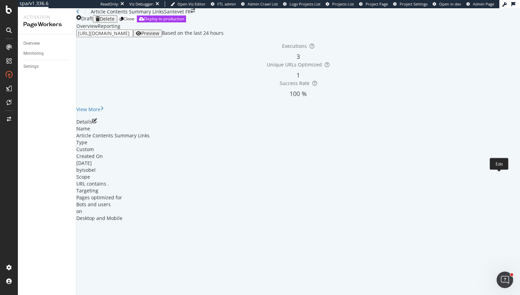
click at [97, 123] on icon "pen-to-square" at bounding box center [94, 120] width 5 height 5
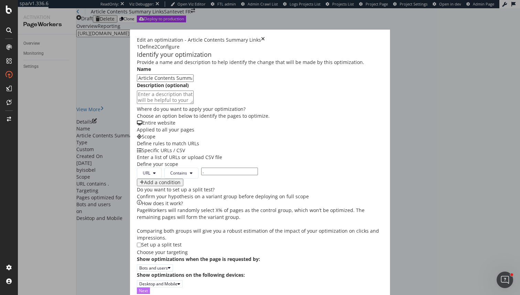
click at [148, 288] on div "Next" at bounding box center [143, 291] width 9 height 6
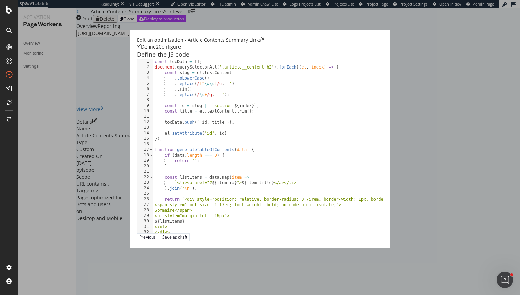
click at [153, 97] on div "const tocData = [ ] ; document . querySelectorAll ( '.article__content h2' ) . …" at bounding box center [351, 151] width 396 height 185
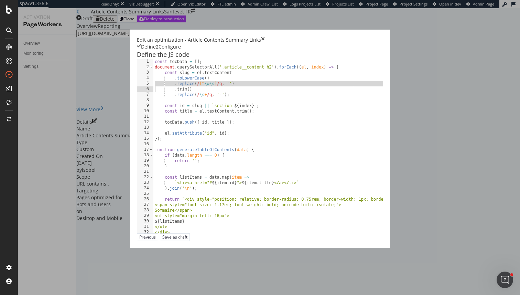
click at [153, 97] on div "const tocData = [ ] ; document . querySelectorAll ( '.article__content h2' ) . …" at bounding box center [351, 151] width 396 height 185
click at [153, 96] on div "const tocData = [ ] ; document . querySelectorAll ( '.article__content h2' ) . …" at bounding box center [351, 151] width 396 height 185
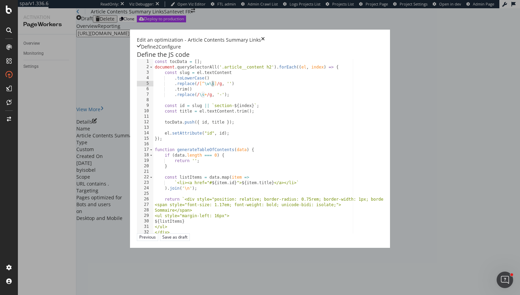
click at [153, 96] on div "const tocData = [ ] ; document . querySelectorAll ( '.article__content h2' ) . …" at bounding box center [268, 146] width 230 height 174
click at [153, 98] on div "const tocData = [ ] ; document . querySelectorAll ( '.article__content h2' ) . …" at bounding box center [351, 151] width 396 height 185
click at [153, 97] on div "const tocData = [ ] ; document . querySelectorAll ( '.article__content h2' ) . …" at bounding box center [351, 151] width 396 height 185
drag, startPoint x: 127, startPoint y: 98, endPoint x: 119, endPoint y: 99, distance: 7.7
click at [153, 99] on div "const tocData = [ ] ; document . querySelectorAll ( '.article__content h2' ) . …" at bounding box center [351, 151] width 396 height 185
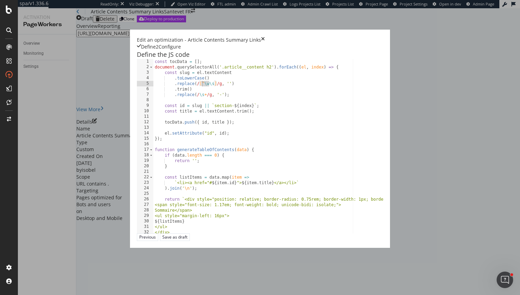
click at [153, 96] on div "const tocData = [ ] ; document . querySelectorAll ( '.article__content h2' ) . …" at bounding box center [351, 151] width 396 height 185
click at [153, 100] on div "const tocData = [ ] ; document . querySelectorAll ( '.article__content h2' ) . …" at bounding box center [351, 151] width 396 height 185
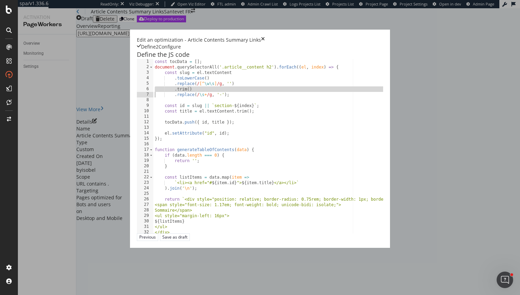
click at [153, 100] on div "const tocData = [ ] ; document . querySelectorAll ( '.article__content h2' ) . …" at bounding box center [351, 151] width 396 height 185
click at [153, 97] on div "const tocData = [ ] ; document . querySelectorAll ( '.article__content h2' ) . …" at bounding box center [351, 151] width 396 height 185
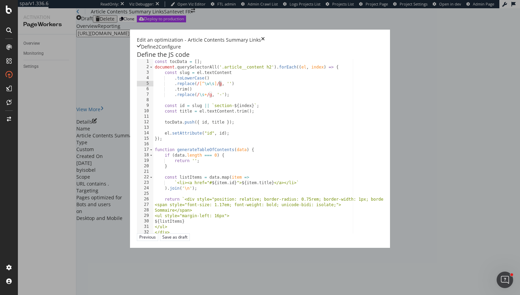
click at [153, 97] on div "const tocData = [ ] ; document . querySelectorAll ( '.article__content h2' ) . …" at bounding box center [351, 151] width 396 height 185
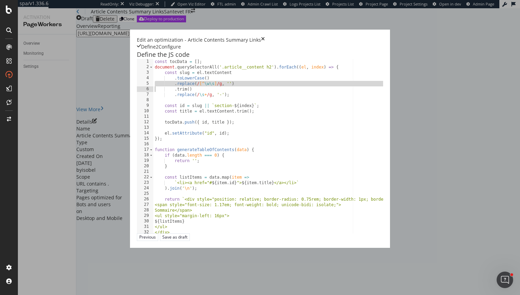
click at [153, 98] on div "const tocData = [ ] ; document . querySelectorAll ( '.article__content h2' ) . …" at bounding box center [351, 151] width 396 height 185
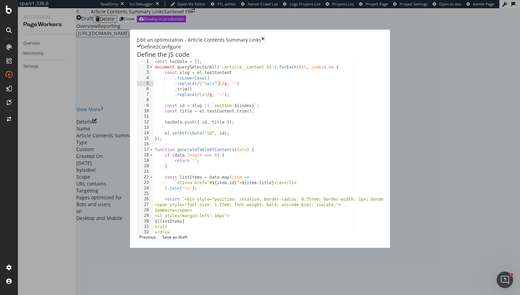
scroll to position [0, 5]
click at [153, 107] on div "const tocData = [ ] ; document . querySelectorAll ( '.article__content h2' ) . …" at bounding box center [351, 151] width 396 height 185
click at [153, 109] on div "const tocData = [ ] ; document . querySelectorAll ( '.article__content h2' ) . …" at bounding box center [351, 151] width 396 height 185
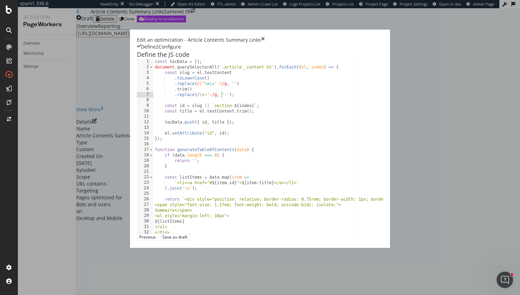
click at [153, 109] on div "const tocData = [ ] ; document . querySelectorAll ( '.article__content h2' ) . …" at bounding box center [351, 151] width 396 height 185
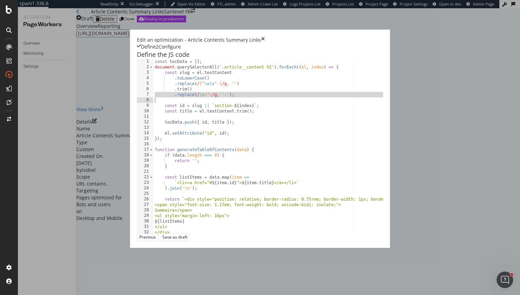
type textarea ".replace(/\s+'-/g, '-');"
click at [153, 107] on div "const tocData = [ ] ; document . querySelectorAll ( '.article__content h2' ) . …" at bounding box center [351, 151] width 396 height 185
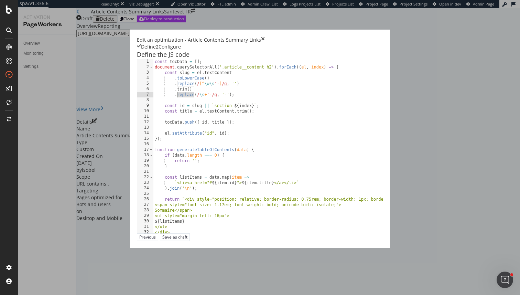
click at [153, 107] on div "const tocData = [ ] ; document . querySelectorAll ( '.article__content h2' ) . …" at bounding box center [351, 151] width 396 height 185
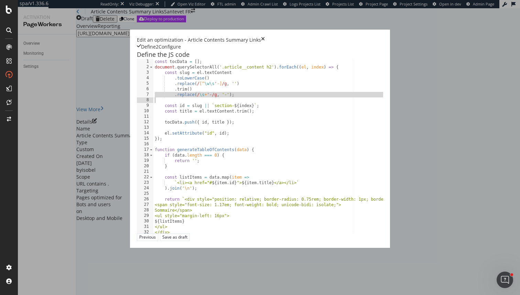
paste textarea "Cursor at row 8"
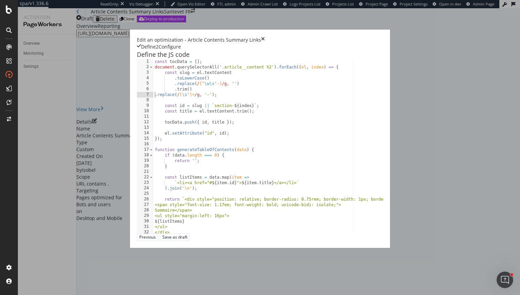
click at [153, 109] on div "const tocData = [ ] ; document . querySelectorAll ( '.article__content h2' ) . …" at bounding box center [351, 151] width 396 height 185
click at [190, 98] on div "const tocData = [ ] ; document . querySelectorAll ( '.article__content h2' ) . …" at bounding box center [351, 151] width 396 height 185
click at [153, 96] on div "const tocData = [ ] ; document . querySelectorAll ( '.article__content h2' ) . …" at bounding box center [351, 151] width 396 height 185
click at [180, 104] on div "const tocData = [ ] ; document . querySelectorAll ( '.article__content h2' ) . …" at bounding box center [351, 151] width 396 height 185
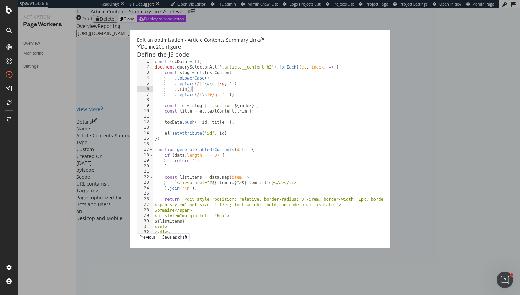
click at [180, 104] on div "const tocData = [ ] ; document . querySelectorAll ( '.article__content h2' ) . …" at bounding box center [351, 151] width 396 height 185
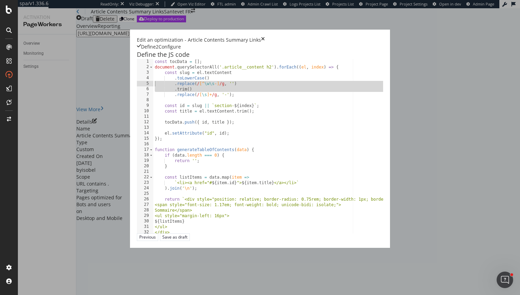
drag, startPoint x: 180, startPoint y: 104, endPoint x: 181, endPoint y: 98, distance: 6.1
click at [181, 98] on div "const tocData = [ ] ; document . querySelectorAll ( '.article__content h2' ) . …" at bounding box center [351, 151] width 396 height 185
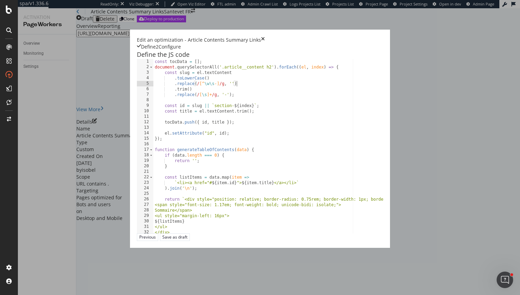
click at [181, 98] on div "const tocData = [ ] ; document . querySelectorAll ( '.article__content h2' ) . …" at bounding box center [351, 151] width 396 height 185
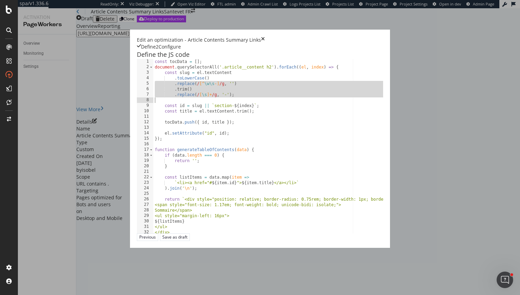
drag, startPoint x: 181, startPoint y: 98, endPoint x: 181, endPoint y: 110, distance: 11.7
click at [181, 110] on div "const tocData = [ ] ; document . querySelectorAll ( '.article__content h2' ) . …" at bounding box center [351, 151] width 396 height 185
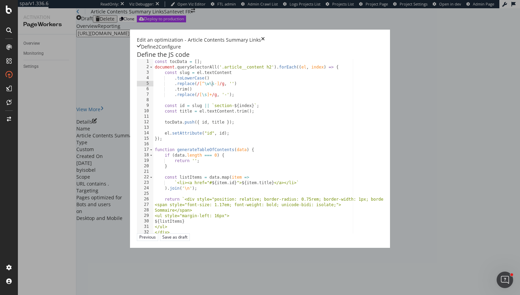
click at [153, 98] on div "const tocData = [ ] ; document . querySelectorAll ( '.article__content h2' ) . …" at bounding box center [351, 151] width 396 height 185
click at [153, 97] on div "const tocData = [ ] ; document . querySelectorAll ( '.article__content h2' ) . …" at bounding box center [351, 151] width 396 height 185
type textarea ".replace(/[\s]+/g, '-');"
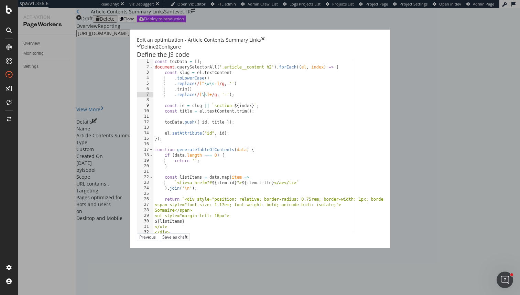
click at [153, 107] on div "const tocData = [ ] ; document . querySelectorAll ( '.article__content h2' ) . …" at bounding box center [351, 151] width 396 height 185
click at [153, 109] on div "const tocData = [ ] ; document . querySelectorAll ( '.article__content h2' ) . …" at bounding box center [351, 151] width 396 height 185
type textarea ".replace(/\s+/g, '-');"
click at [200, 109] on div "const tocData = [ ] ; document . querySelectorAll ( '.article__content h2' ) . …" at bounding box center [351, 151] width 396 height 185
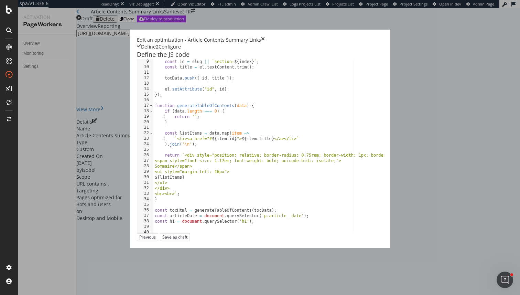
scroll to position [79, 0]
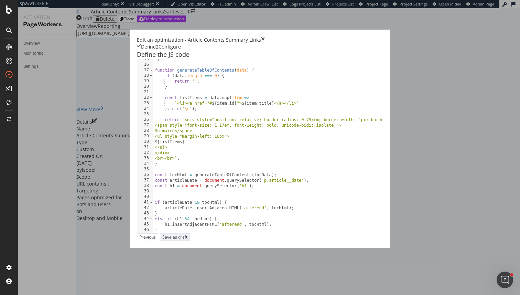
click at [188, 240] on div "Save as draft" at bounding box center [174, 237] width 25 height 6
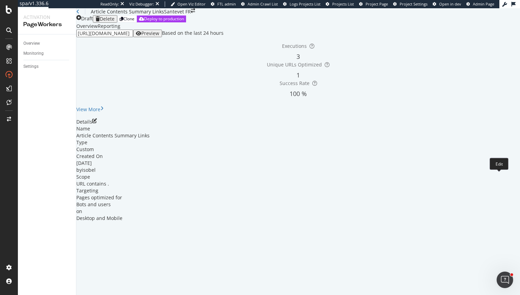
click at [97, 123] on icon "pen-to-square" at bounding box center [94, 120] width 5 height 5
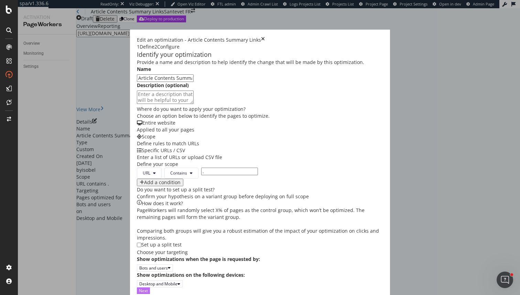
click at [148, 288] on div "Next" at bounding box center [143, 291] width 9 height 6
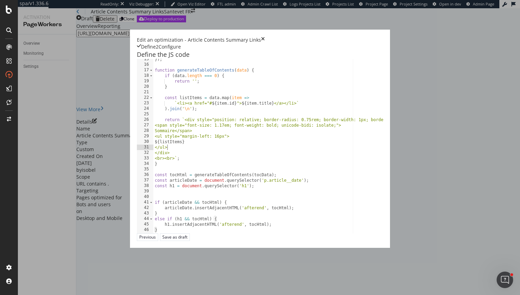
click at [265, 160] on div "}) ; function generateTableOfContents ( data ) { if ( data . length === 0 ) { r…" at bounding box center [351, 148] width 396 height 185
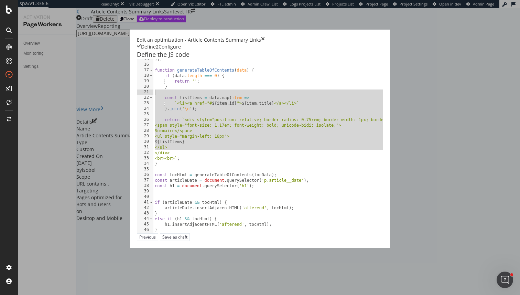
drag, startPoint x: 265, startPoint y: 160, endPoint x: 270, endPoint y: 108, distance: 52.2
click at [270, 107] on div "}) ; function generateTableOfContents ( data ) { if ( data . length === 0 ) { r…" at bounding box center [351, 148] width 396 height 185
click at [270, 108] on div "}) ; function generateTableOfContents ( data ) { if ( data . length === 0 ) { r…" at bounding box center [351, 148] width 396 height 185
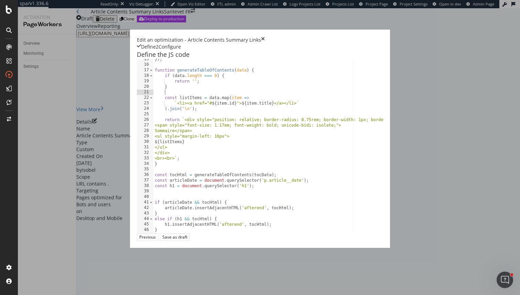
click at [270, 108] on div "}) ; function generateTableOfContents ( data ) { if ( data . length === 0 ) { r…" at bounding box center [351, 148] width 396 height 185
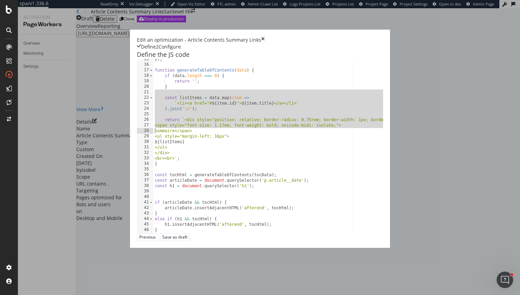
drag, startPoint x: 270, startPoint y: 108, endPoint x: 272, endPoint y: 136, distance: 28.7
click at [272, 136] on div "}) ; function generateTableOfContents ( data ) { if ( data . length === 0 ) { r…" at bounding box center [351, 148] width 396 height 185
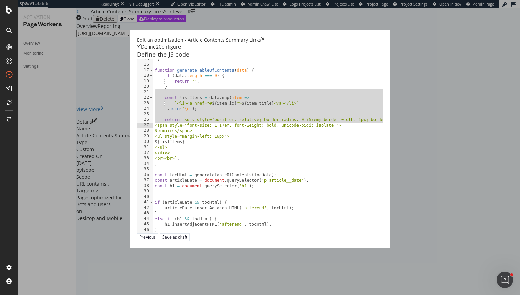
click at [272, 136] on div "}) ; function generateTableOfContents ( data ) { if ( data . length === 0 ) { r…" at bounding box center [351, 148] width 396 height 185
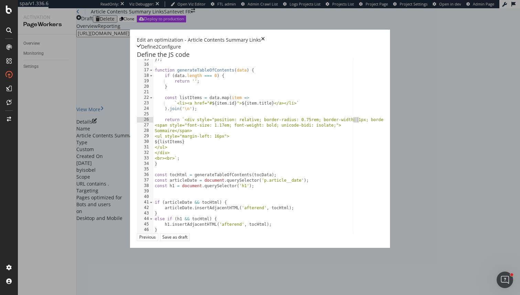
click at [272, 136] on div "}) ; function generateTableOfContents ( data ) { if ( data . length === 0 ) { r…" at bounding box center [351, 148] width 396 height 185
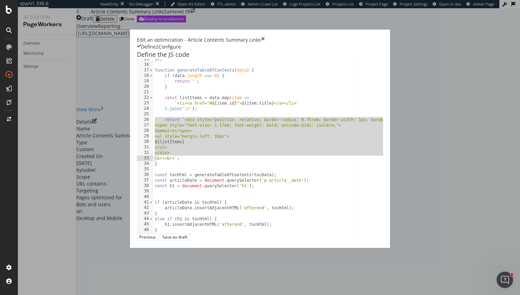
drag, startPoint x: 272, startPoint y: 136, endPoint x: 278, endPoint y: 168, distance: 32.8
click at [278, 168] on div "}) ; function generateTableOfContents ( data ) { if ( data . length === 0 ) { r…" at bounding box center [351, 148] width 396 height 185
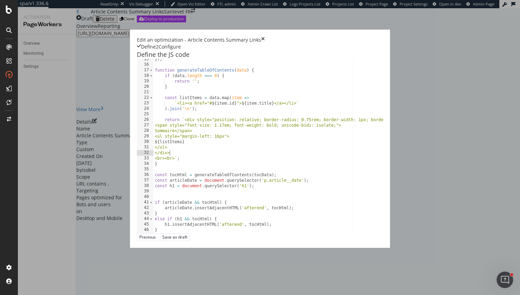
click at [160, 114] on div "}) ; function generateTableOfContents ( data ) { if ( data . length === 0 ) { r…" at bounding box center [351, 148] width 396 height 185
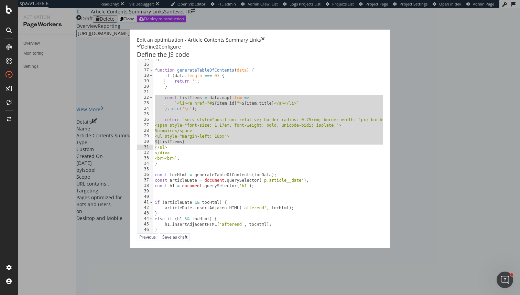
drag, startPoint x: 160, startPoint y: 114, endPoint x: 182, endPoint y: 153, distance: 45.0
click at [182, 153] on div "}) ; function generateTableOfContents ( data ) { if ( data . length === 0 ) { r…" at bounding box center [351, 148] width 396 height 185
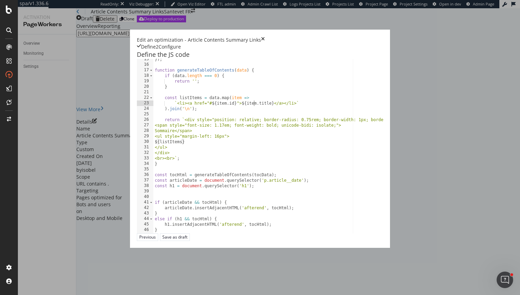
click at [172, 116] on div "}) ; function generateTableOfContents ( data ) { if ( data . length === 0 ) { r…" at bounding box center [351, 148] width 396 height 185
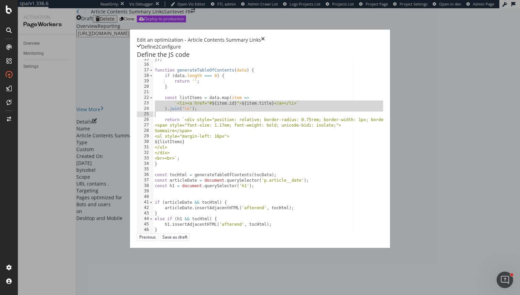
drag, startPoint x: 172, startPoint y: 116, endPoint x: 182, endPoint y: 127, distance: 15.1
click at [182, 127] on div "}) ; function generateTableOfContents ( data ) { if ( data . length === 0 ) { r…" at bounding box center [351, 148] width 396 height 185
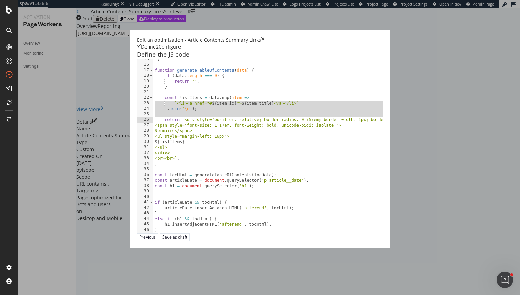
click at [182, 127] on div "}) ; function generateTableOfContents ( data ) { if ( data . length === 0 ) { r…" at bounding box center [351, 148] width 396 height 185
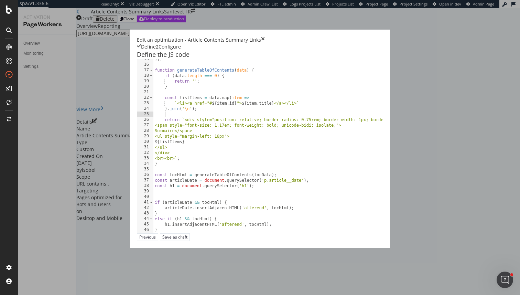
click at [182, 127] on div "}) ; function generateTableOfContents ( data ) { if ( data . length === 0 ) { r…" at bounding box center [351, 148] width 396 height 185
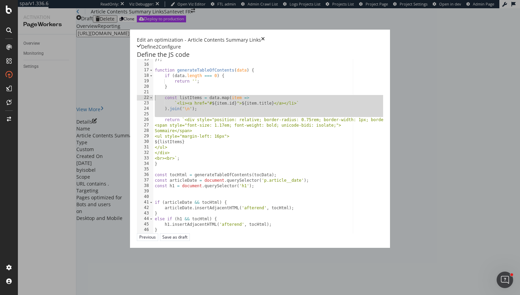
drag, startPoint x: 182, startPoint y: 127, endPoint x: 183, endPoint y: 109, distance: 17.9
click at [184, 109] on div "}) ; function generateTableOfContents ( data ) { if ( data . length === 0 ) { r…" at bounding box center [351, 148] width 396 height 185
click at [183, 109] on div "}) ; function generateTableOfContents ( data ) { if ( data . length === 0 ) { r…" at bounding box center [351, 148] width 396 height 185
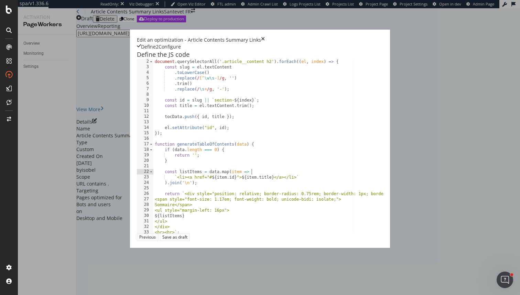
scroll to position [8, 0]
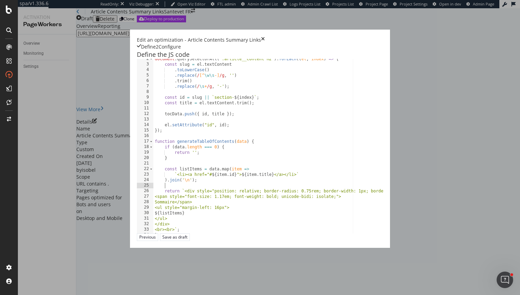
click at [153, 200] on div "document . querySelectorAll ( '.article__content h2' ) . forEach (( el , index …" at bounding box center [351, 148] width 396 height 185
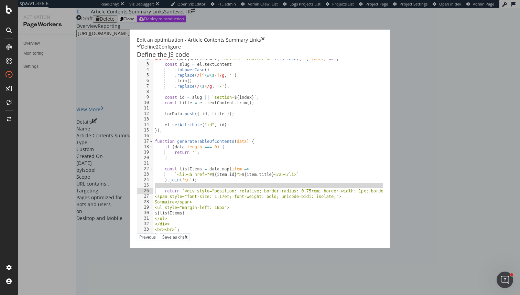
click at [168, 129] on div "document . querySelectorAll ( '.article__content h2' ) . forEach (( el , index …" at bounding box center [351, 148] width 396 height 185
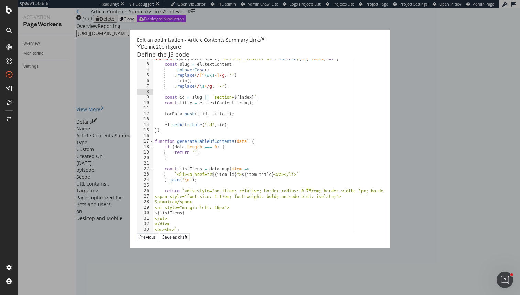
click at [181, 106] on div "document . querySelectorAll ( '.article__content h2' ) . forEach (( el , index …" at bounding box center [351, 148] width 396 height 185
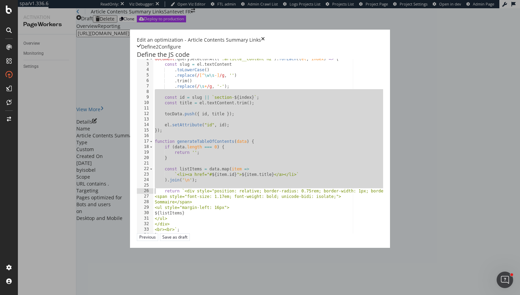
drag, startPoint x: 181, startPoint y: 106, endPoint x: 200, endPoint y: 199, distance: 95.0
click at [200, 199] on div "document . querySelectorAll ( '.article__content h2' ) . forEach (( el , index …" at bounding box center [351, 148] width 396 height 185
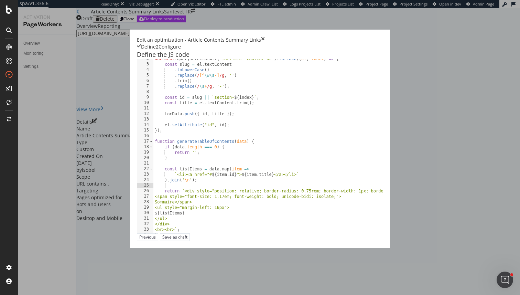
click at [222, 217] on div "document . querySelectorAll ( '.article__content h2' ) . forEach (( el , index …" at bounding box center [351, 148] width 396 height 185
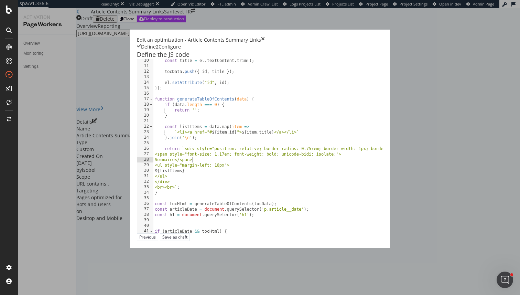
scroll to position [79, 0]
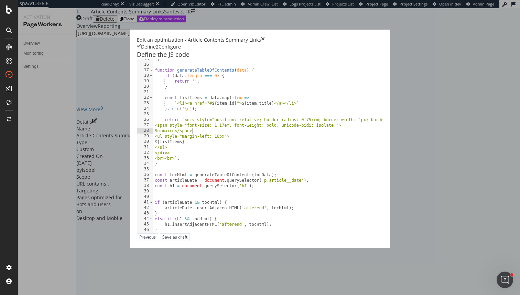
click at [222, 217] on div "}) ; function generateTableOfContents ( data ) { if ( data . length === 0 ) { r…" at bounding box center [351, 148] width 396 height 185
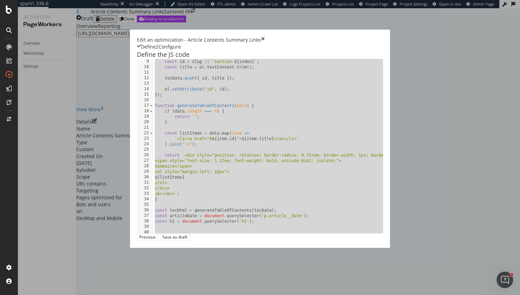
scroll to position [0, 0]
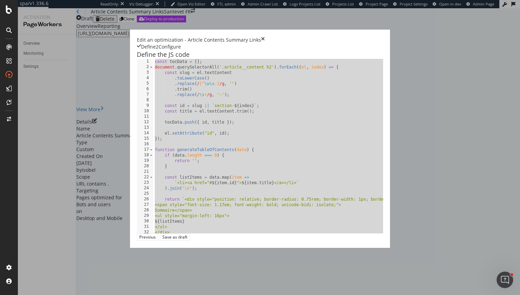
click at [171, 126] on div "const tocData = [ ] ; document . querySelectorAll ( '.article__content h2' ) . …" at bounding box center [351, 151] width 396 height 185
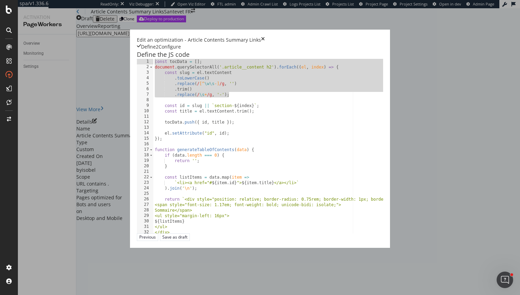
drag, startPoint x: 161, startPoint y: 108, endPoint x: 29, endPoint y: 61, distance: 140.8
click at [130, 61] on div "Edit an optimization - Article Contents Summary Links Define 2 Configure Define…" at bounding box center [260, 139] width 260 height 218
type textarea "const tocData = []; document.querySelectorAll('.article__content h2').forEach((…"
paste textarea "Cursor at row 15"
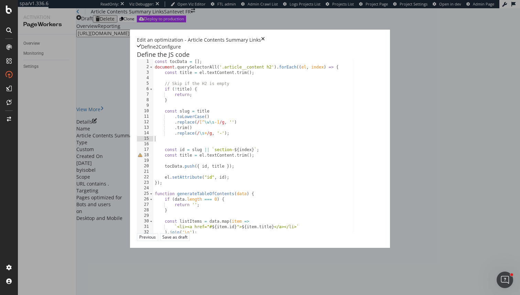
click at [156, 101] on div "const tocData = [ ] ; document . querySelectorAll ( '.article__content h2' ) . …" at bounding box center [351, 151] width 396 height 185
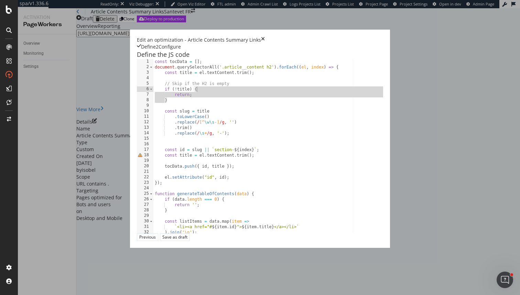
click at [156, 101] on div "const tocData = [ ] ; document . querySelectorAll ( '.article__content h2' ) . …" at bounding box center [351, 151] width 396 height 185
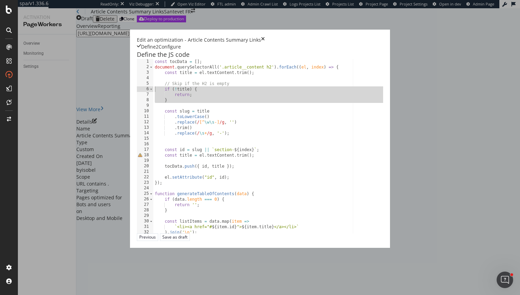
click at [154, 97] on div "const tocData = [ ] ; document . querySelectorAll ( '.article__content h2' ) . …" at bounding box center [351, 151] width 396 height 185
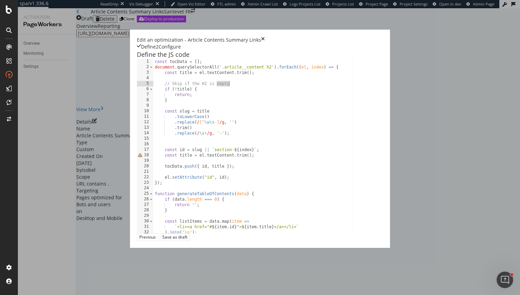
click at [154, 97] on div "const tocData = [ ] ; document . querySelectorAll ( '.article__content h2' ) . …" at bounding box center [351, 151] width 396 height 185
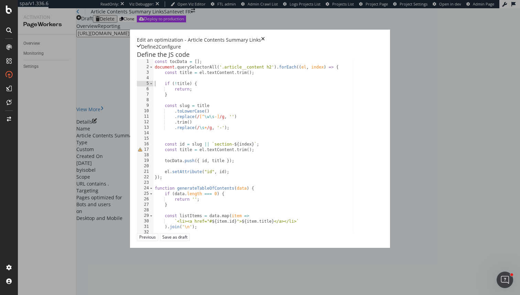
click at [153, 88] on div "const tocData = [ ] ; document . querySelectorAll ( '.article__content h2' ) . …" at bounding box center [351, 151] width 396 height 185
click at [165, 93] on div "const tocData = [ ] ; document . querySelectorAll ( '.article__content h2' ) . …" at bounding box center [351, 151] width 396 height 185
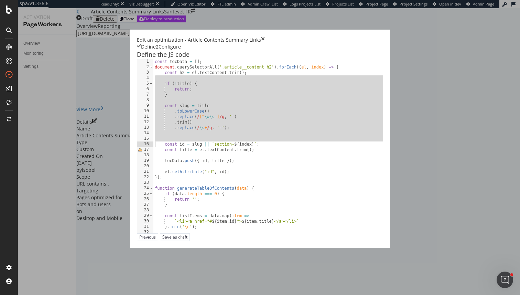
drag, startPoint x: 165, startPoint y: 93, endPoint x: 169, endPoint y: 160, distance: 66.5
click at [169, 160] on div "const tocData = [ ] ; document . querySelectorAll ( '.article__content h2' ) . …" at bounding box center [351, 151] width 396 height 185
click at [168, 160] on div "const tocData = [ ] ; document . querySelectorAll ( '.article__content h2' ) . …" at bounding box center [351, 151] width 396 height 185
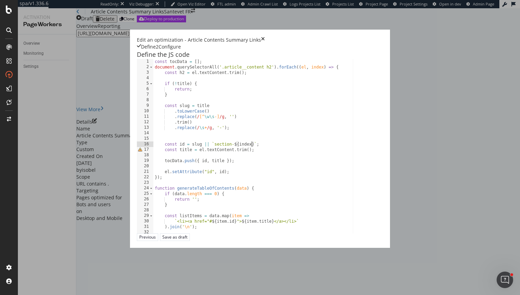
click at [153, 164] on div "const tocData = [ ] ; document . querySelectorAll ( '.article__content h2' ) . …" at bounding box center [351, 151] width 396 height 185
click at [153, 87] on div "const tocData = [ ] ; document . querySelectorAll ( '.article__content h2' ) . …" at bounding box center [351, 151] width 396 height 185
paste textarea "title"
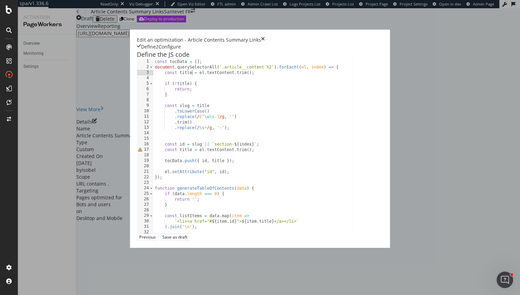
click at [153, 152] on div "const tocData = [ ] ; document . querySelectorAll ( '.article__content h2' ) . …" at bounding box center [351, 151] width 396 height 185
click at [153, 166] on div "const tocData = [ ] ; document . querySelectorAll ( '.article__content h2' ) . …" at bounding box center [351, 151] width 396 height 185
click at [168, 173] on div "const tocData = [ ] ; document . querySelectorAll ( '.article__content h2' ) . …" at bounding box center [351, 151] width 396 height 185
click at [153, 164] on div "const tocData = [ ] ; document . querySelectorAll ( '.article__content h2' ) . …" at bounding box center [351, 151] width 396 height 185
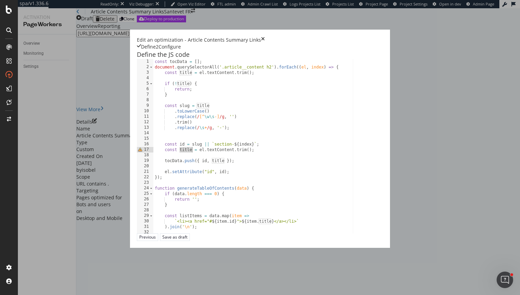
click at [153, 164] on div "const tocData = [ ] ; document . querySelectorAll ( '.article__content h2' ) . …" at bounding box center [351, 151] width 396 height 185
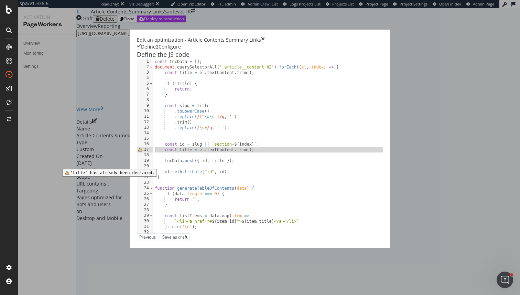
click at [137, 152] on span "Warning, read annotations row 17" at bounding box center [140, 150] width 6 height 6
click at [153, 162] on div "const tocData = [ ] ; document . querySelectorAll ( '.article__content h2' ) . …" at bounding box center [351, 151] width 396 height 185
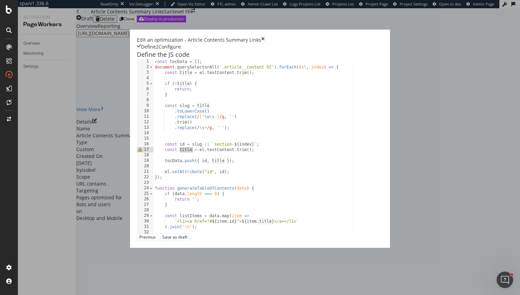
click at [153, 162] on div "const tocData = [ ] ; document . querySelectorAll ( '.article__content h2' ) . …" at bounding box center [351, 151] width 396 height 185
type textarea "const title = el.textContent.trim();"
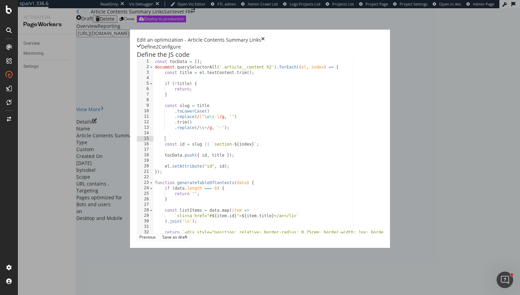
click at [167, 152] on div "const tocData = [ ] ; document . querySelectorAll ( '.article__content h2' ) . …" at bounding box center [351, 151] width 396 height 185
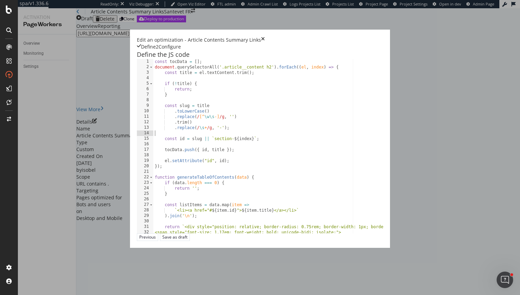
type textarea "const id = slug || `section-${index}`;"
type textarea "tocData.push({ id, title });"
type textarea "const id = slug || `section-${index}`;"
click at [153, 153] on div "const tocData = [ ] ; document . querySelectorAll ( '.article__content h2' ) . …" at bounding box center [351, 151] width 396 height 185
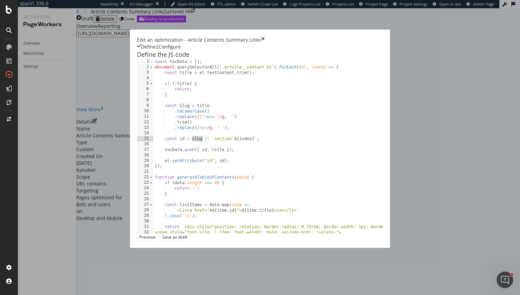
click at [153, 153] on div "const tocData = [ ] ; document . querySelectorAll ( '.article__content h2' ) . …" at bounding box center [351, 151] width 396 height 185
click at [153, 164] on div "const tocData = [ ] ; document . querySelectorAll ( '.article__content h2' ) . …" at bounding box center [351, 151] width 396 height 185
click at [153, 124] on div "const tocData = [ ] ; document . querySelectorAll ( '.article__content h2' ) . …" at bounding box center [351, 151] width 396 height 185
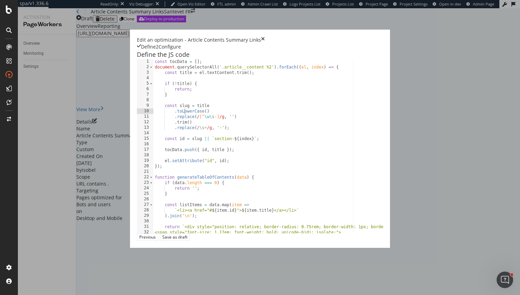
click at [153, 123] on div "const tocData = [ ] ; document . querySelectorAll ( '.article__content h2' ) . …" at bounding box center [351, 151] width 396 height 185
click at [153, 119] on div "const tocData = [ ] ; document . querySelectorAll ( '.article__content h2' ) . …" at bounding box center [351, 151] width 396 height 185
click at [153, 163] on div "const tocData = [ ] ; document . querySelectorAll ( '.article__content h2' ) . …" at bounding box center [351, 151] width 396 height 185
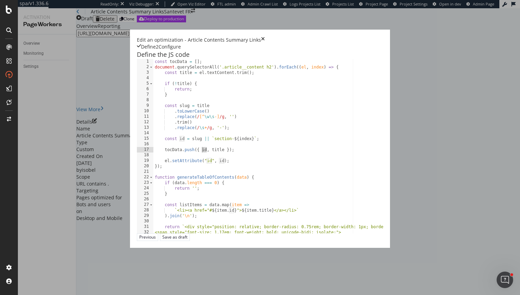
paste textarea "slug"
click at [153, 152] on div "const tocData = [ ] ; document . querySelectorAll ( '.article__content h2' ) . …" at bounding box center [351, 151] width 396 height 185
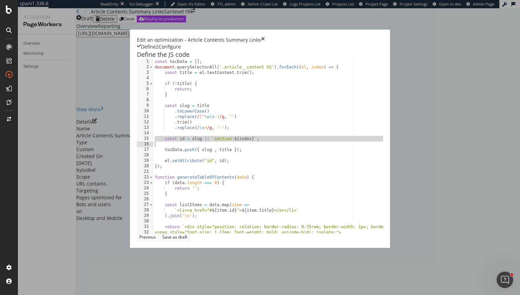
type textarea "const id = slug || `section-${index}`;"
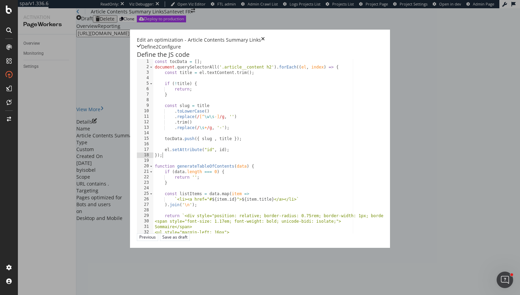
click at [177, 167] on div "const tocData = [ ] ; document . querySelectorAll ( '.article__content h2' ) . …" at bounding box center [351, 151] width 396 height 185
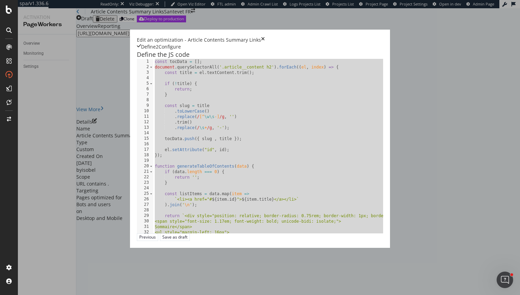
click at [177, 167] on div "const tocData = [ ] ; document . querySelectorAll ( '.article__content h2' ) . …" at bounding box center [351, 151] width 396 height 185
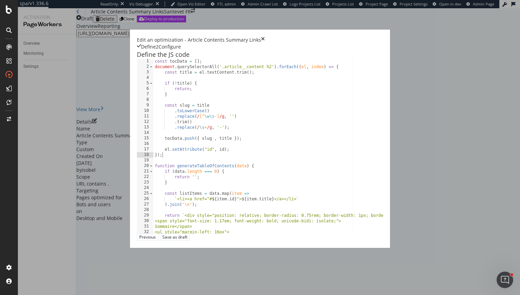
scroll to position [7, 0]
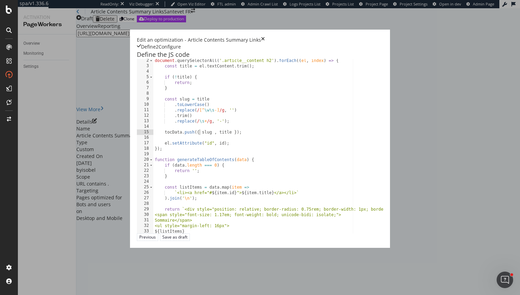
click at [153, 146] on div "document . querySelectorAll ( '.article__content h2' ) . forEach (( el , index …" at bounding box center [351, 150] width 396 height 185
click at [239, 132] on div "document . querySelectorAll ( '.article__content h2' ) . forEach (( el , index …" at bounding box center [351, 150] width 396 height 185
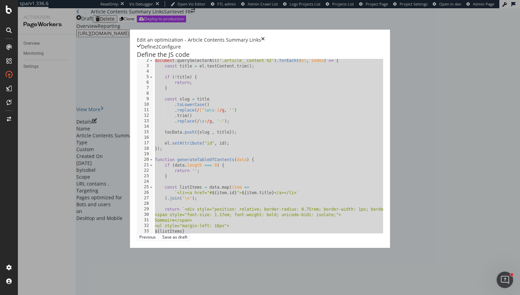
click at [153, 146] on div "document . querySelectorAll ( '.article__content h2' ) . forEach (( el , index …" at bounding box center [351, 150] width 396 height 185
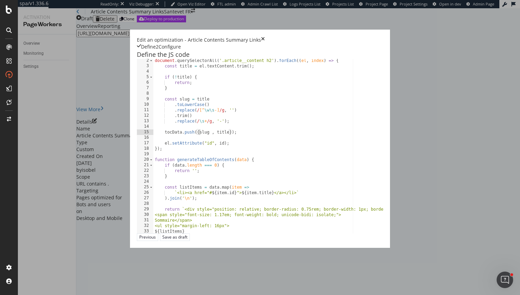
scroll to position [0, 0]
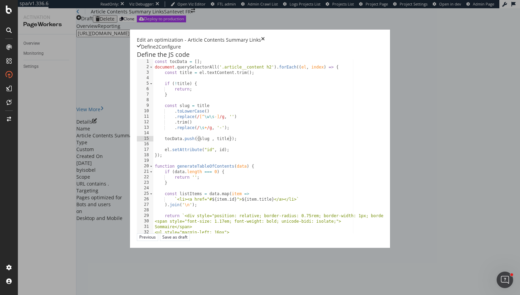
click at [153, 155] on div "const tocData = [ ] ; document . querySelectorAll ( '.article__content h2' ) . …" at bounding box center [351, 151] width 396 height 185
click at [153, 164] on div "const tocData = [ ] ; document . querySelectorAll ( '.article__content h2' ) . …" at bounding box center [351, 151] width 396 height 185
paste textarea "slug"
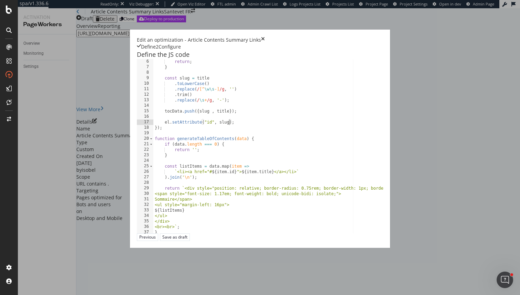
scroll to position [29, 0]
click at [153, 184] on div "return ; } const slug = title . toLowerCase ( ) . replace ( / [^ \w\s -] /g , '…" at bounding box center [351, 150] width 396 height 185
paste textarea "slug"
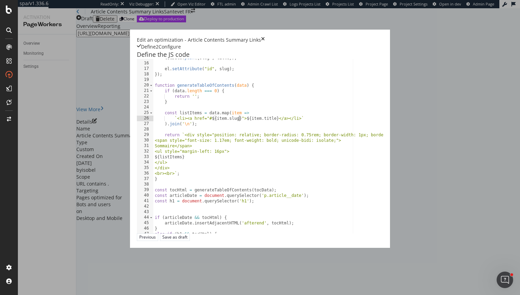
scroll to position [96, 0]
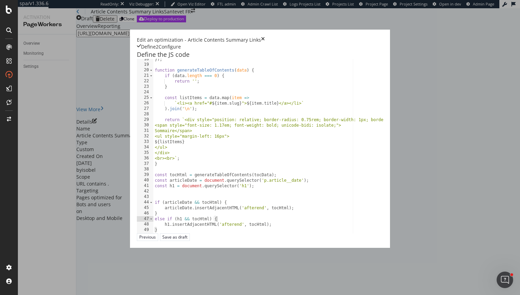
click at [175, 233] on div "}) ; function generateTableOfContents ( data ) { if ( data . length === 0 ) { r…" at bounding box center [351, 148] width 396 height 185
click at [180, 236] on div "}) ; function generateTableOfContents ( data ) { if ( data . length === 0 ) { r…" at bounding box center [351, 148] width 396 height 185
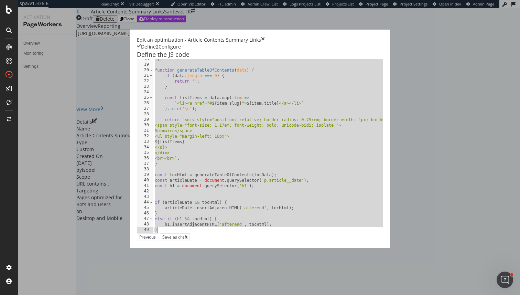
type textarea "h1.insertAdjacentHTML('afterend', tocHtml); }"
click at [173, 194] on div "}) ; function generateTableOfContents ( data ) { if ( data . length === 0 ) { r…" at bounding box center [351, 148] width 396 height 185
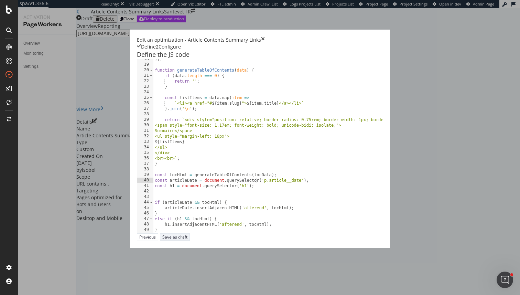
click at [188, 240] on div "Save as draft" at bounding box center [174, 237] width 25 height 6
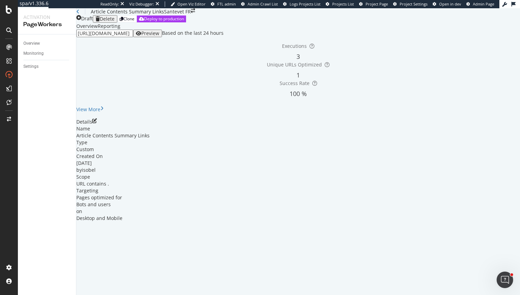
click at [141, 36] on div "button" at bounding box center [139, 33] width 6 height 5
